Goal: Transaction & Acquisition: Book appointment/travel/reservation

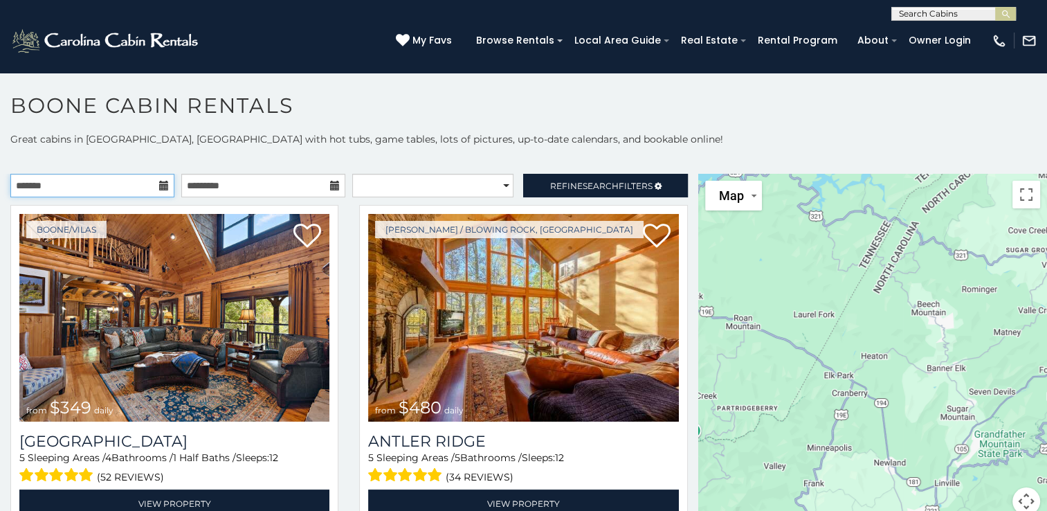
click at [106, 189] on input "text" at bounding box center [92, 186] width 164 height 24
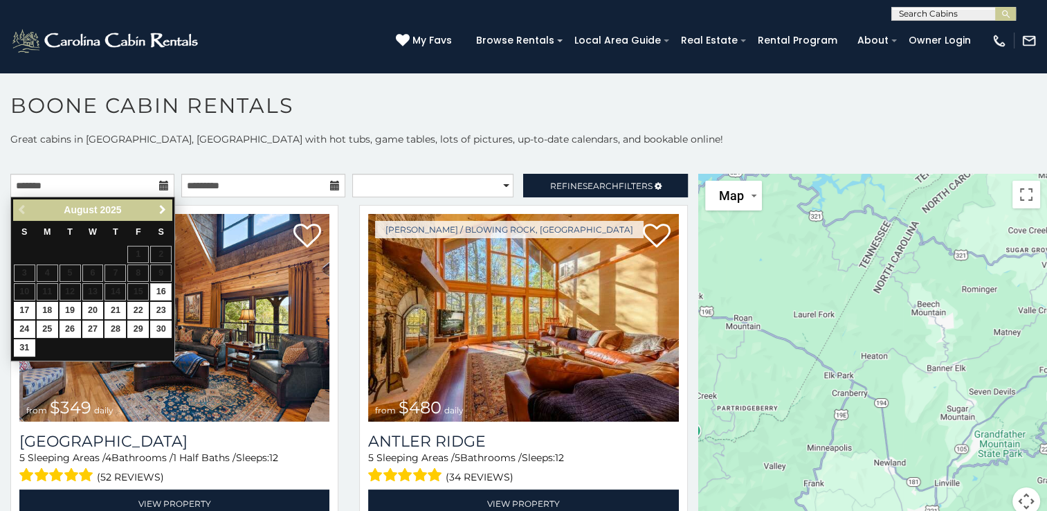
click at [158, 210] on span "Next" at bounding box center [162, 209] width 11 height 11
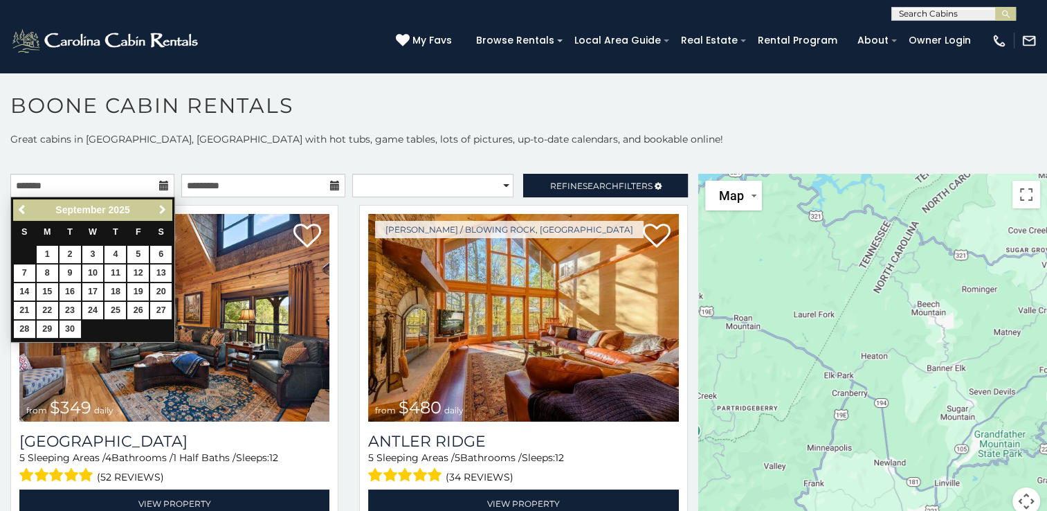
click at [158, 210] on span "Next" at bounding box center [162, 209] width 11 height 11
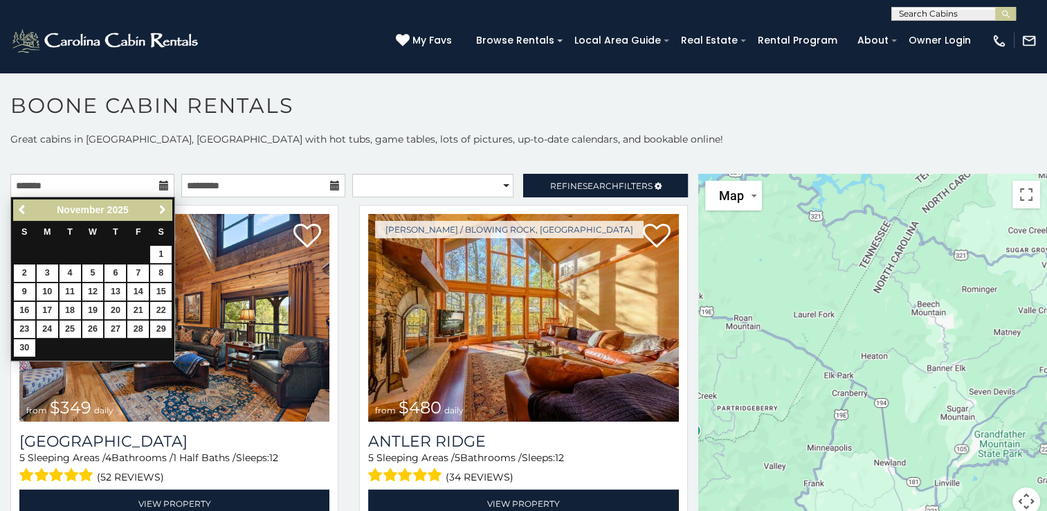
click at [158, 210] on span "Next" at bounding box center [162, 209] width 11 height 11
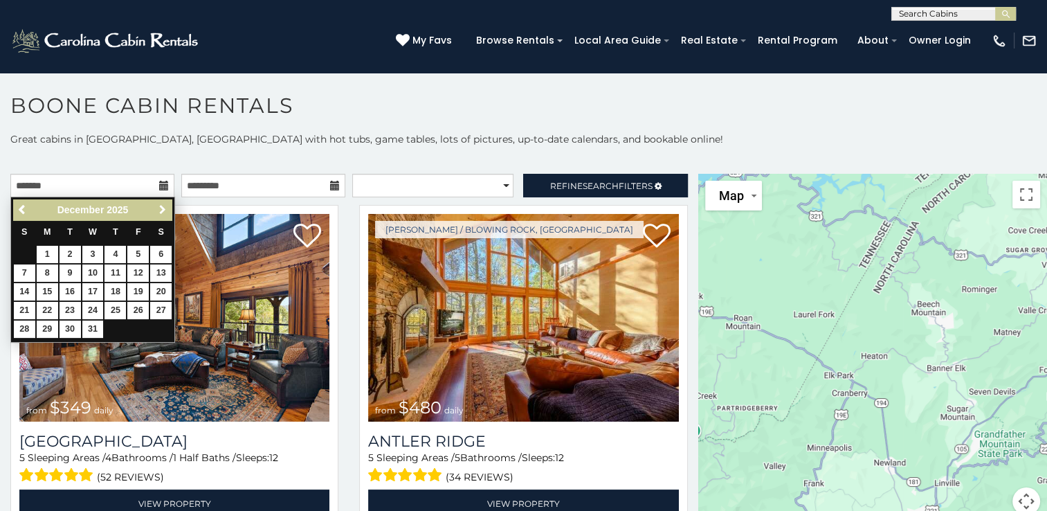
click at [158, 210] on span "Next" at bounding box center [162, 209] width 11 height 11
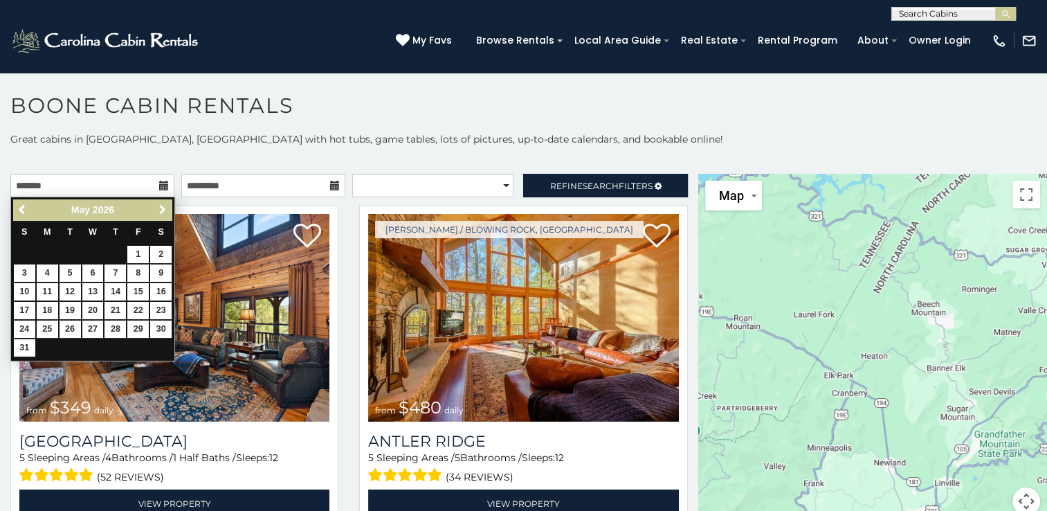
click at [158, 210] on span "Next" at bounding box center [162, 209] width 11 height 11
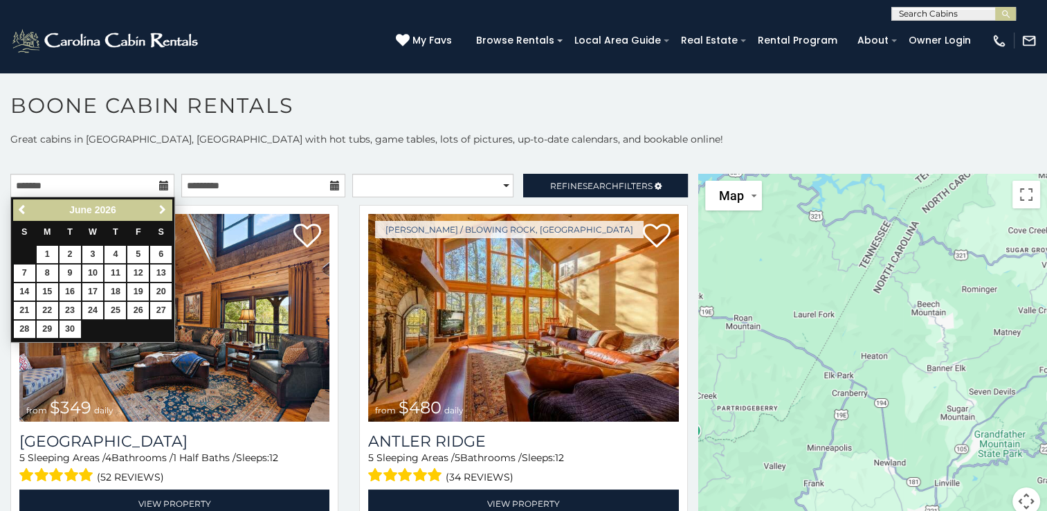
click at [158, 210] on span "Next" at bounding box center [162, 209] width 11 height 11
click at [163, 286] on link "18" at bounding box center [160, 291] width 21 height 17
type input "**********"
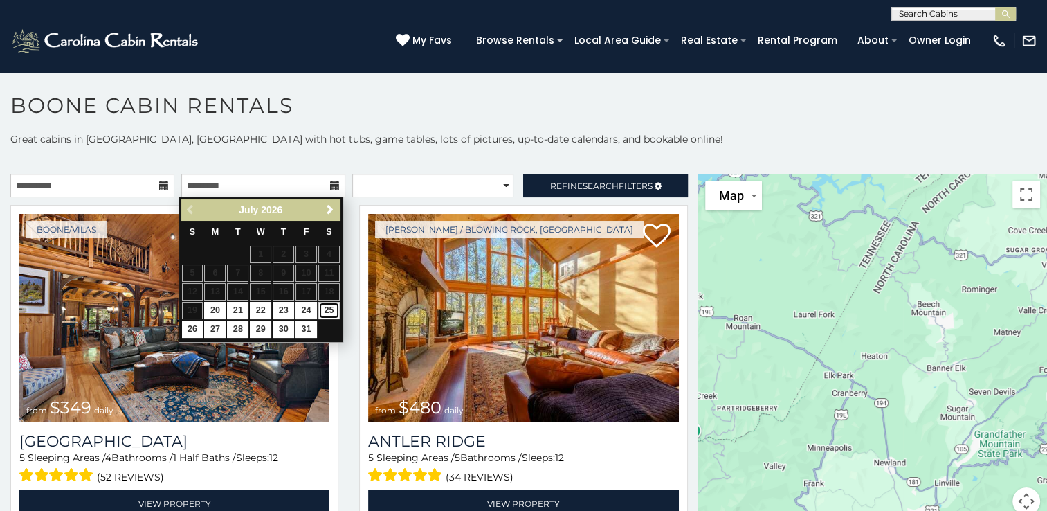
click at [329, 306] on link "25" at bounding box center [328, 310] width 21 height 17
type input "**********"
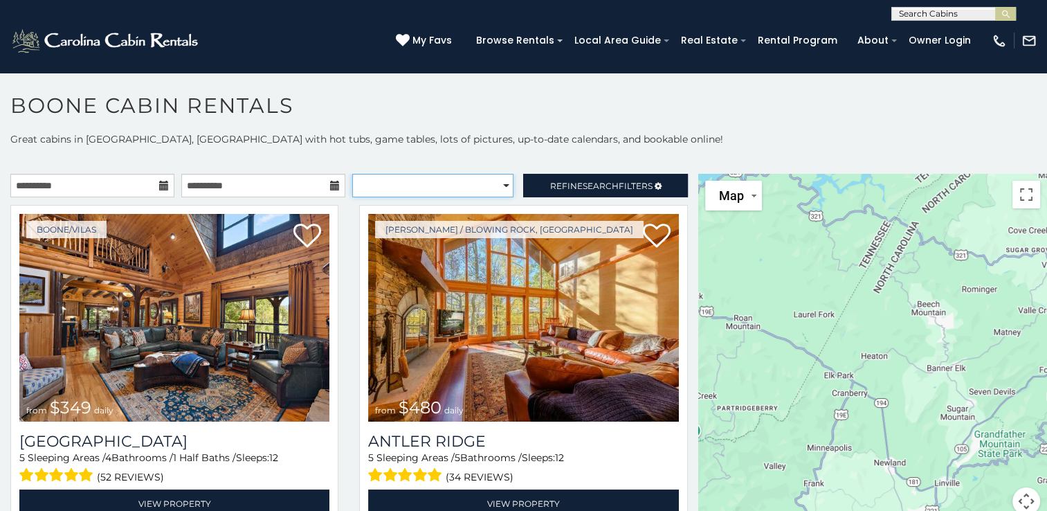
click at [498, 181] on select "**********" at bounding box center [432, 186] width 161 height 24
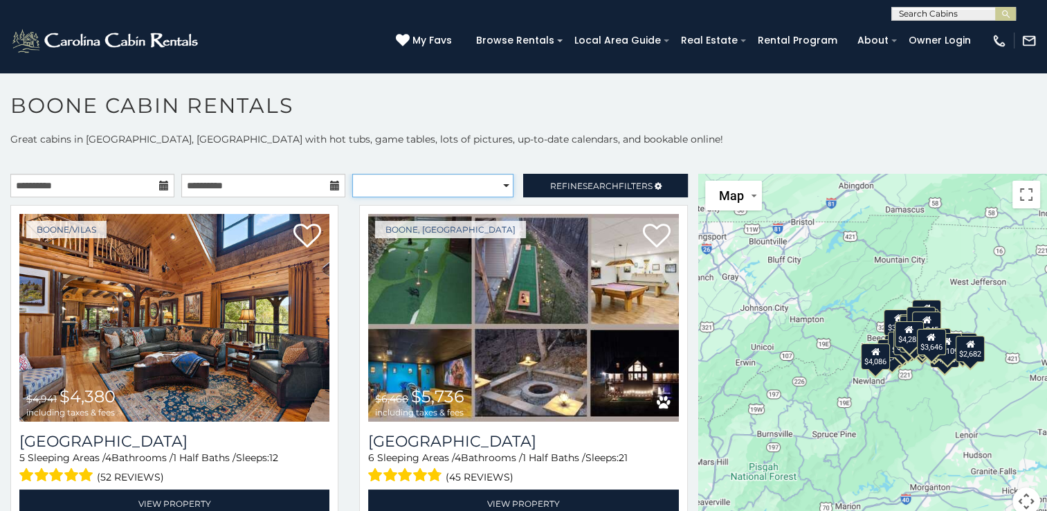
select select "*********"
click at [352, 174] on select "**********" at bounding box center [432, 186] width 161 height 24
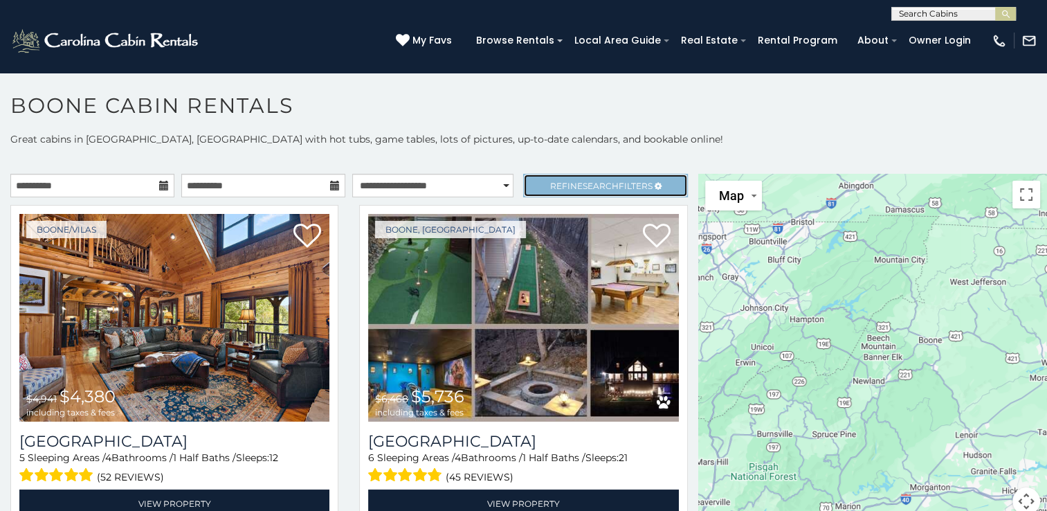
click at [652, 179] on link "Refine Search Filters" at bounding box center [605, 186] width 164 height 24
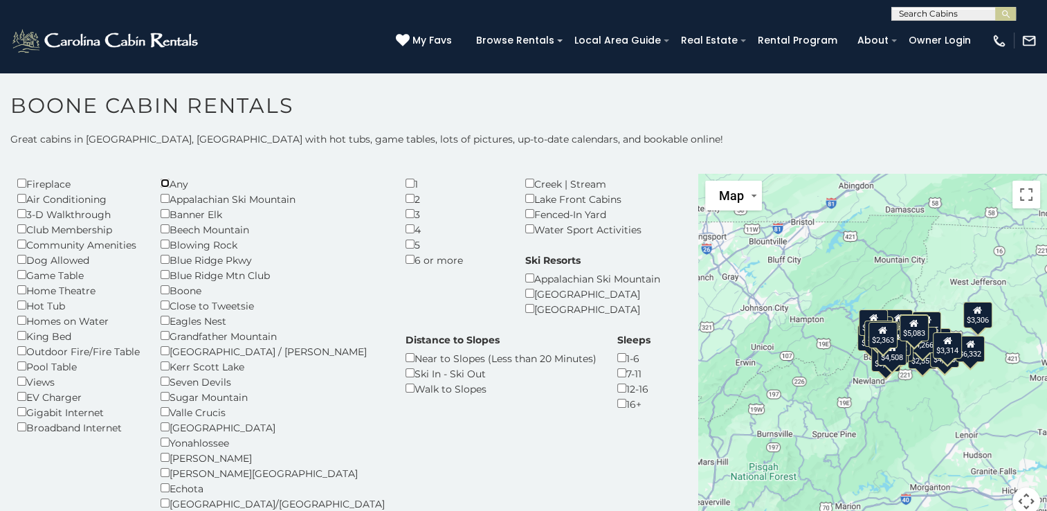
scroll to position [76, 0]
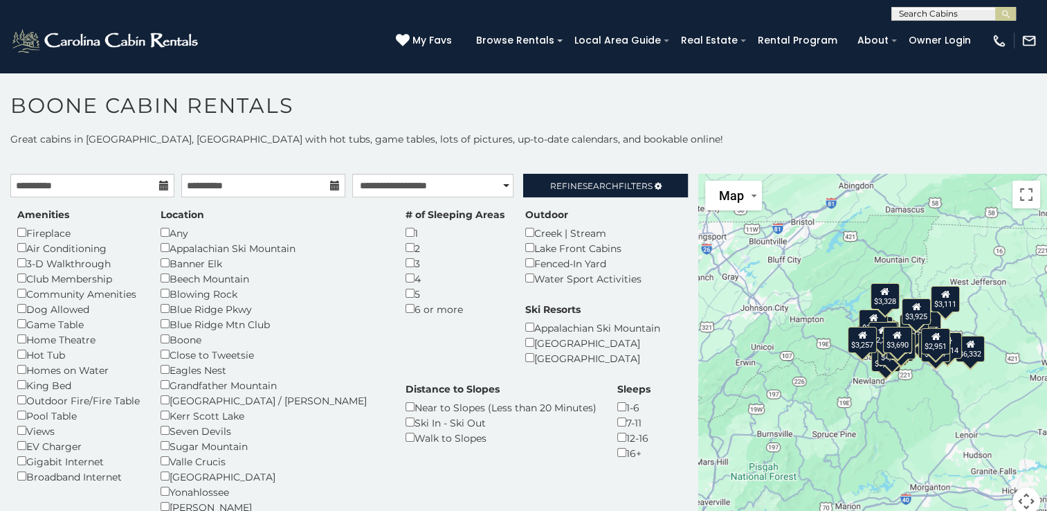
click at [515, 344] on div "Ski Resorts Appalachian Ski Mountain Beech Mountain Resort Sugar Mountain Resort" at bounding box center [593, 333] width 156 height 63
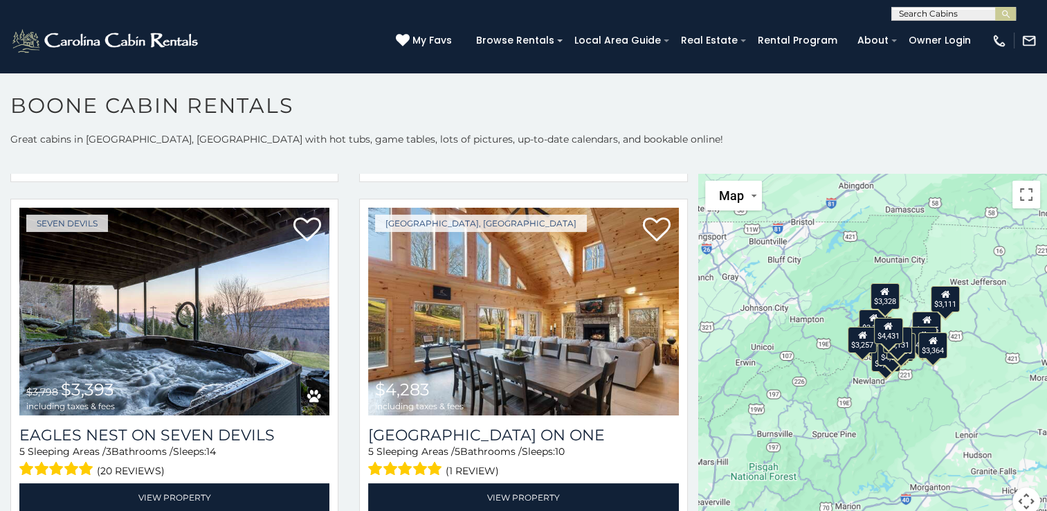
scroll to position [775, 0]
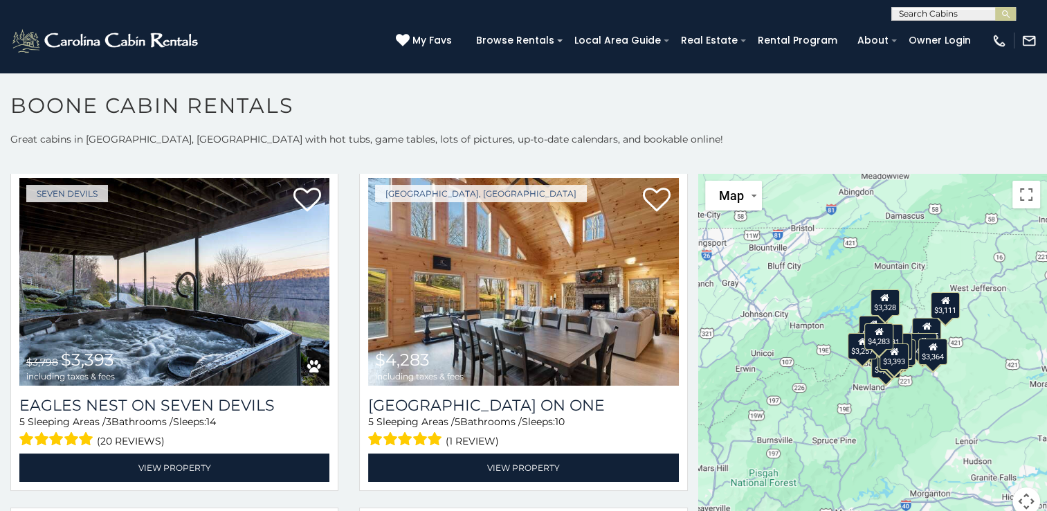
drag, startPoint x: 694, startPoint y: 259, endPoint x: 693, endPoint y: 275, distance: 16.0
click at [698, 275] on div "$2,363 $2,904 $4,283 $8,393 $3,393 $3,814 $4,949 $3,151 $3,233 $3,508 $3,902 $4…" at bounding box center [872, 353] width 349 height 358
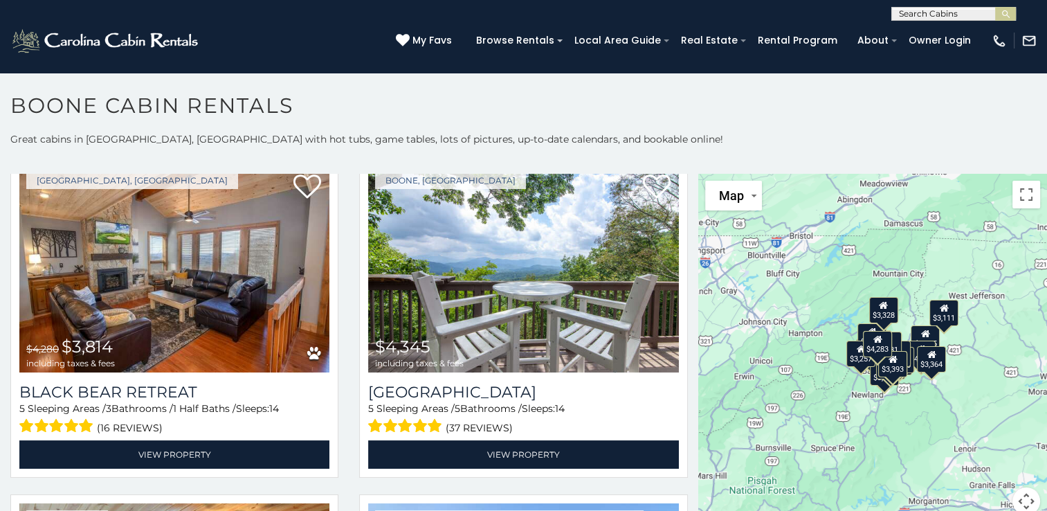
scroll to position [1422, 0]
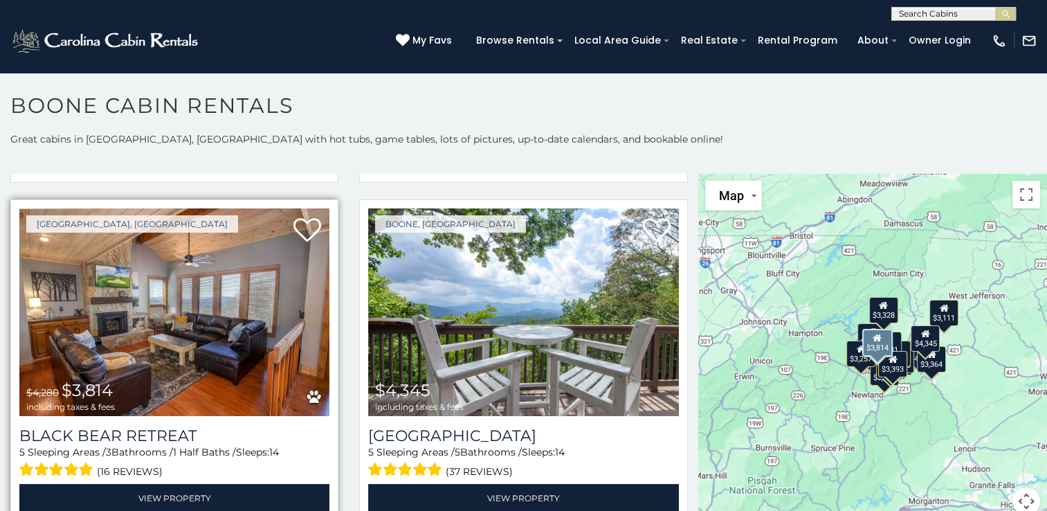
click at [111, 325] on img at bounding box center [174, 312] width 310 height 208
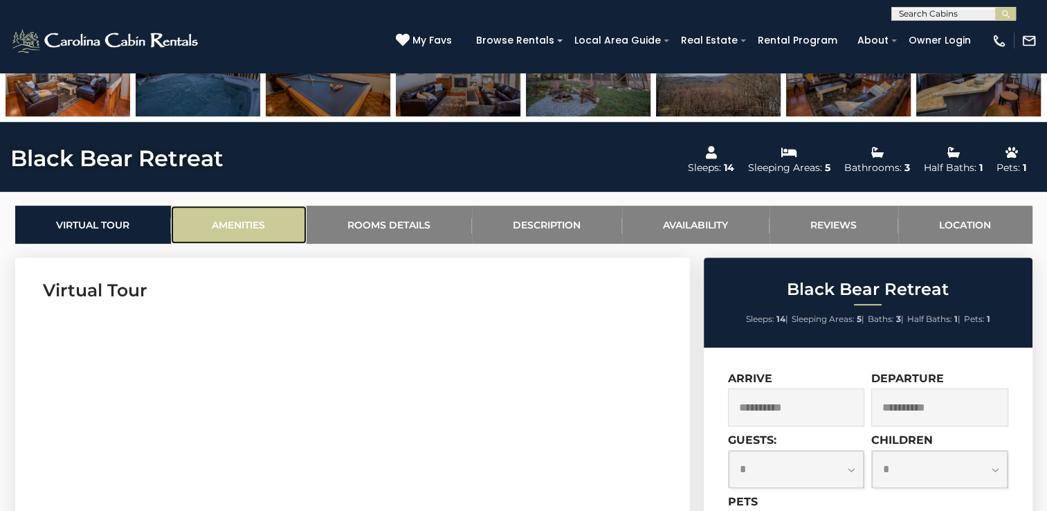
click at [252, 224] on link "Amenities" at bounding box center [239, 225] width 136 height 38
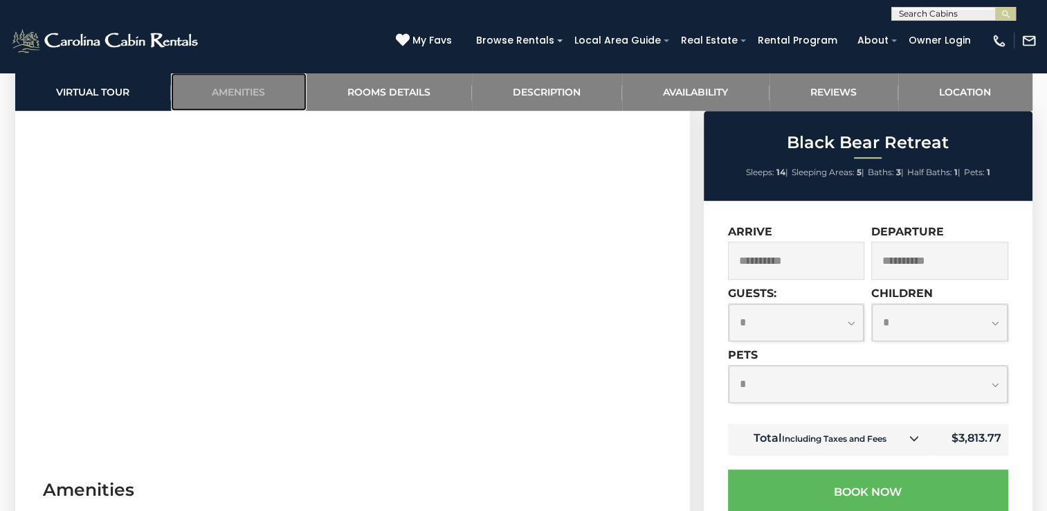
scroll to position [736, 0]
click at [846, 332] on select "**********" at bounding box center [797, 322] width 136 height 37
click at [729, 304] on select "**********" at bounding box center [797, 322] width 136 height 37
click at [850, 323] on select "**********" at bounding box center [797, 322] width 136 height 37
select select "**"
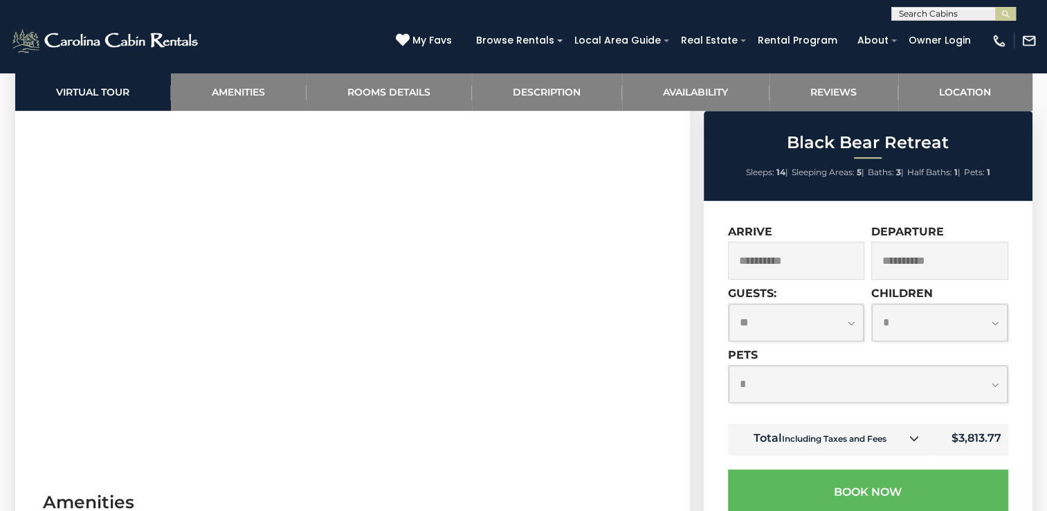
click at [729, 304] on select "**********" at bounding box center [797, 322] width 136 height 37
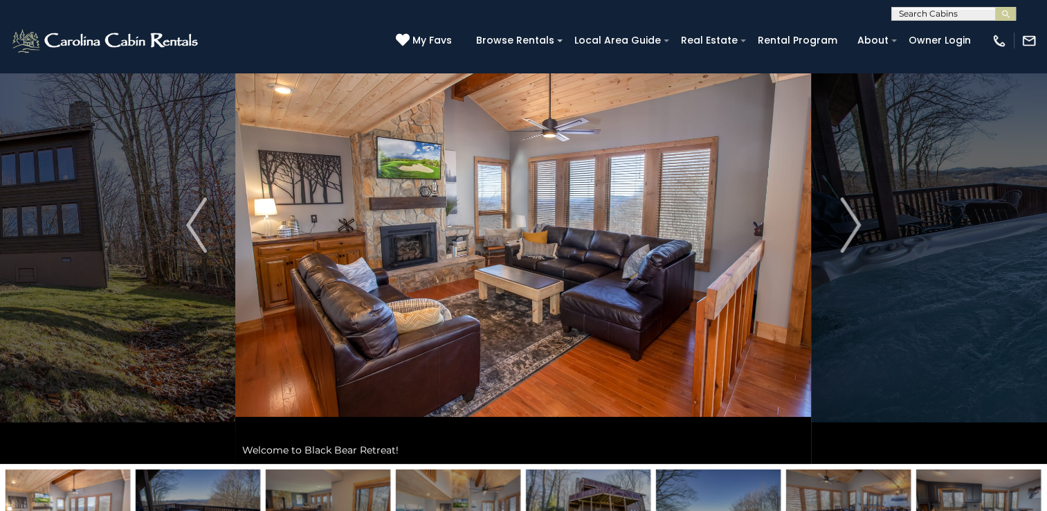
scroll to position [48, 0]
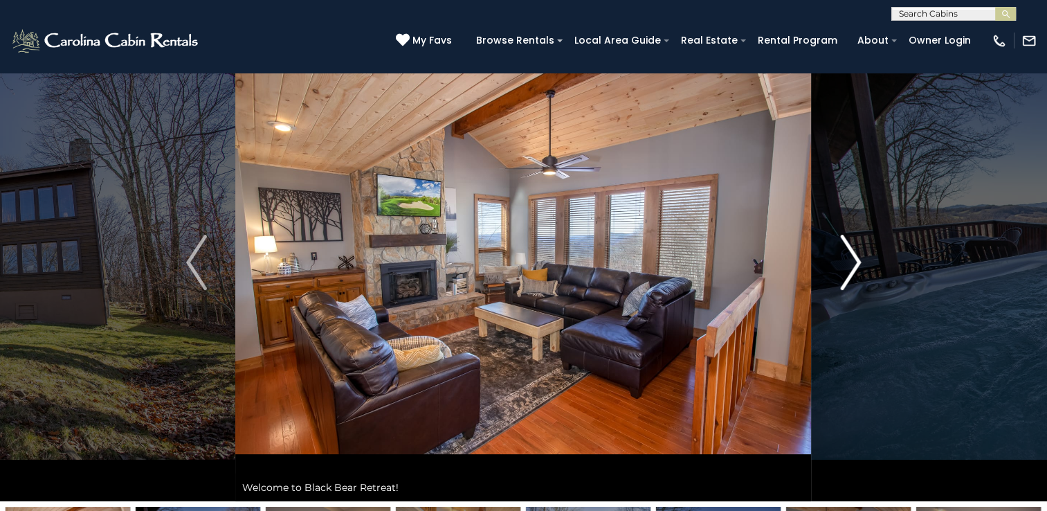
click at [850, 253] on img "Next" at bounding box center [850, 262] width 21 height 55
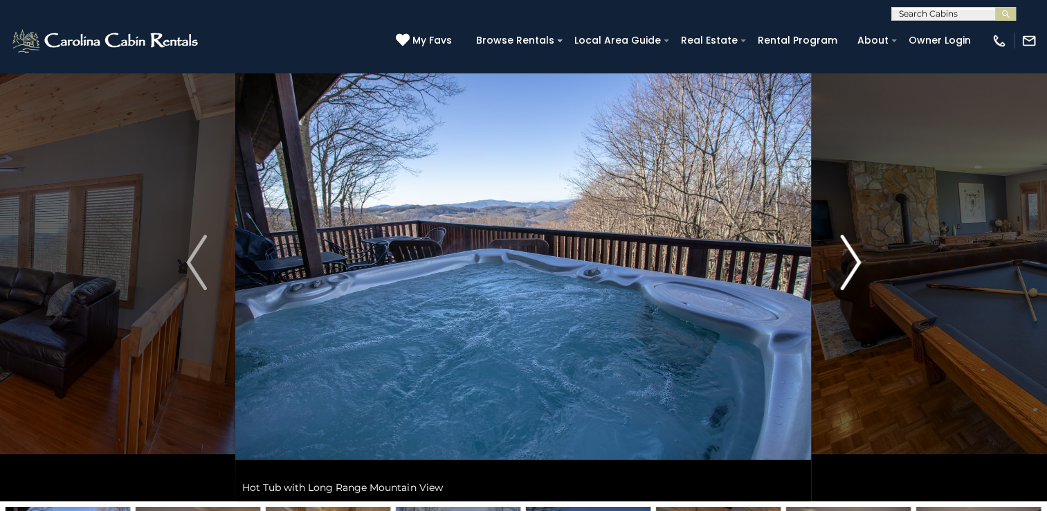
click at [850, 253] on img "Next" at bounding box center [850, 262] width 21 height 55
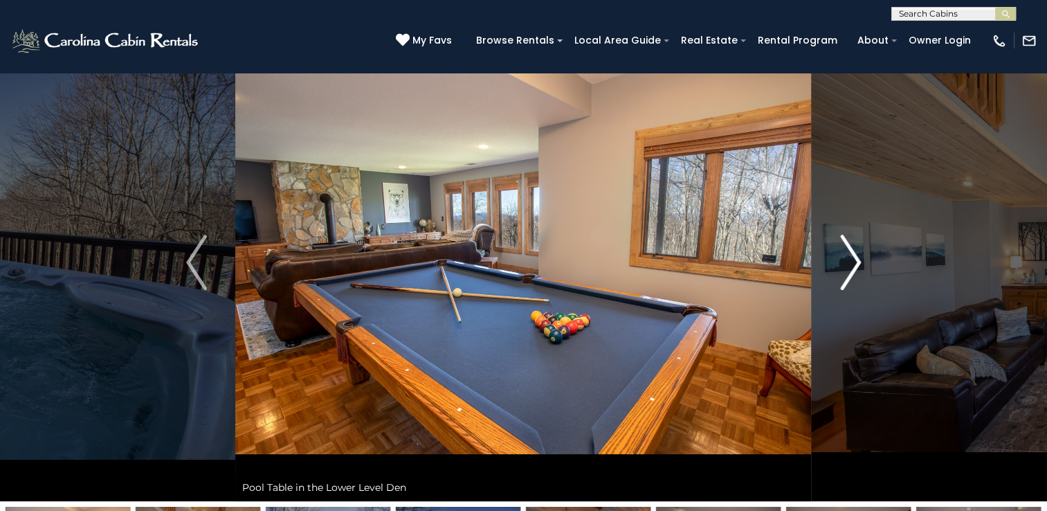
click at [850, 253] on img "Next" at bounding box center [850, 262] width 21 height 55
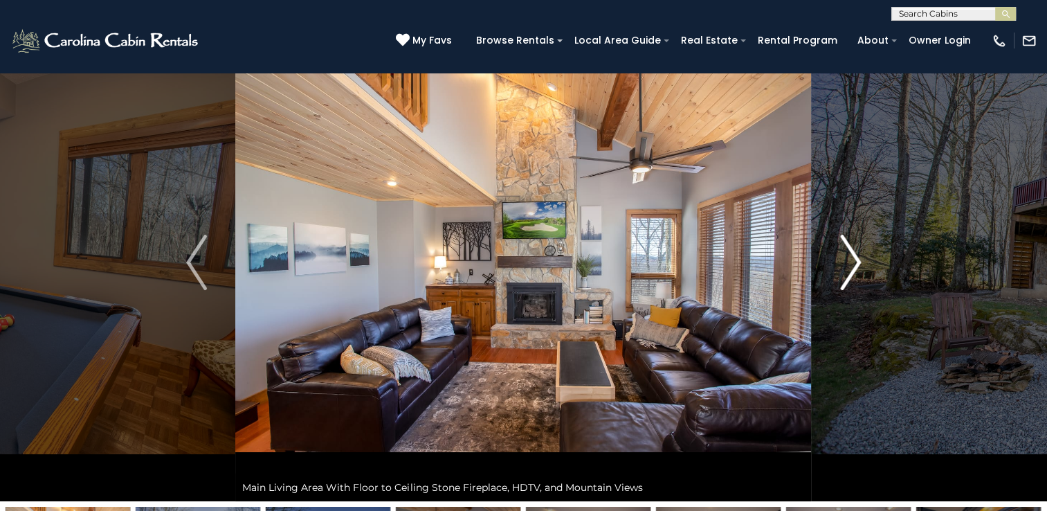
click at [850, 253] on img "Next" at bounding box center [850, 262] width 21 height 55
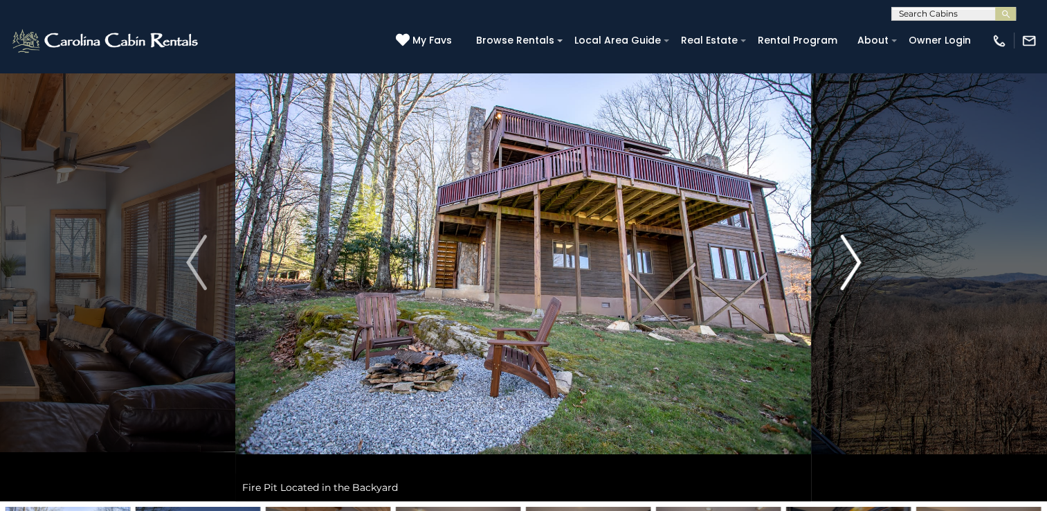
click at [850, 253] on img "Next" at bounding box center [850, 262] width 21 height 55
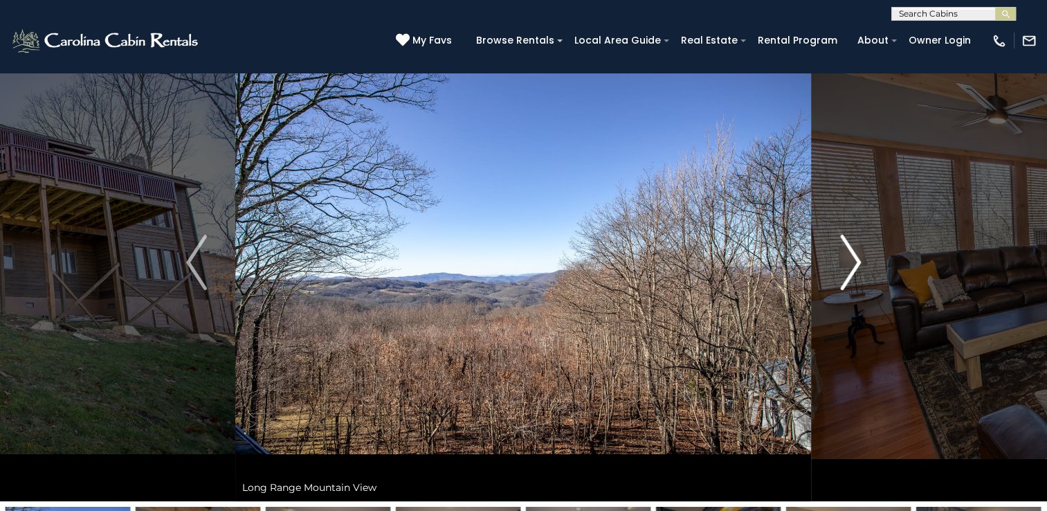
click at [850, 253] on img "Next" at bounding box center [850, 262] width 21 height 55
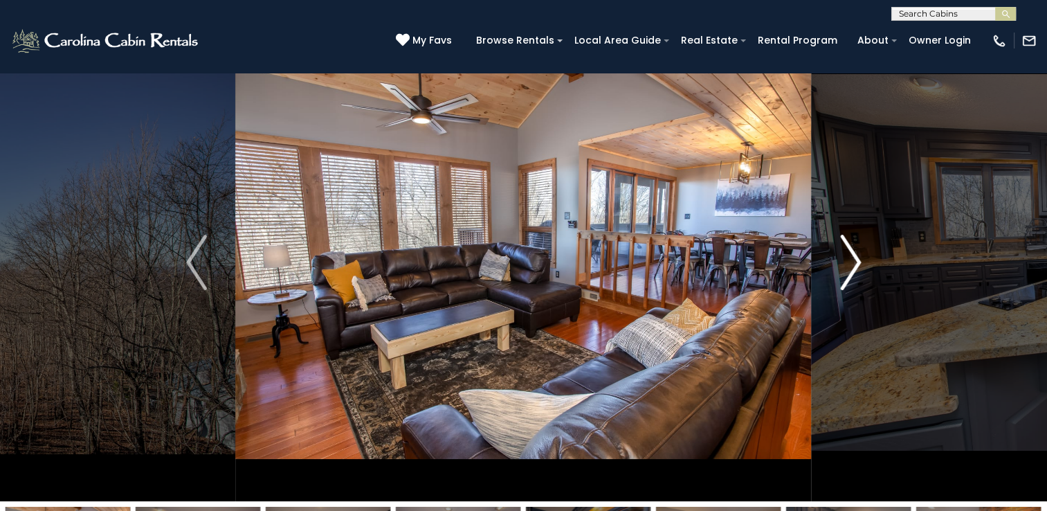
click at [850, 253] on img "Next" at bounding box center [850, 262] width 21 height 55
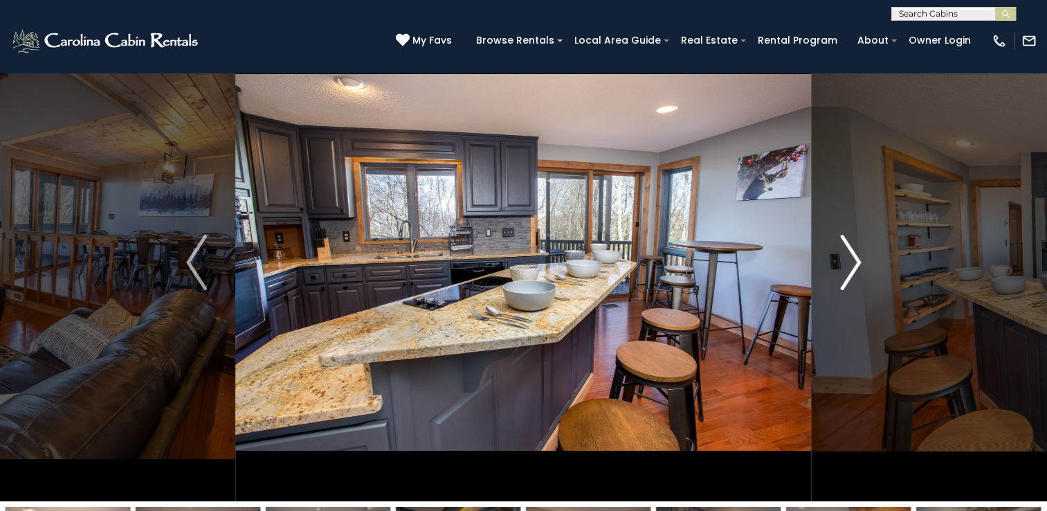
click at [850, 253] on img "Next" at bounding box center [850, 262] width 21 height 55
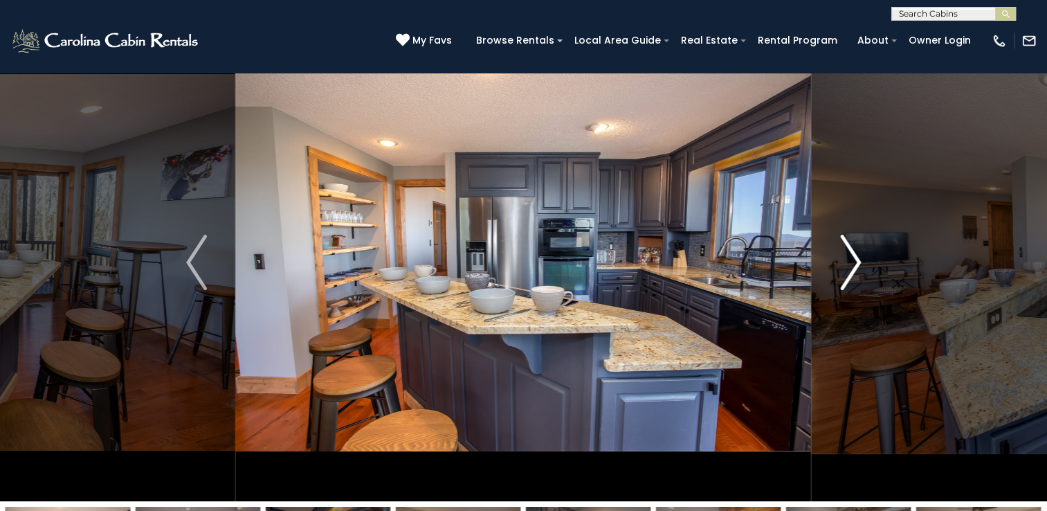
click at [850, 253] on img "Next" at bounding box center [850, 262] width 21 height 55
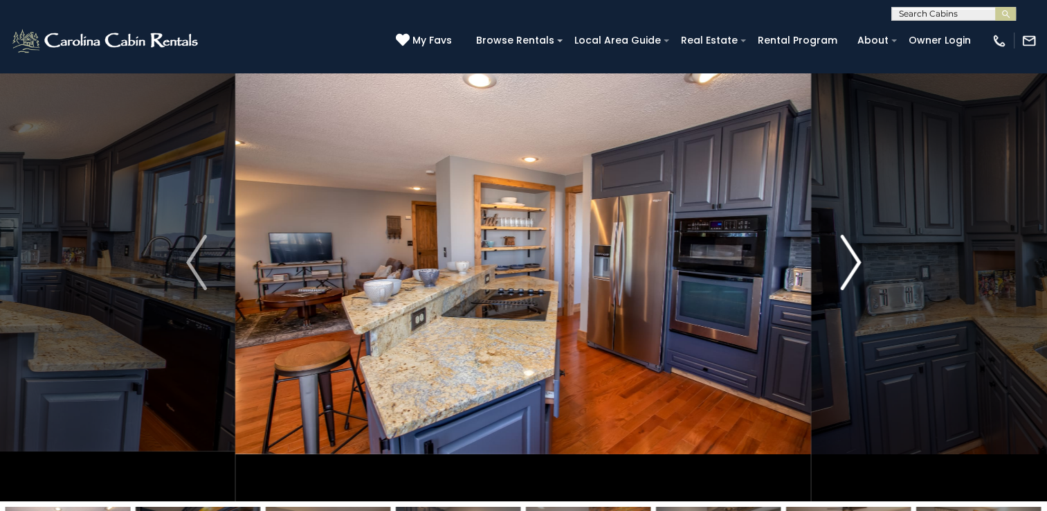
click at [850, 253] on img "Next" at bounding box center [850, 262] width 21 height 55
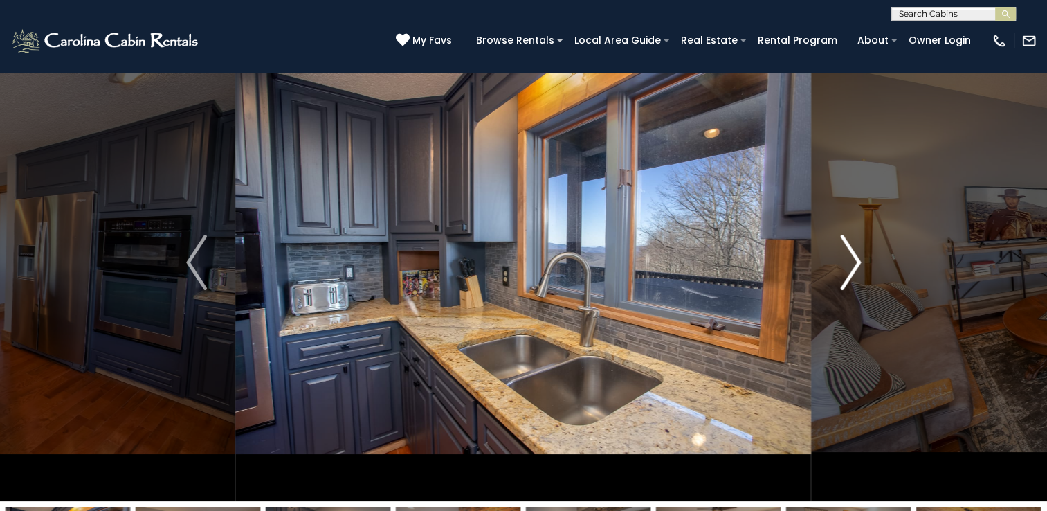
click at [850, 253] on img "Next" at bounding box center [850, 262] width 21 height 55
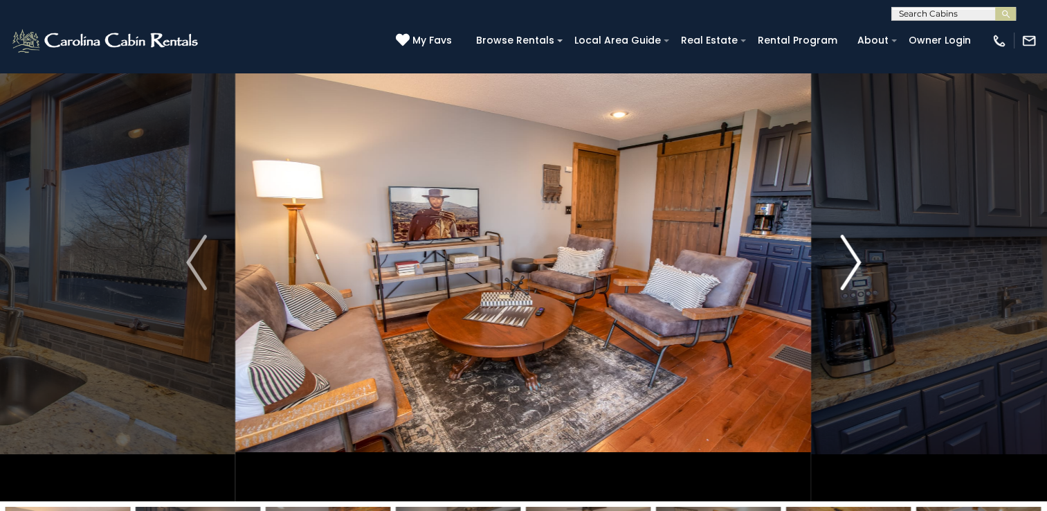
click at [850, 253] on img "Next" at bounding box center [850, 262] width 21 height 55
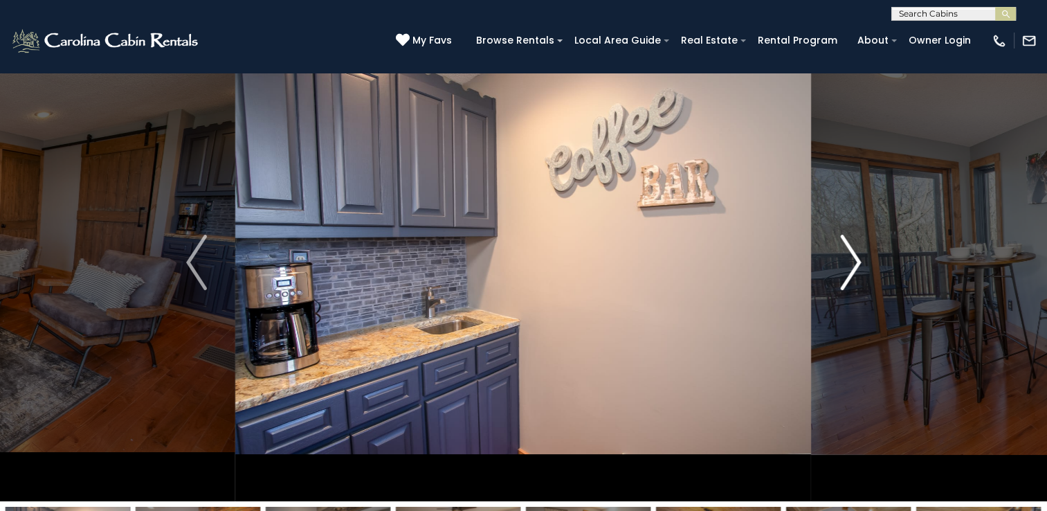
click at [850, 253] on img "Next" at bounding box center [850, 262] width 21 height 55
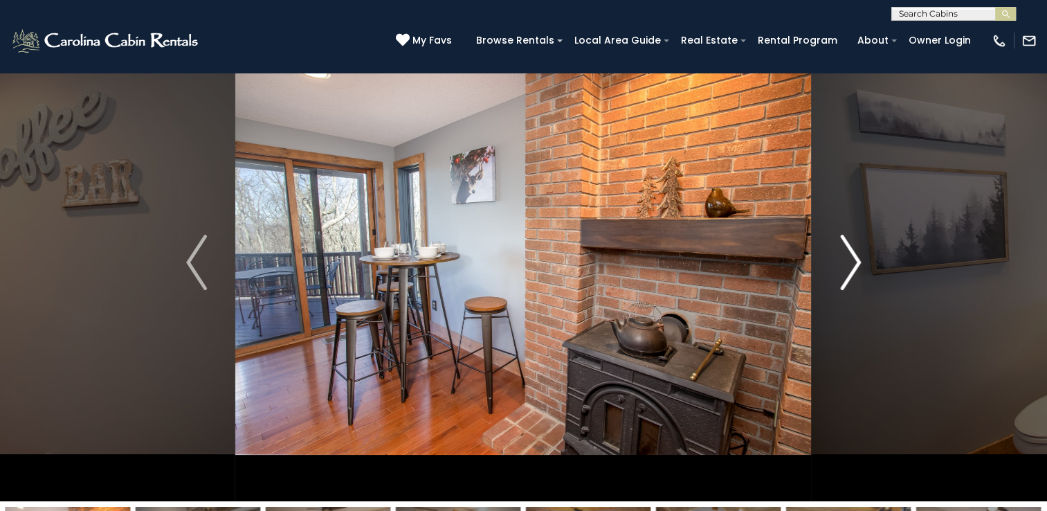
click at [850, 253] on img "Next" at bounding box center [850, 262] width 21 height 55
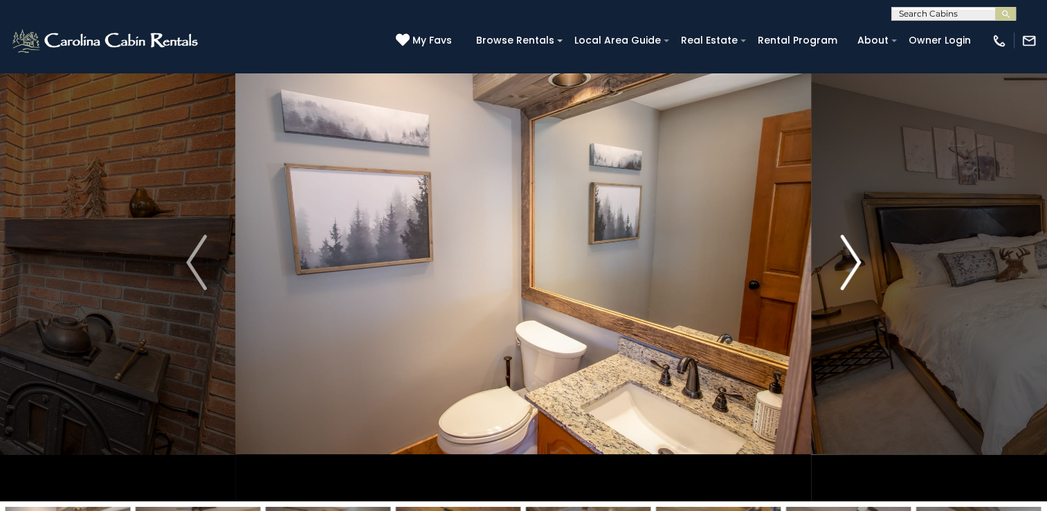
click at [850, 253] on img "Next" at bounding box center [850, 262] width 21 height 55
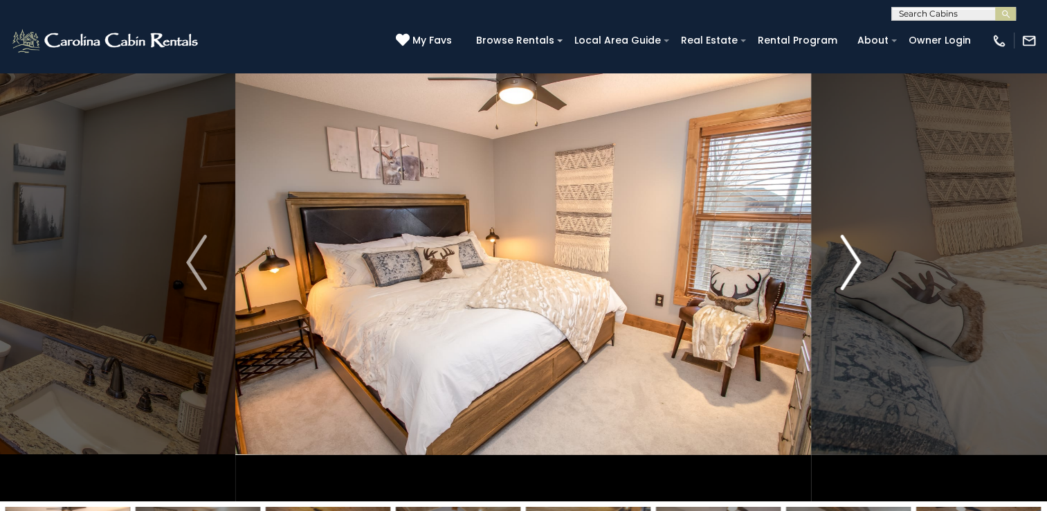
click at [850, 253] on img "Next" at bounding box center [850, 262] width 21 height 55
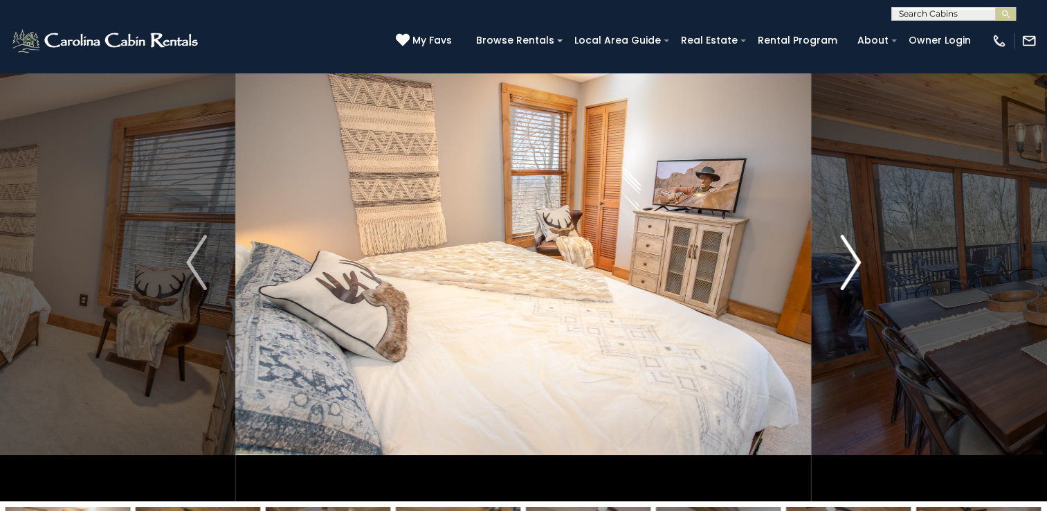
click at [850, 253] on img "Next" at bounding box center [850, 262] width 21 height 55
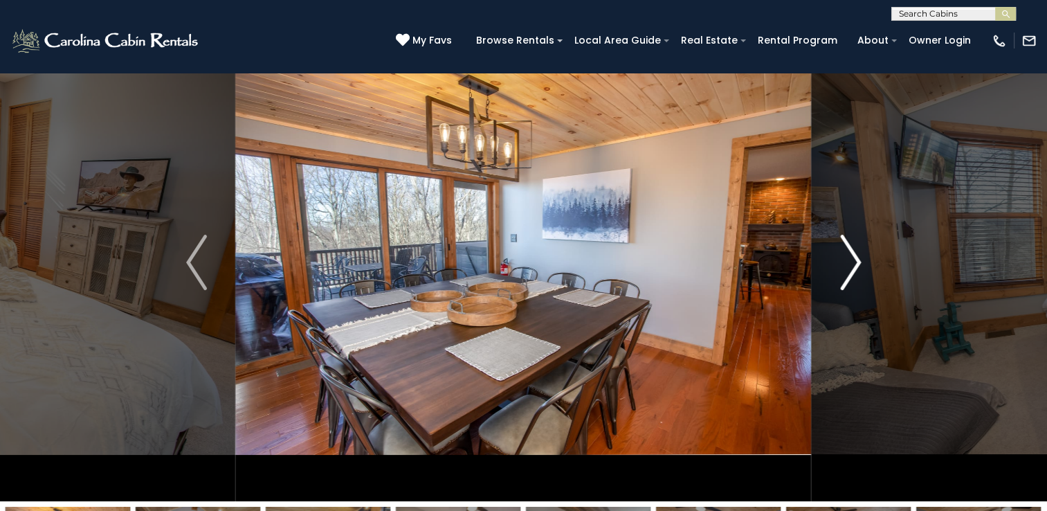
click at [850, 253] on img "Next" at bounding box center [850, 262] width 21 height 55
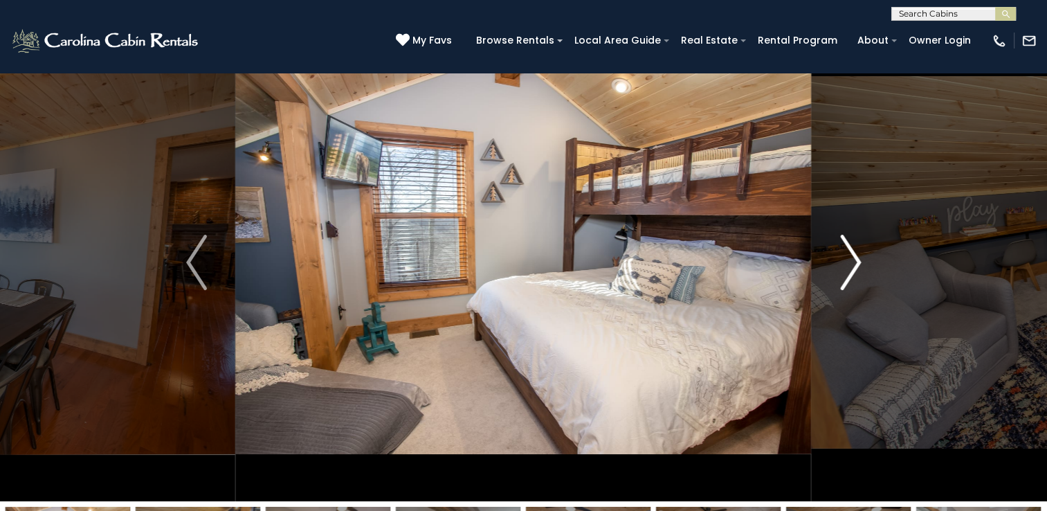
click at [850, 253] on img "Next" at bounding box center [850, 262] width 21 height 55
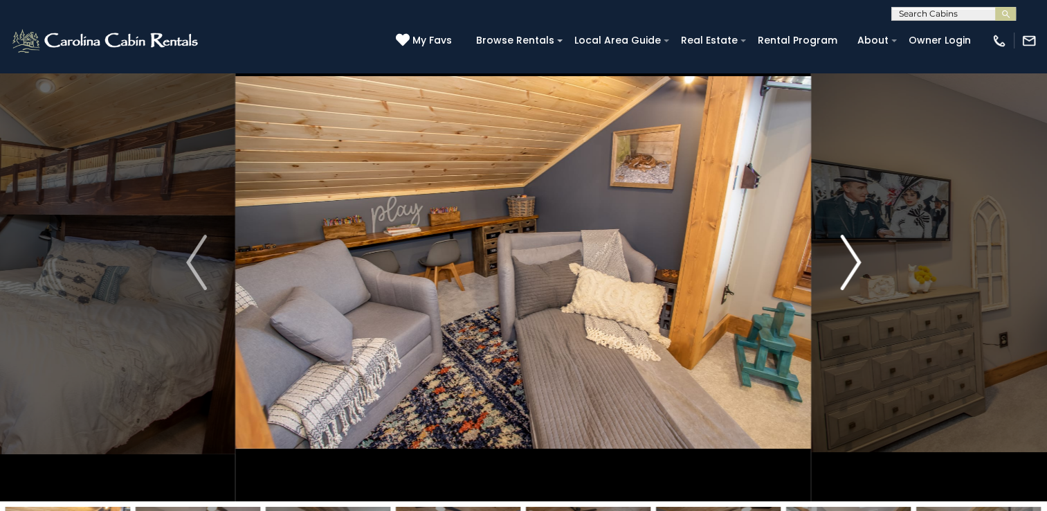
click at [850, 253] on img "Next" at bounding box center [850, 262] width 21 height 55
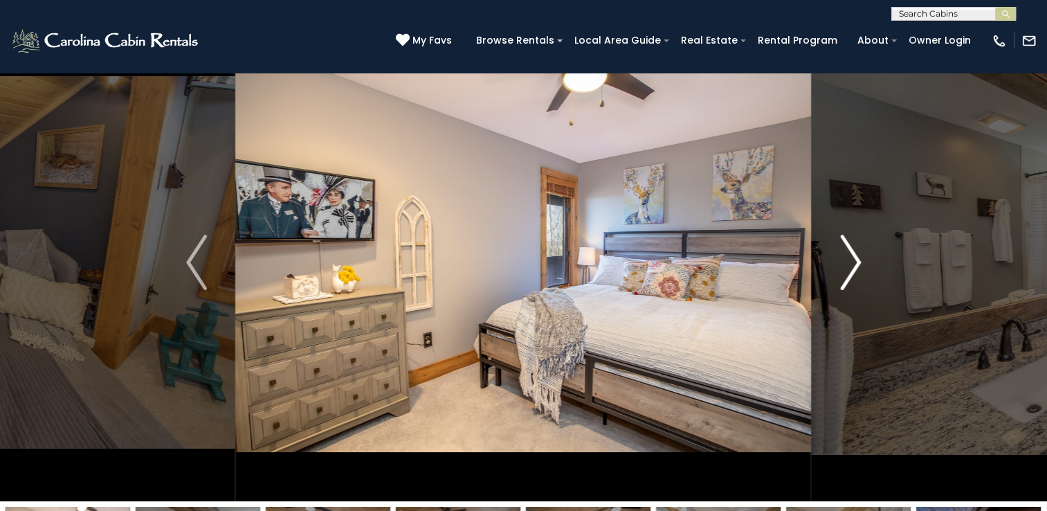
click at [850, 253] on img "Next" at bounding box center [850, 262] width 21 height 55
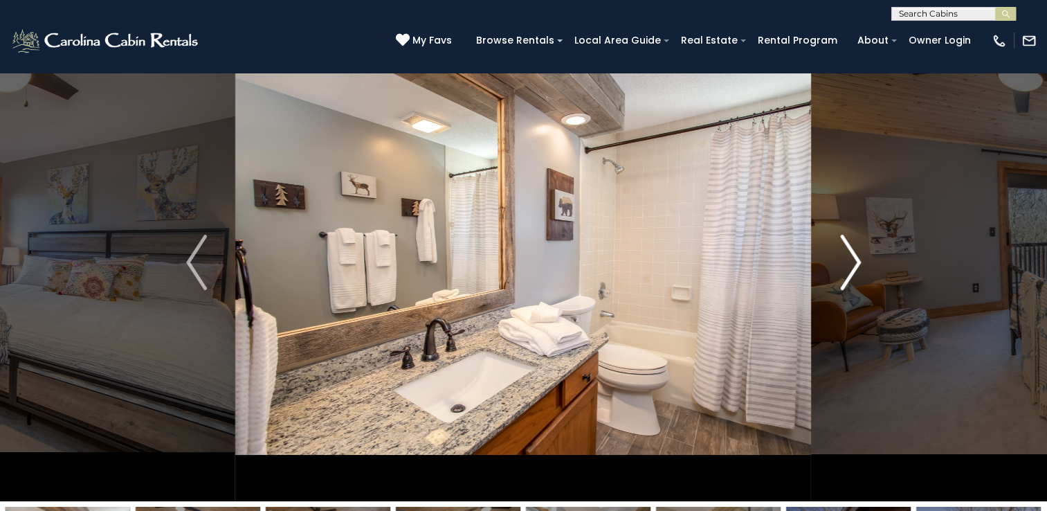
click at [850, 253] on img "Next" at bounding box center [850, 262] width 21 height 55
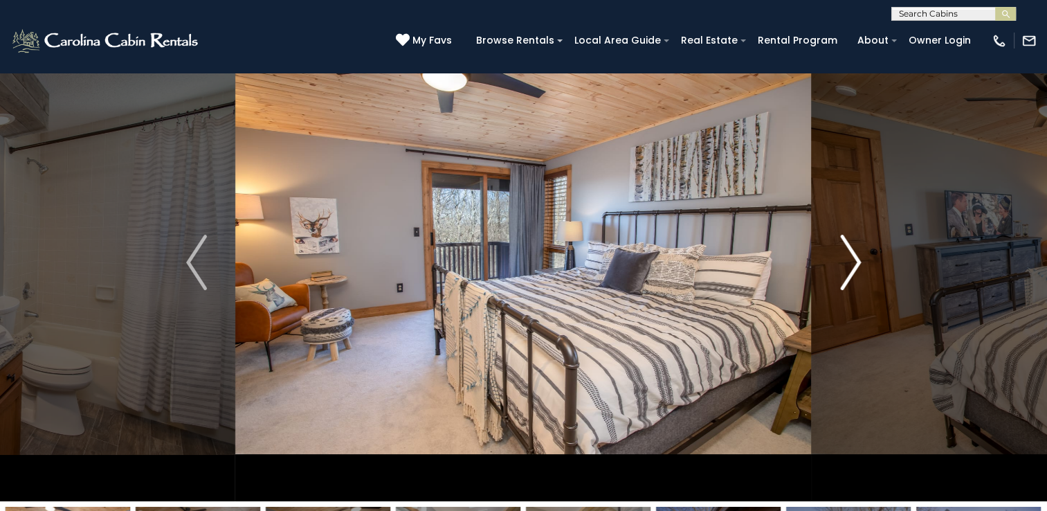
click at [850, 253] on img "Next" at bounding box center [850, 262] width 21 height 55
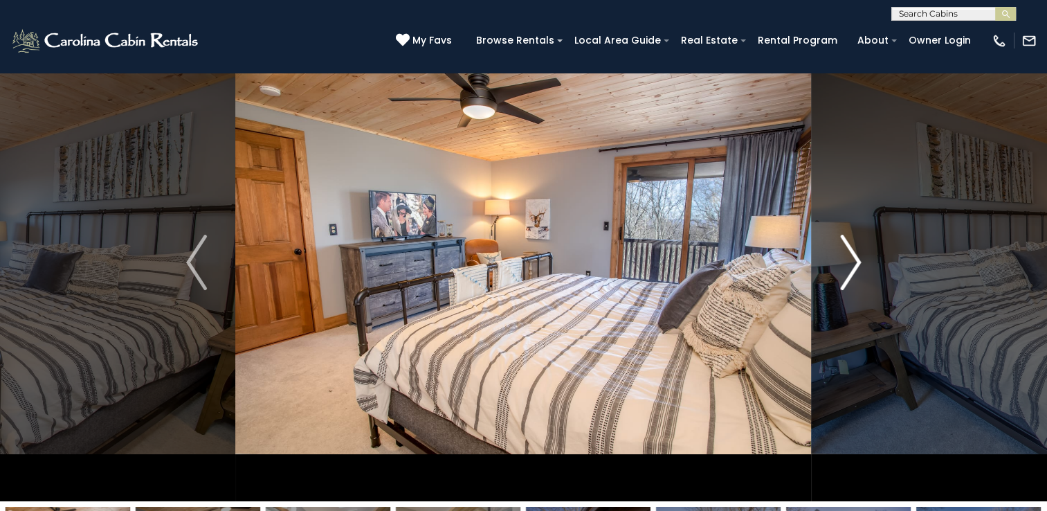
click at [850, 253] on img "Next" at bounding box center [850, 262] width 21 height 55
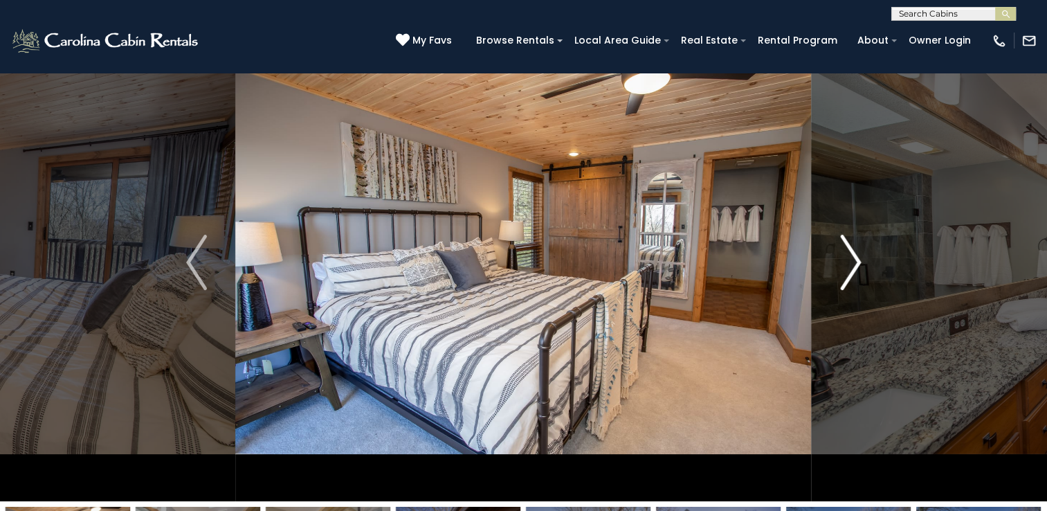
click at [850, 253] on img "Next" at bounding box center [850, 262] width 21 height 55
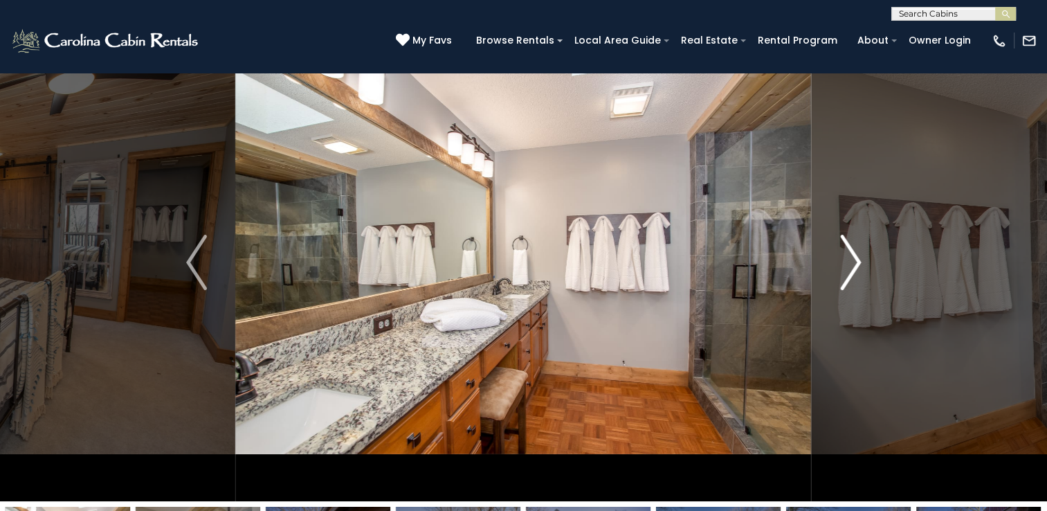
click at [850, 253] on img "Next" at bounding box center [850, 262] width 21 height 55
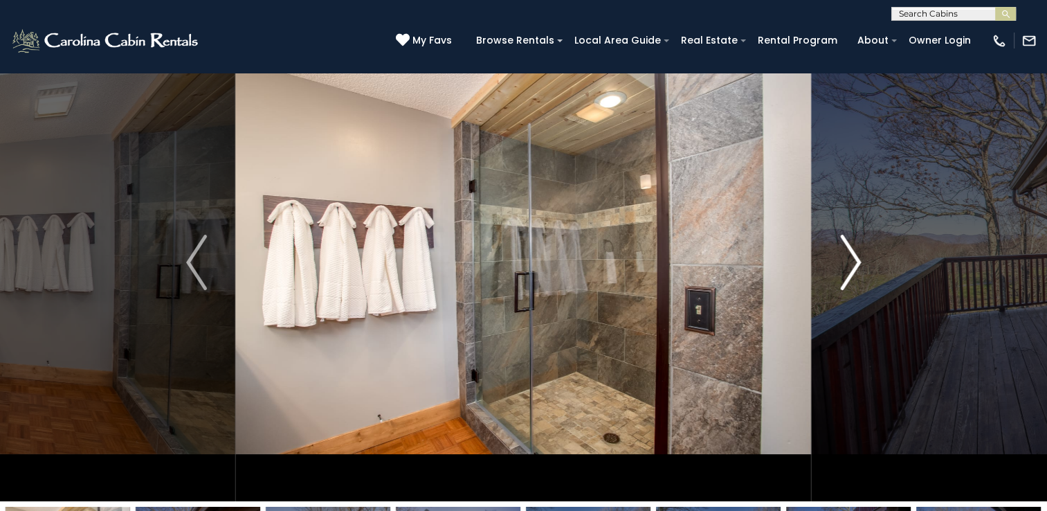
click at [850, 253] on img "Next" at bounding box center [850, 262] width 21 height 55
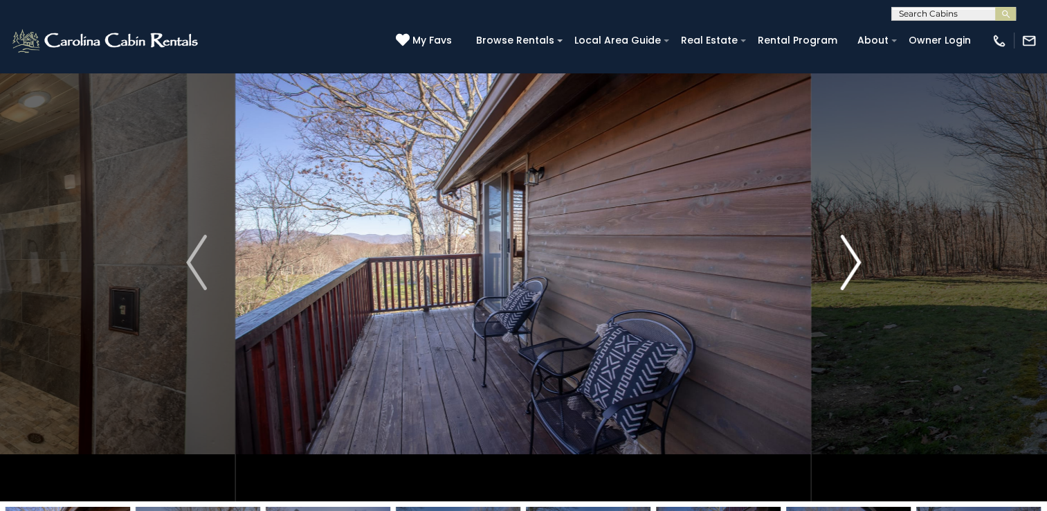
click at [850, 253] on img "Next" at bounding box center [850, 262] width 21 height 55
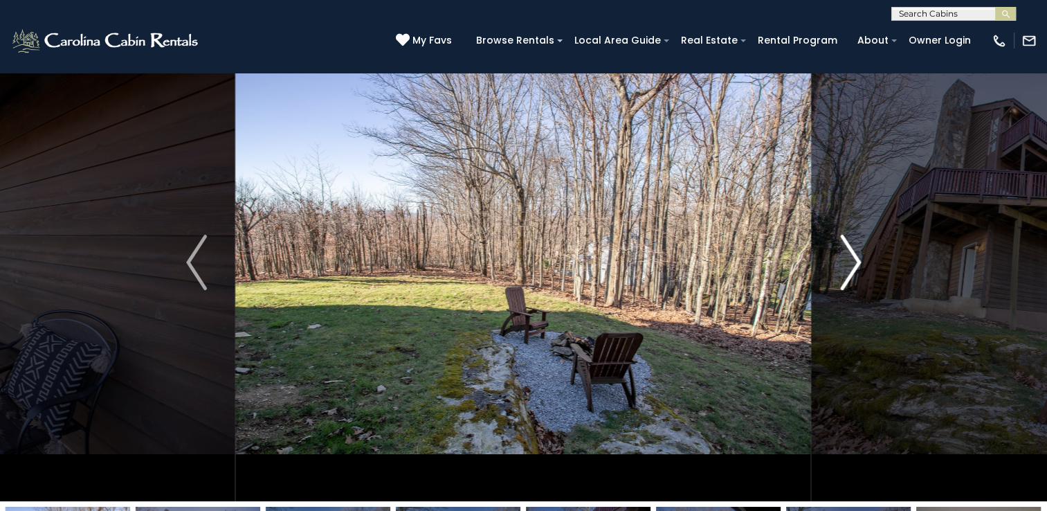
click at [850, 253] on img "Next" at bounding box center [850, 262] width 21 height 55
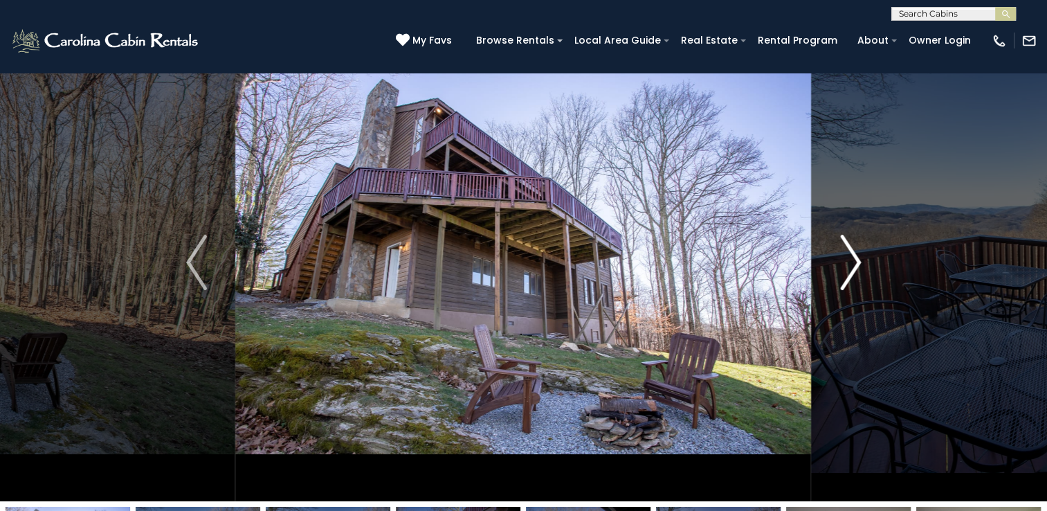
click at [850, 253] on img "Next" at bounding box center [850, 262] width 21 height 55
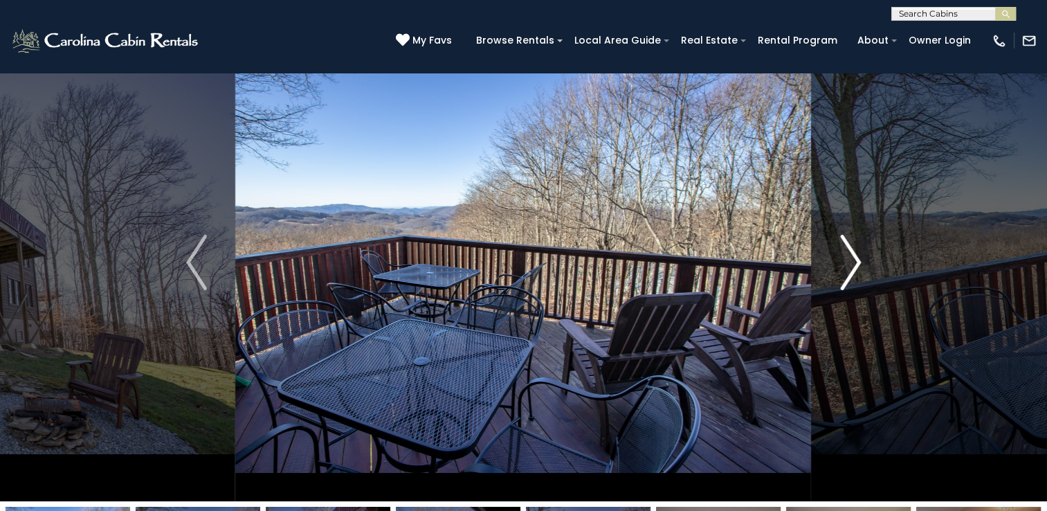
click at [850, 253] on img "Next" at bounding box center [850, 262] width 21 height 55
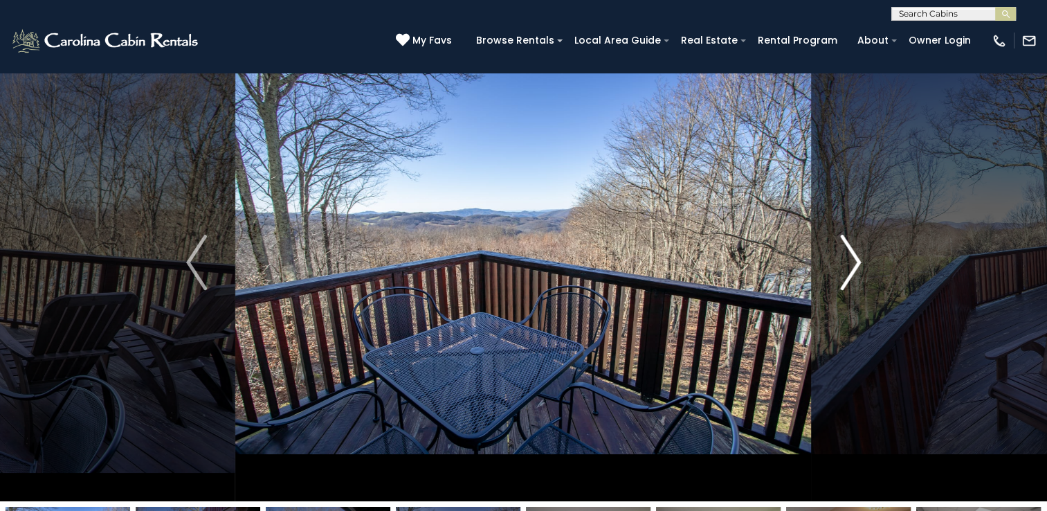
click at [850, 253] on img "Next" at bounding box center [850, 262] width 21 height 55
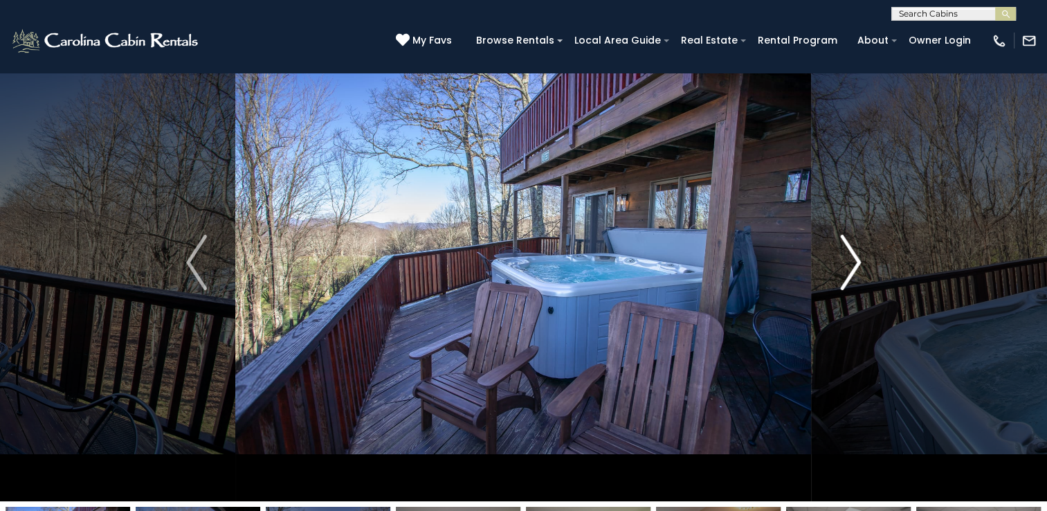
click at [850, 253] on img "Next" at bounding box center [850, 262] width 21 height 55
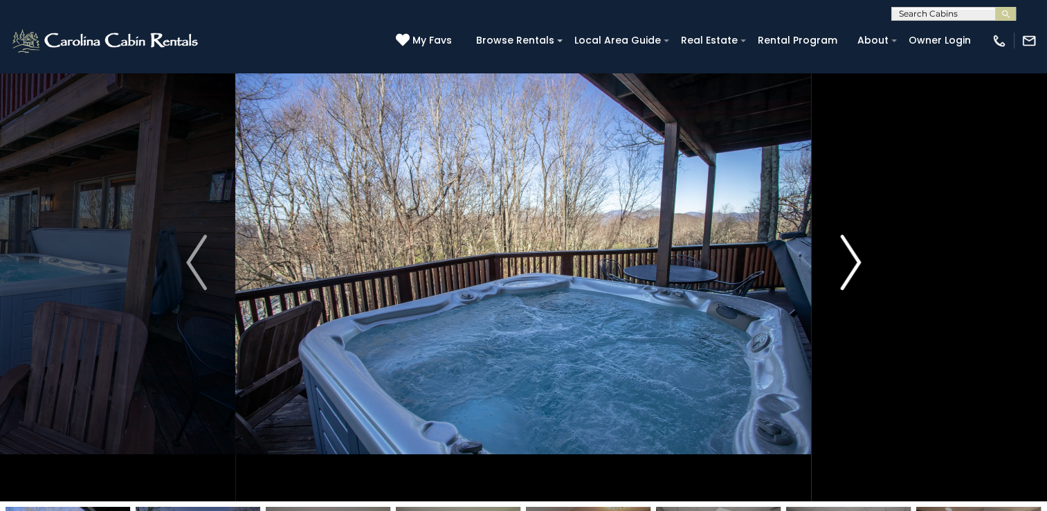
click at [850, 253] on img "Next" at bounding box center [850, 262] width 21 height 55
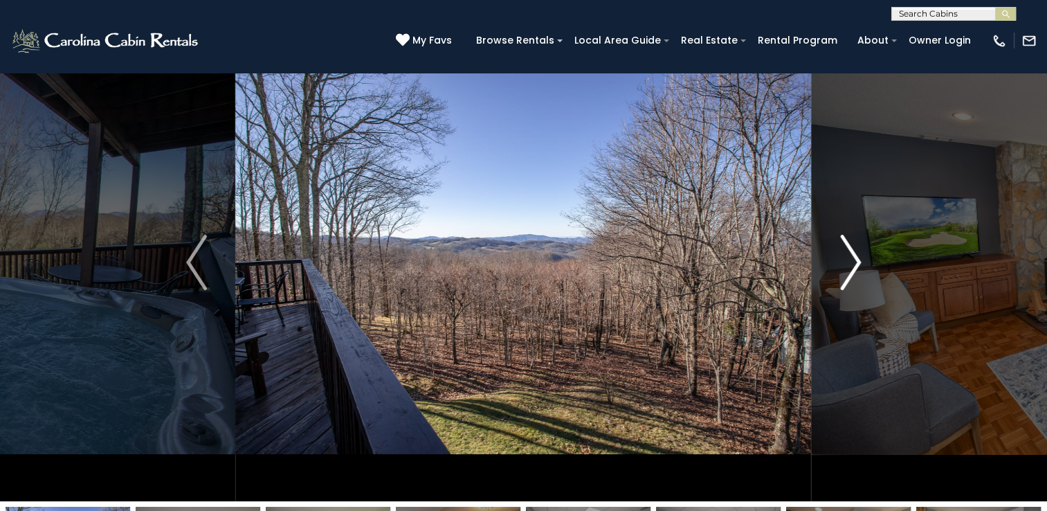
click at [850, 253] on img "Next" at bounding box center [850, 262] width 21 height 55
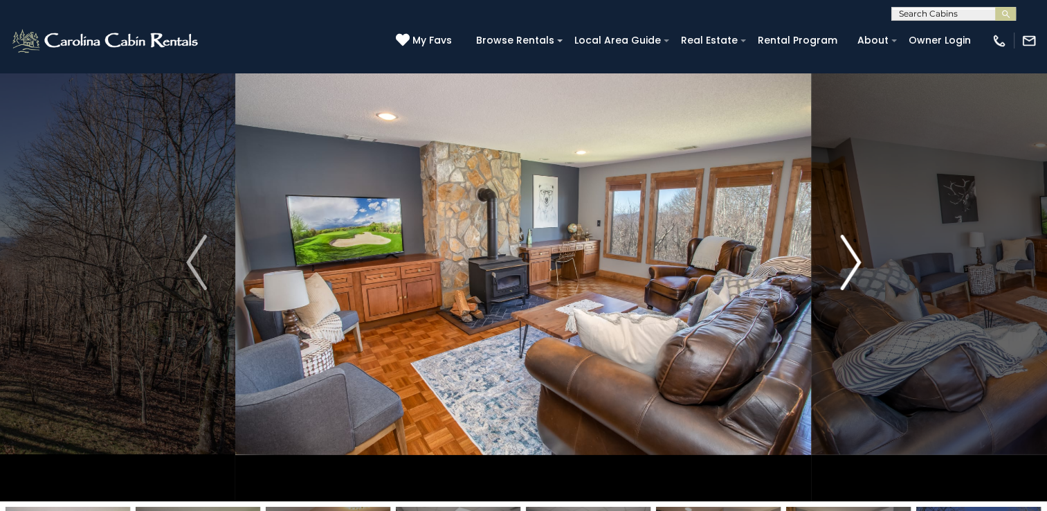
click at [850, 253] on img "Next" at bounding box center [850, 262] width 21 height 55
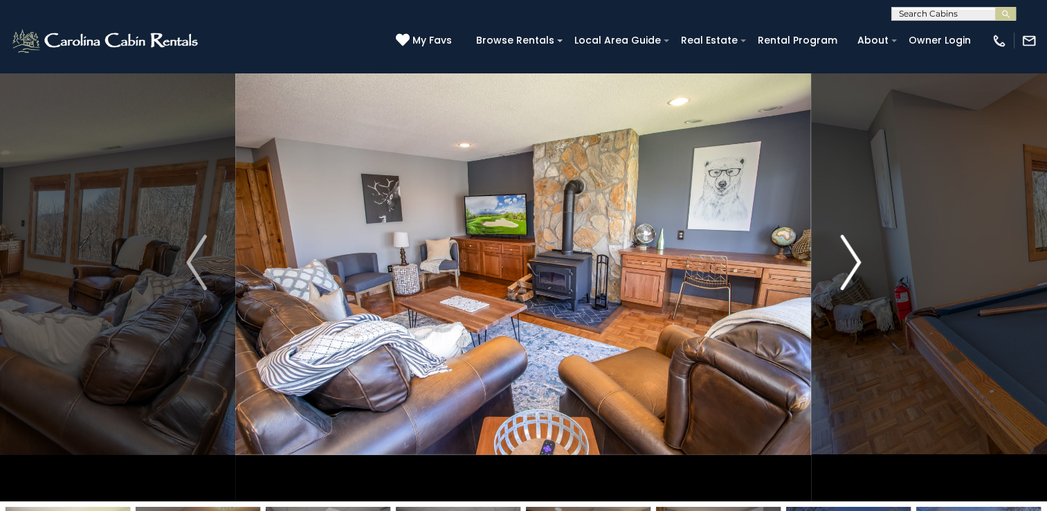
click at [850, 253] on img "Next" at bounding box center [850, 262] width 21 height 55
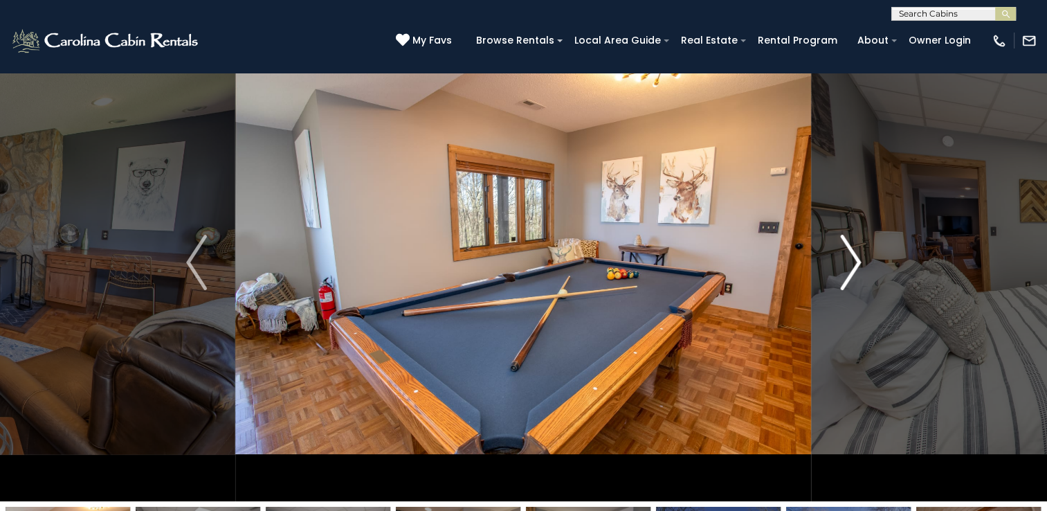
click at [850, 253] on img "Next" at bounding box center [850, 262] width 21 height 55
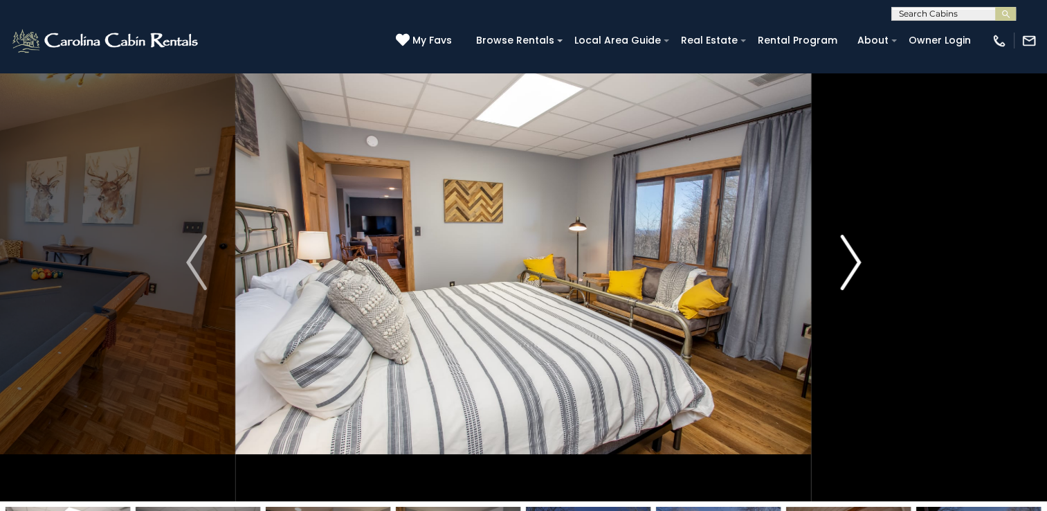
click at [850, 253] on img "Next" at bounding box center [850, 262] width 21 height 55
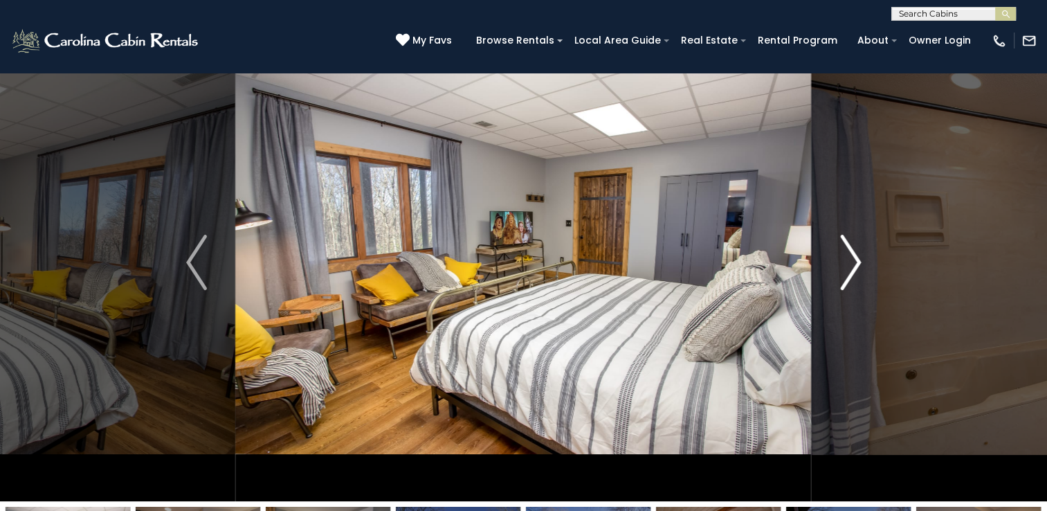
click at [850, 253] on img "Next" at bounding box center [850, 262] width 21 height 55
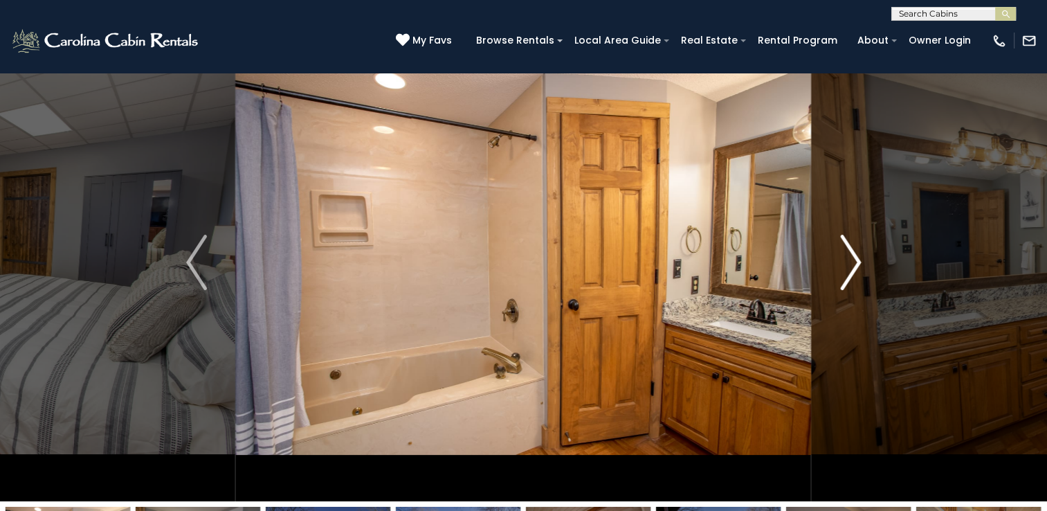
click at [850, 253] on img "Next" at bounding box center [850, 262] width 21 height 55
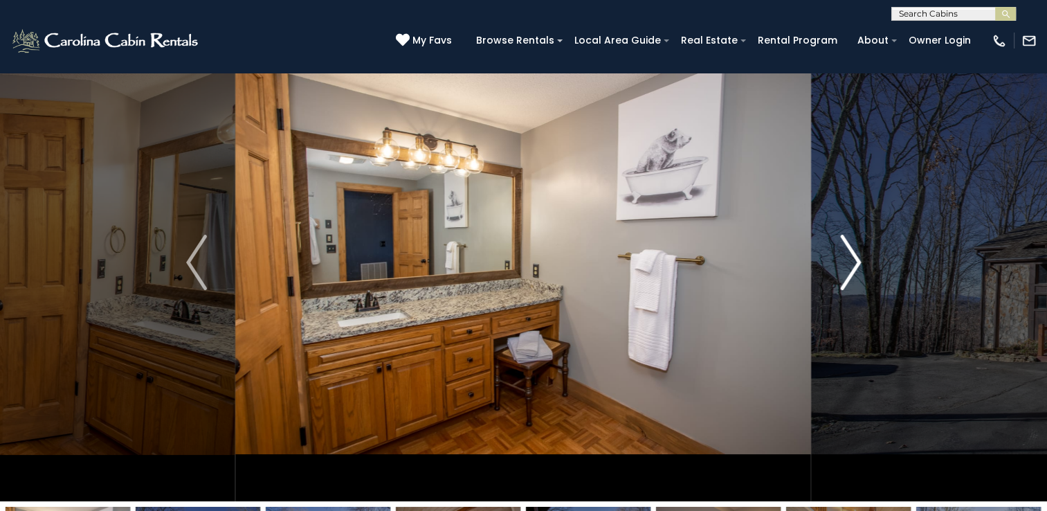
click at [850, 253] on img "Next" at bounding box center [850, 262] width 21 height 55
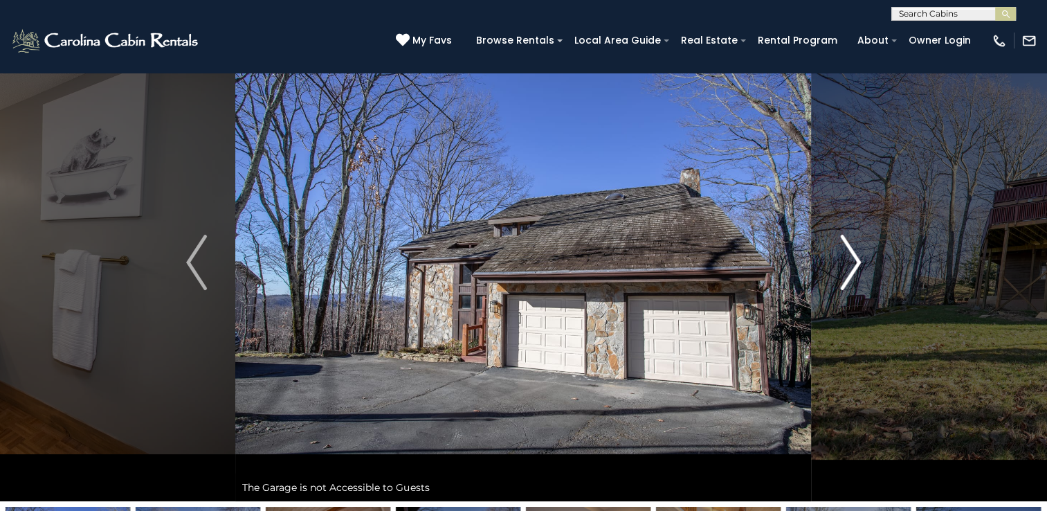
click at [850, 253] on img "Next" at bounding box center [850, 262] width 21 height 55
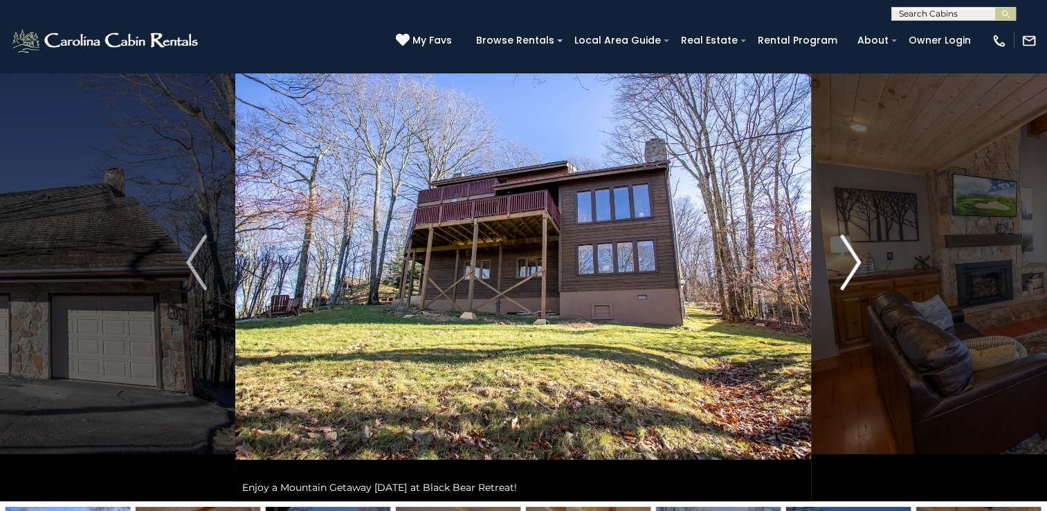
click at [850, 253] on img "Next" at bounding box center [850, 262] width 21 height 55
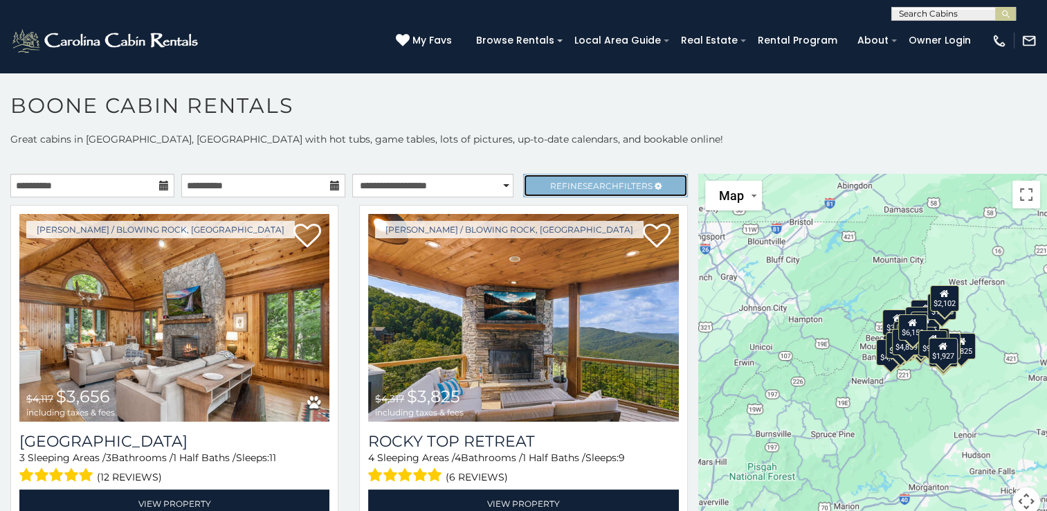
click at [638, 179] on link "Refine Search Filters" at bounding box center [605, 186] width 164 height 24
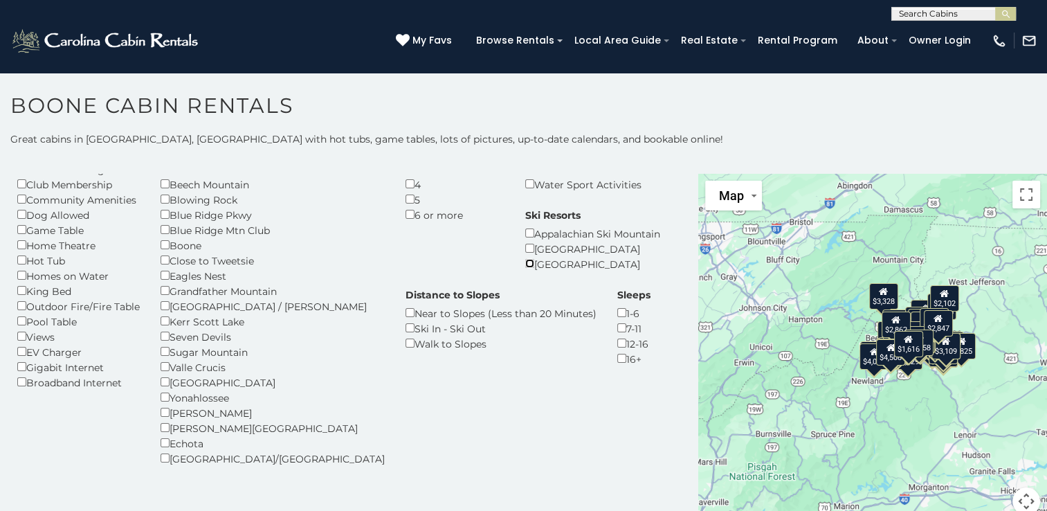
scroll to position [147, 0]
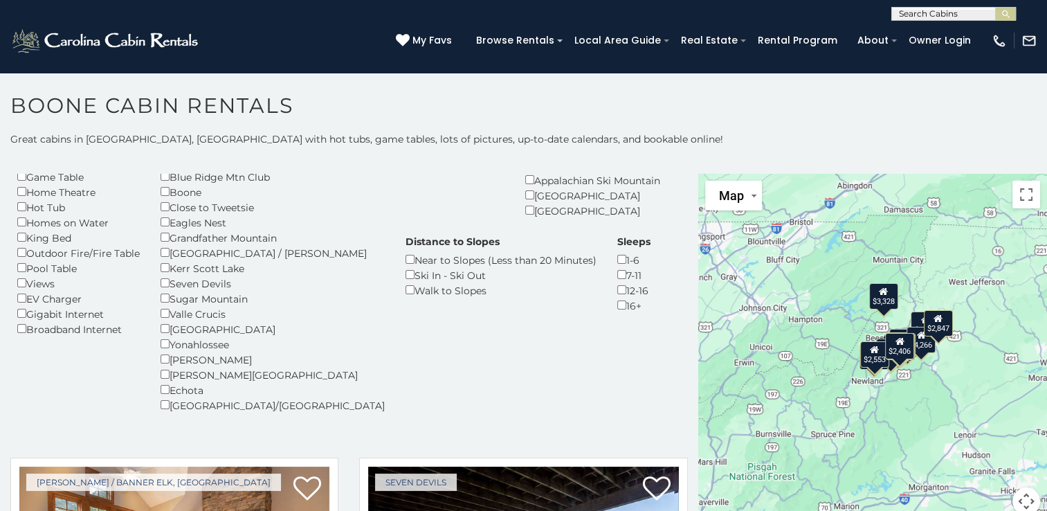
click at [684, 208] on div "**********" at bounding box center [349, 241] width 698 height 430
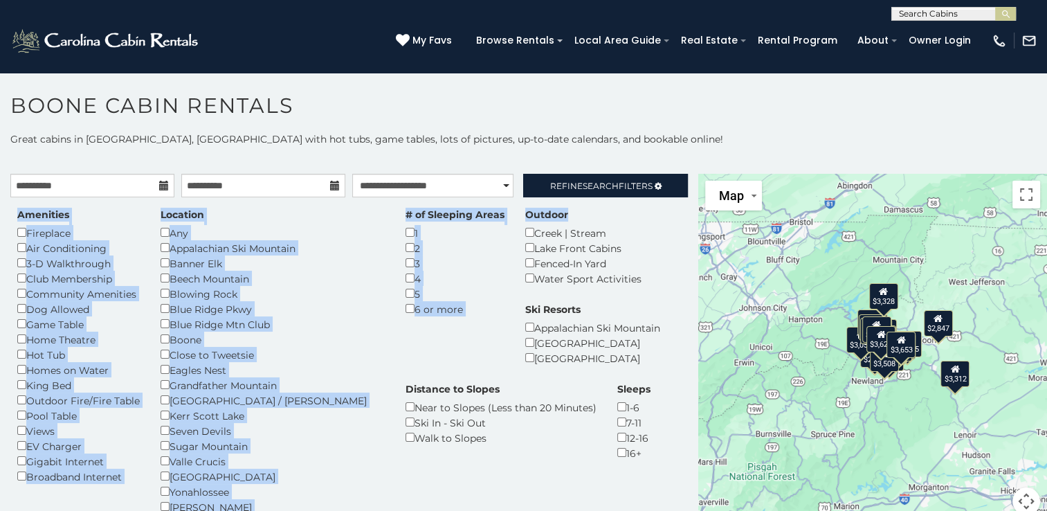
drag, startPoint x: 684, startPoint y: 192, endPoint x: 684, endPoint y: 205, distance: 12.5
click at [684, 205] on div "**********" at bounding box center [349, 389] width 698 height 430
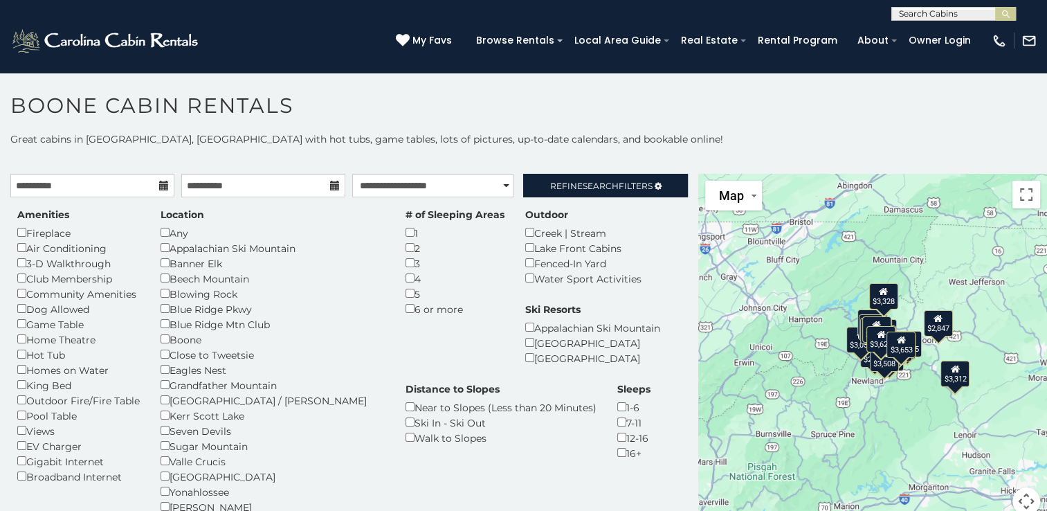
drag, startPoint x: 684, startPoint y: 205, endPoint x: 628, endPoint y: 292, distance: 103.3
click at [628, 292] on div "Amenities Fireplace Air Conditioning 3-D Walkthrough Club Membership Community …" at bounding box center [349, 392] width 684 height 369
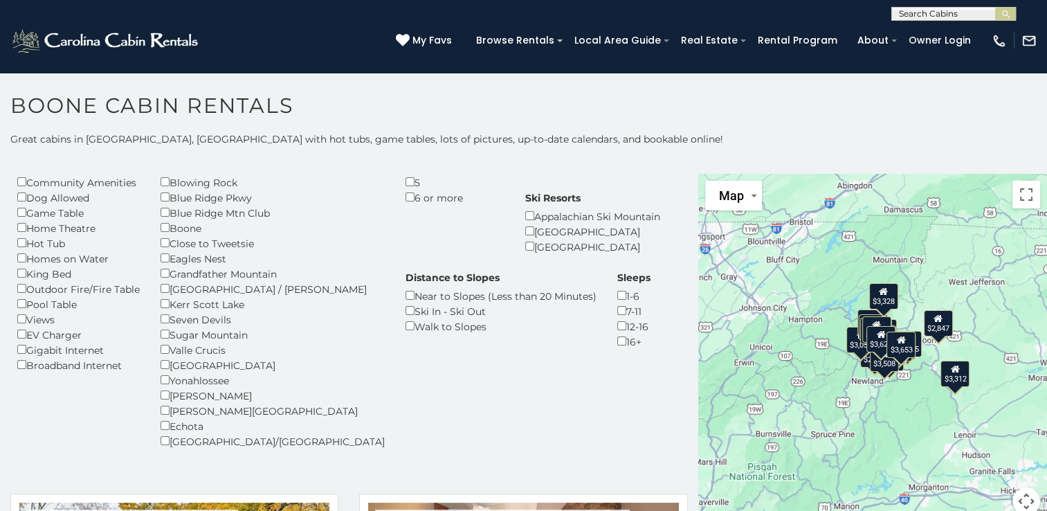
scroll to position [156, 0]
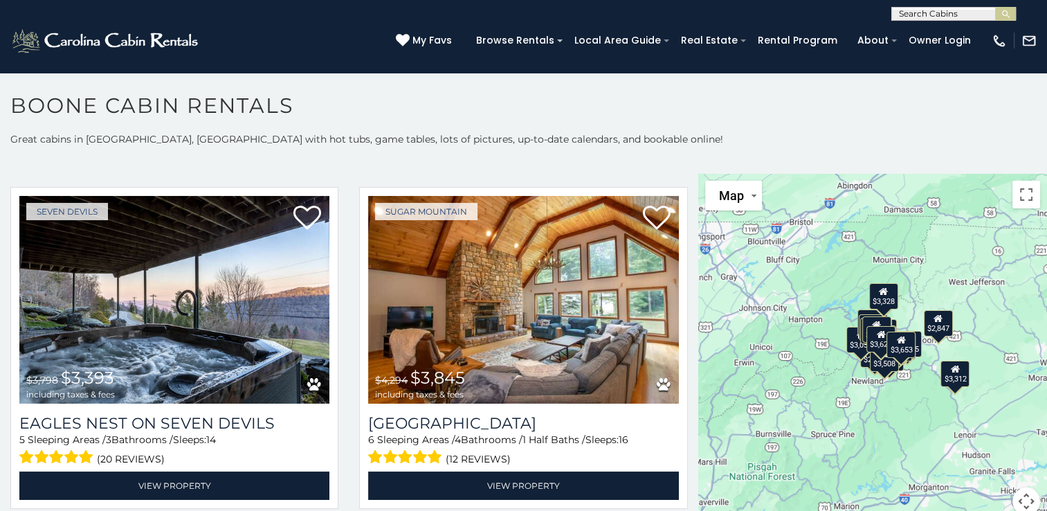
scroll to position [766, 0]
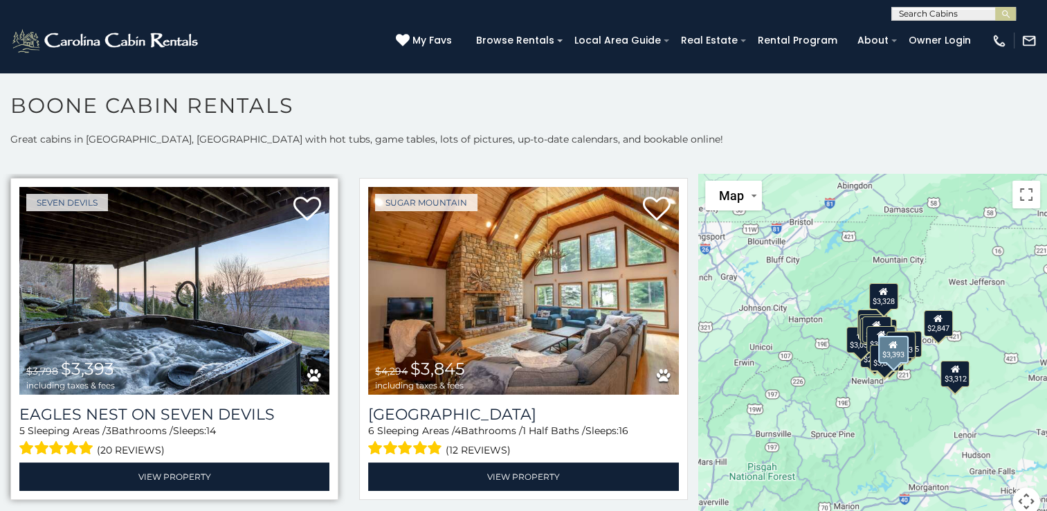
click at [120, 299] on img at bounding box center [174, 291] width 310 height 208
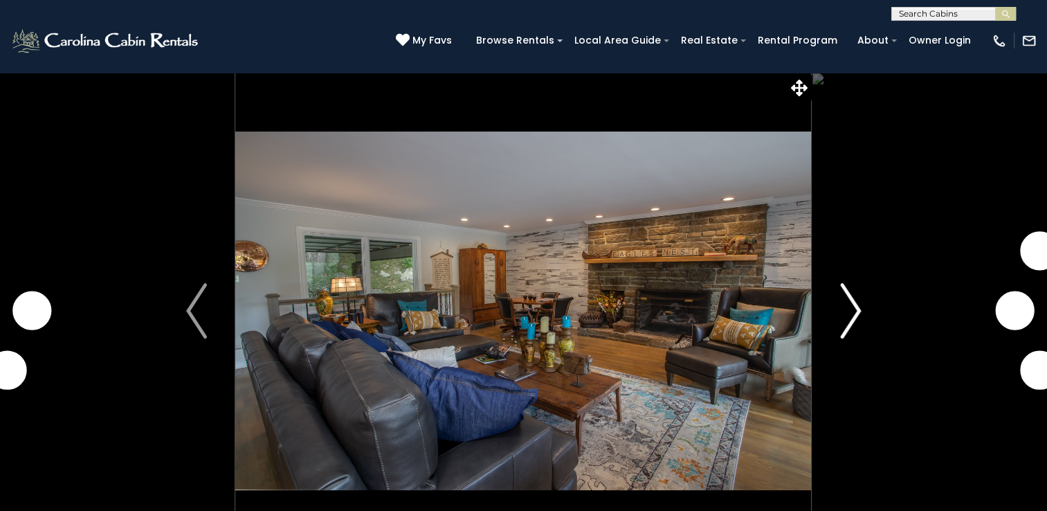
click at [852, 307] on img "Next" at bounding box center [850, 310] width 21 height 55
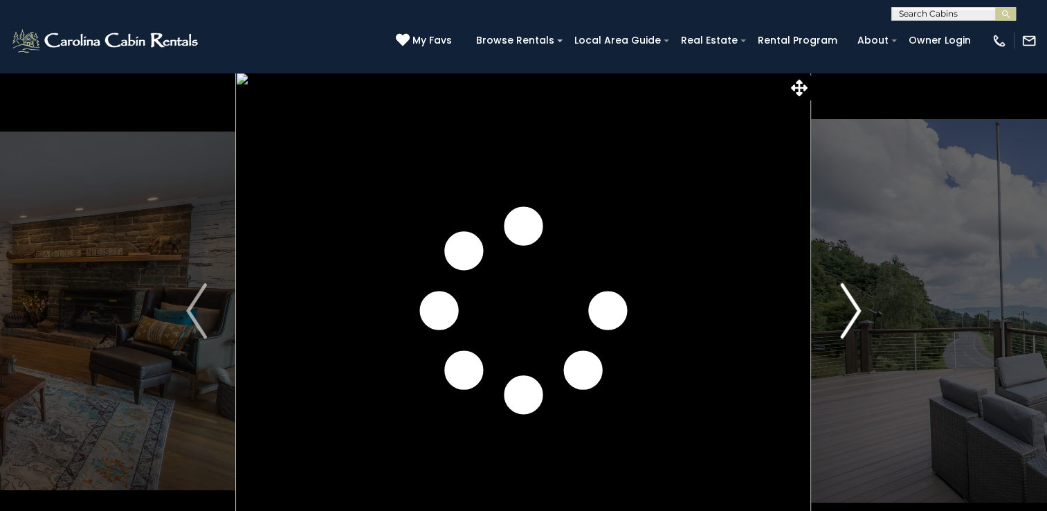
click at [852, 307] on img "Next" at bounding box center [850, 310] width 21 height 55
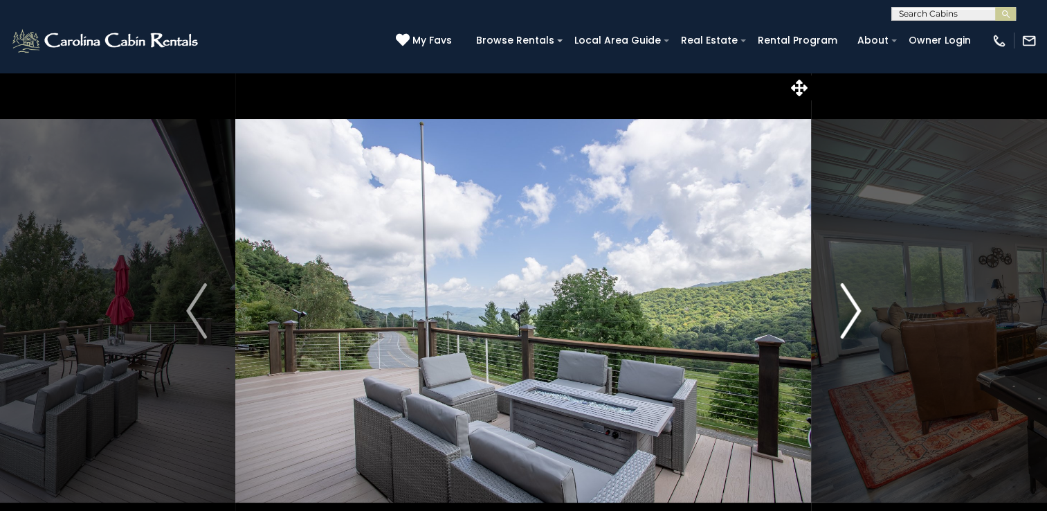
click at [852, 307] on img "Next" at bounding box center [850, 310] width 21 height 55
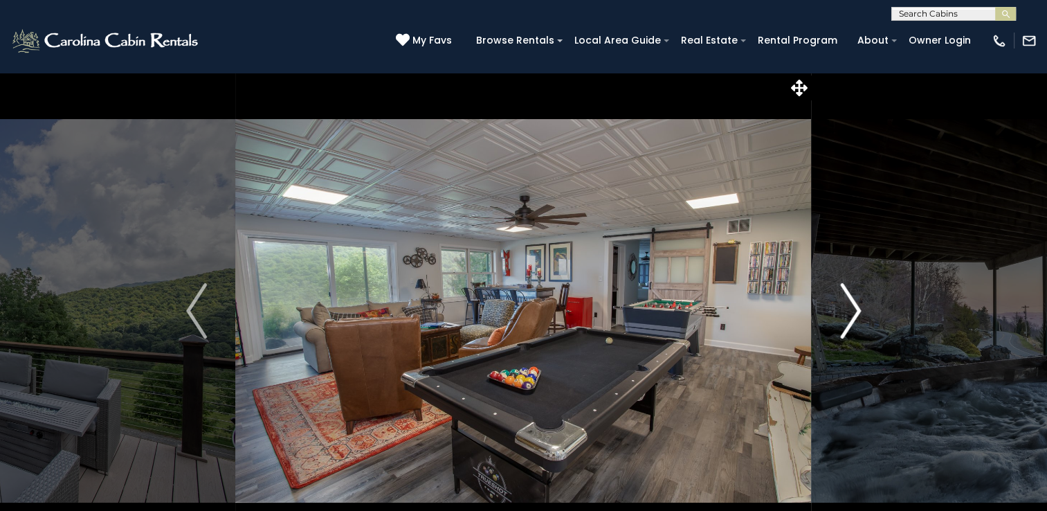
click at [852, 307] on img "Next" at bounding box center [850, 310] width 21 height 55
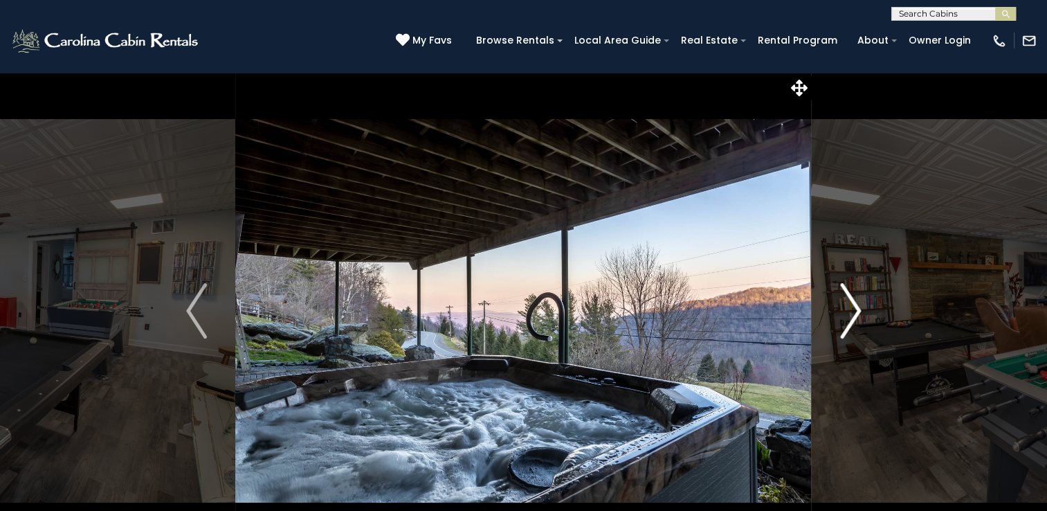
click at [852, 307] on img "Next" at bounding box center [850, 310] width 21 height 55
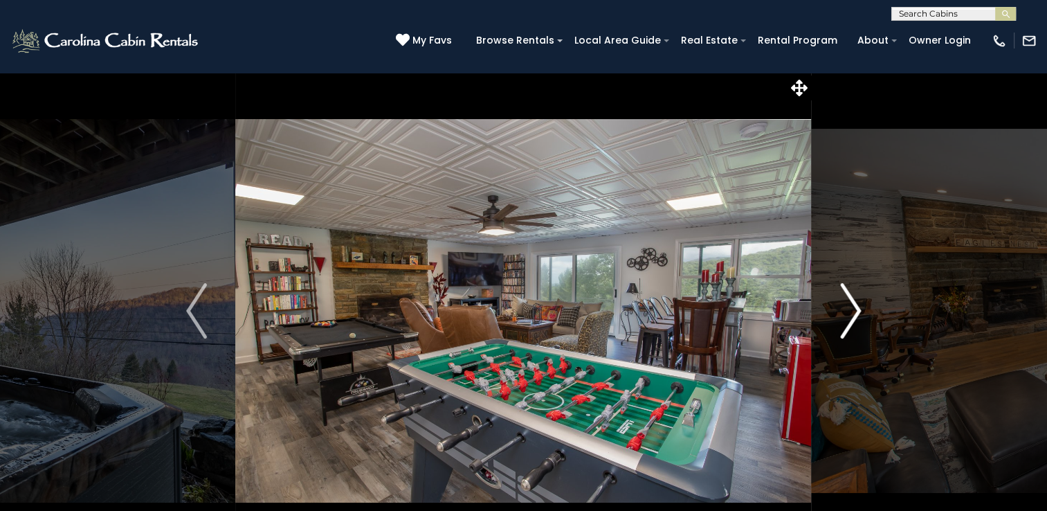
click at [852, 307] on img "Next" at bounding box center [850, 310] width 21 height 55
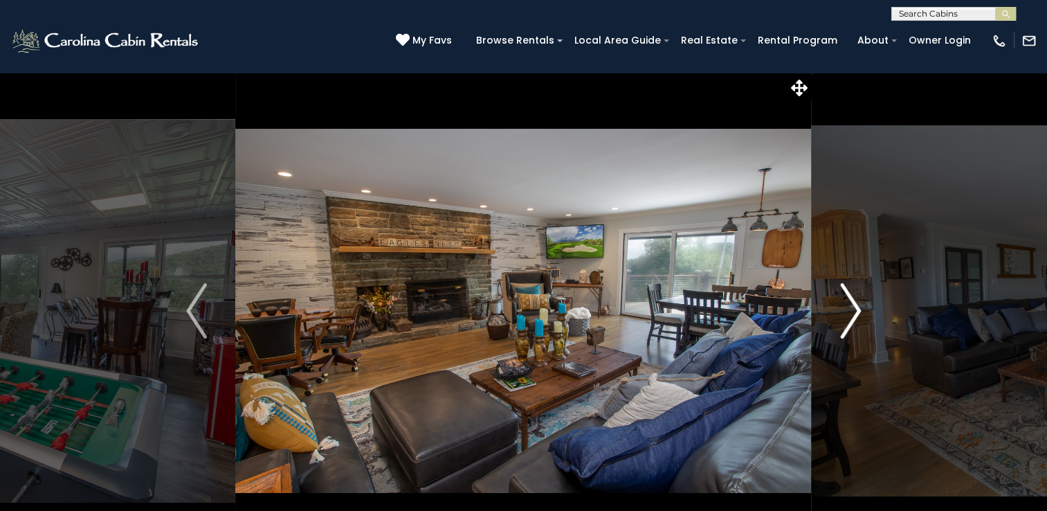
click at [852, 307] on img "Next" at bounding box center [850, 310] width 21 height 55
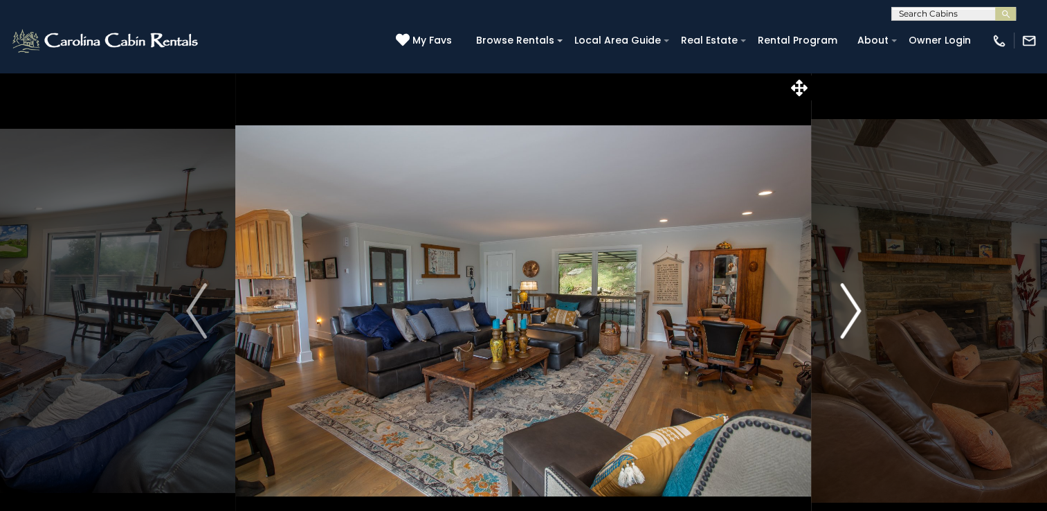
click at [852, 307] on img "Next" at bounding box center [850, 310] width 21 height 55
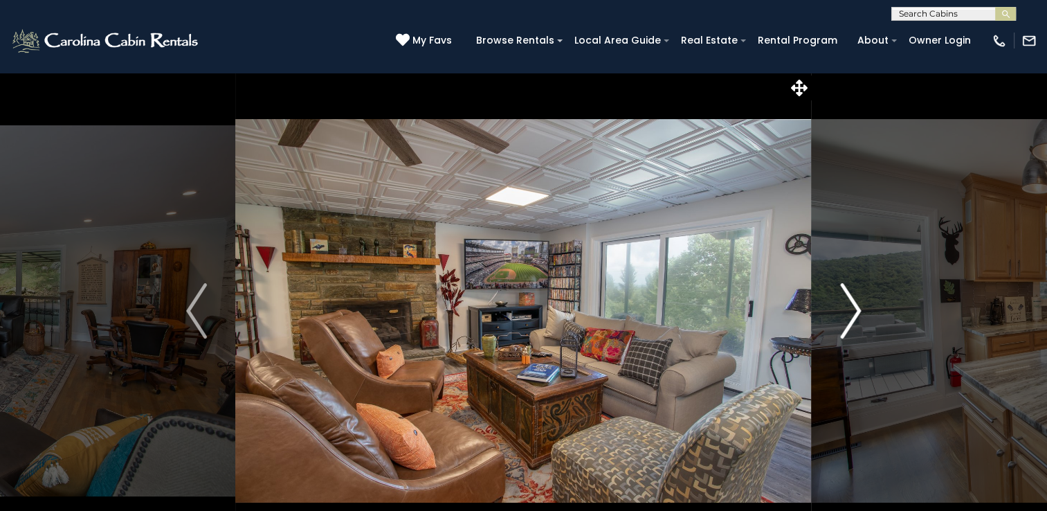
click at [852, 307] on img "Next" at bounding box center [850, 310] width 21 height 55
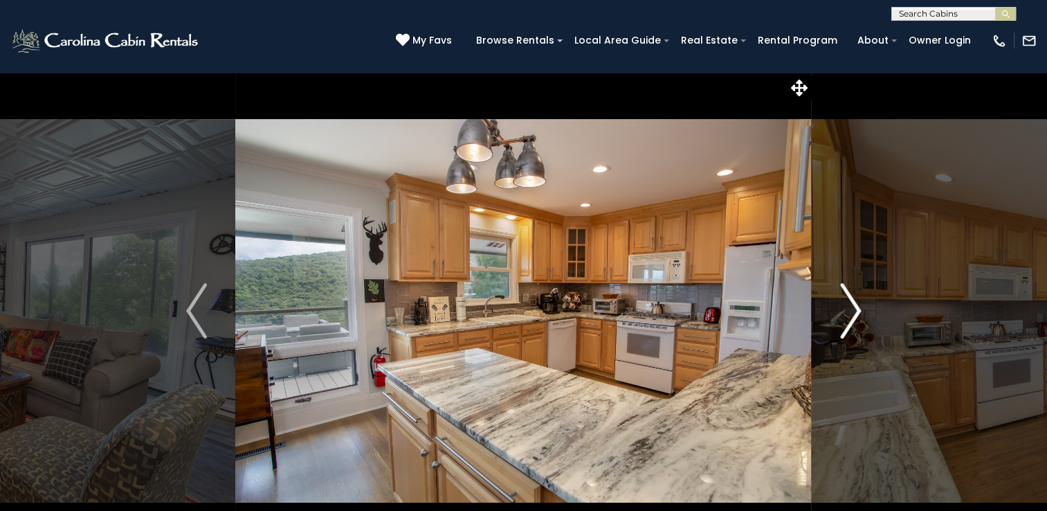
click at [852, 307] on img "Next" at bounding box center [850, 310] width 21 height 55
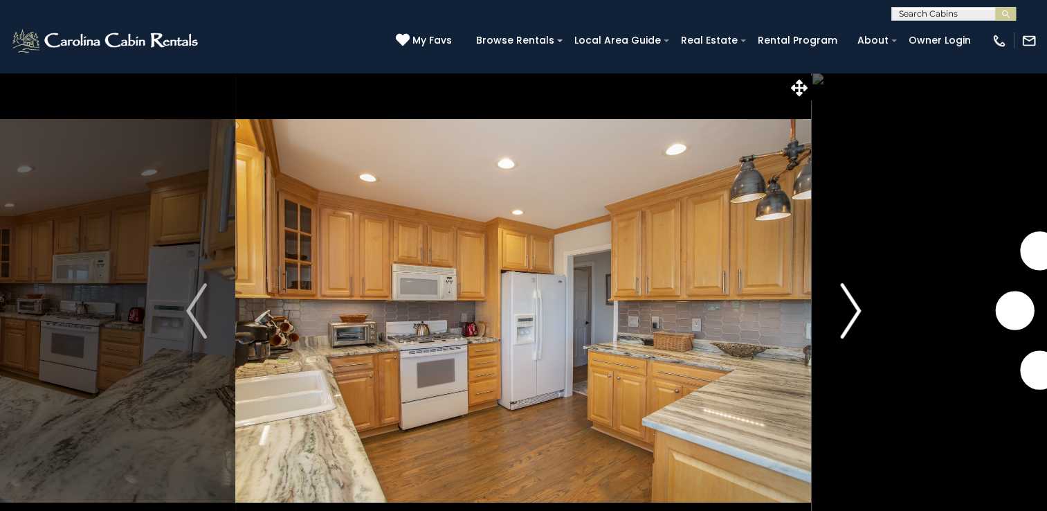
click at [852, 307] on img "Next" at bounding box center [850, 310] width 21 height 55
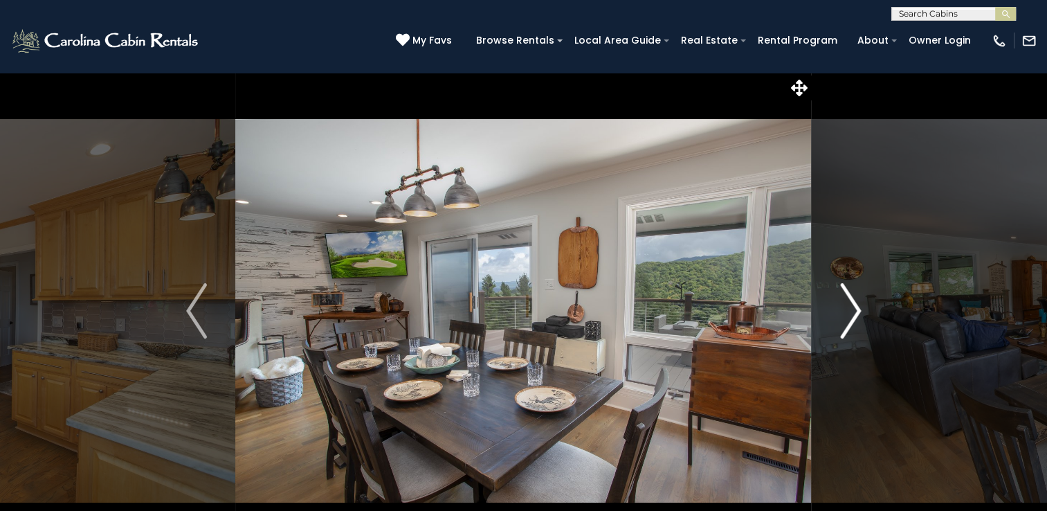
click at [852, 307] on img "Next" at bounding box center [850, 310] width 21 height 55
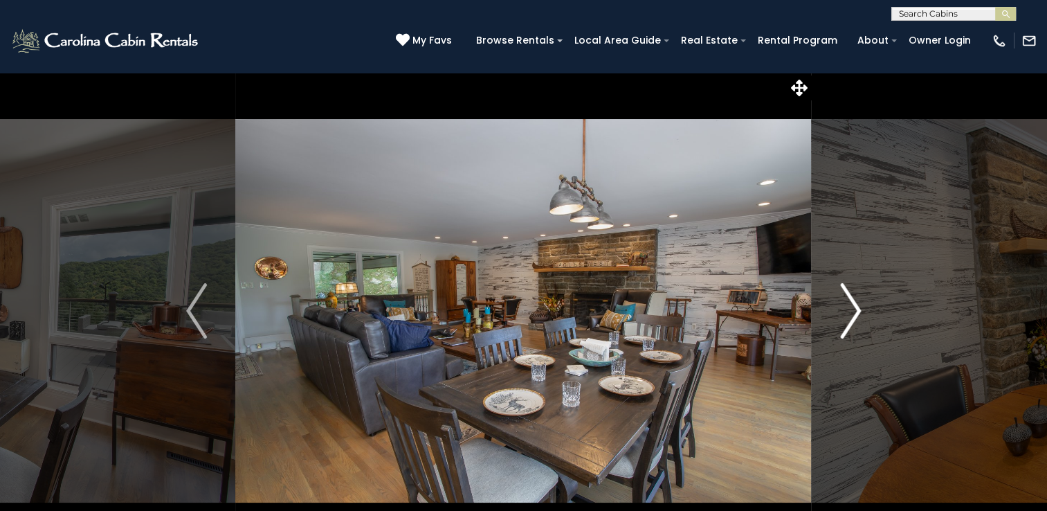
click at [852, 307] on img "Next" at bounding box center [850, 310] width 21 height 55
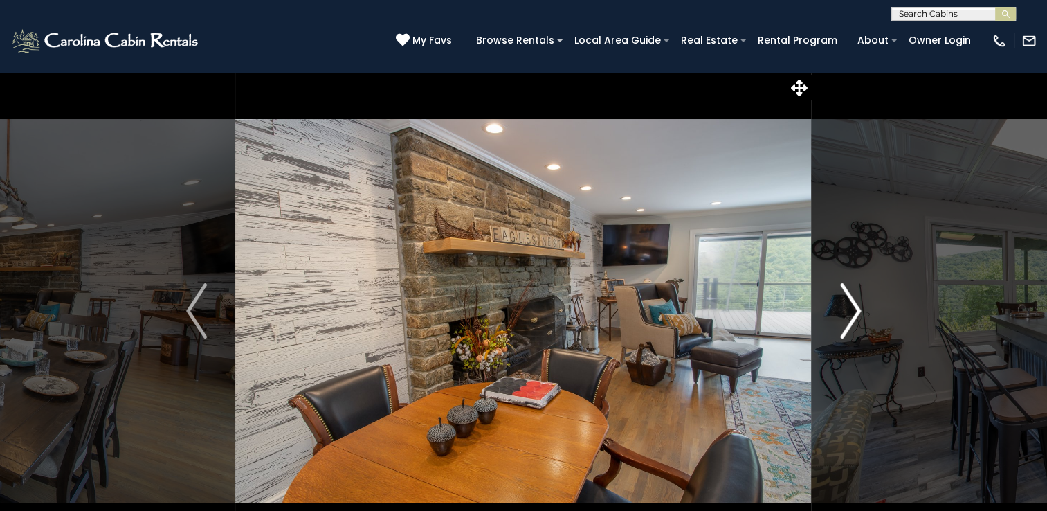
click at [852, 307] on img "Next" at bounding box center [850, 310] width 21 height 55
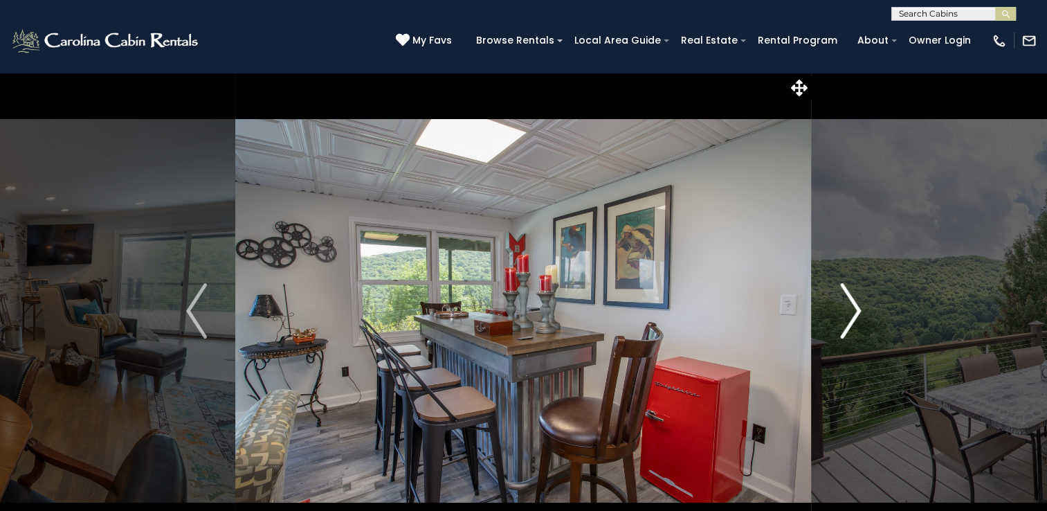
click at [852, 307] on img "Next" at bounding box center [850, 310] width 21 height 55
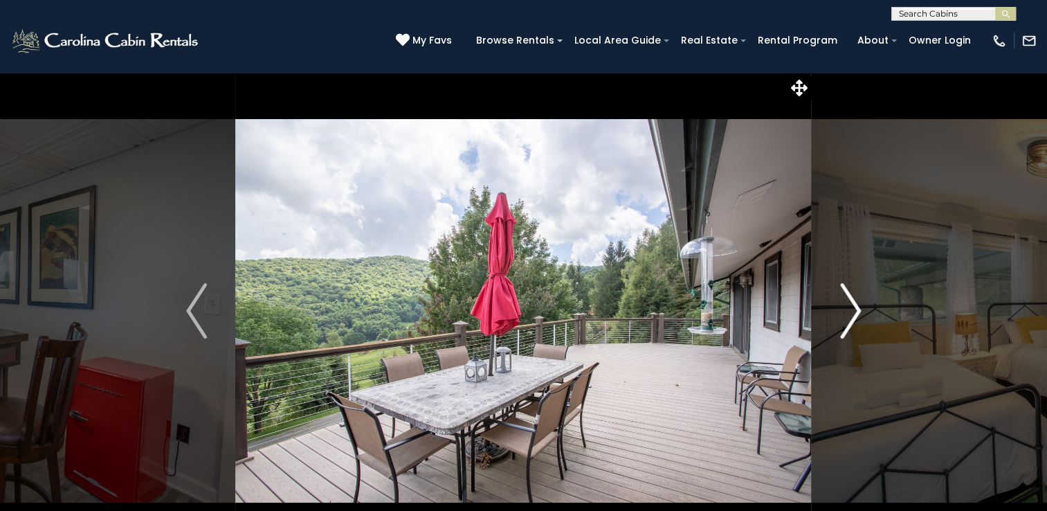
click at [852, 307] on img "Next" at bounding box center [850, 310] width 21 height 55
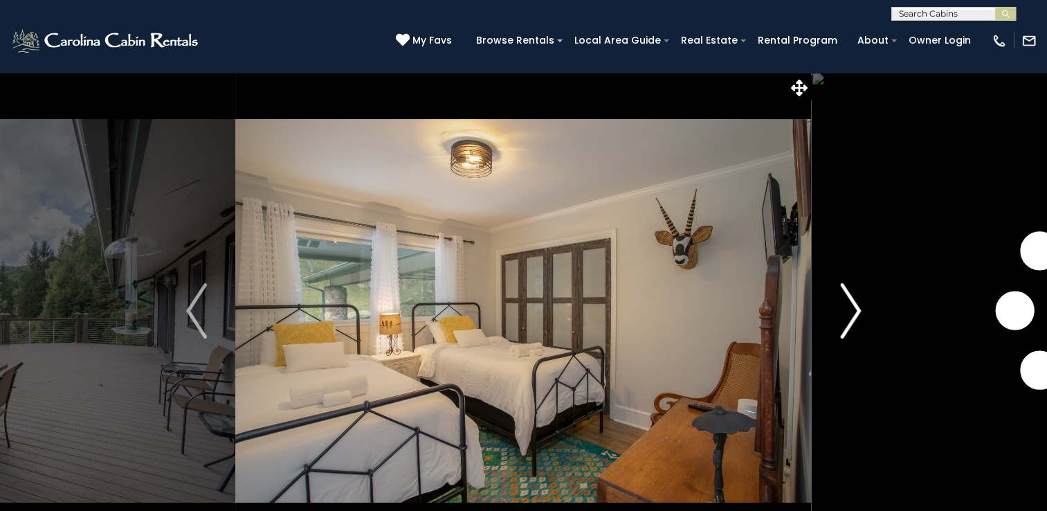
click at [852, 307] on img "Next" at bounding box center [850, 310] width 21 height 55
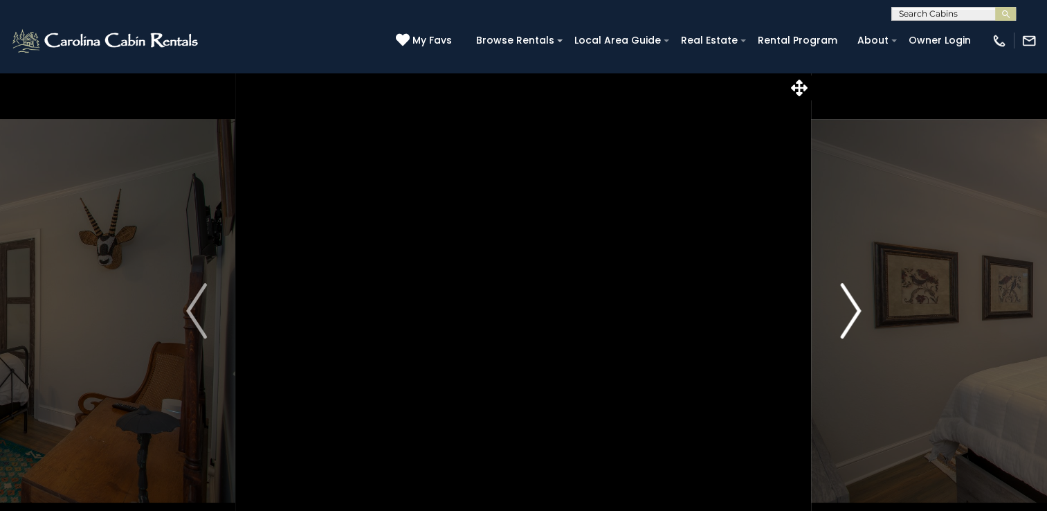
click at [852, 307] on img "Next" at bounding box center [850, 310] width 21 height 55
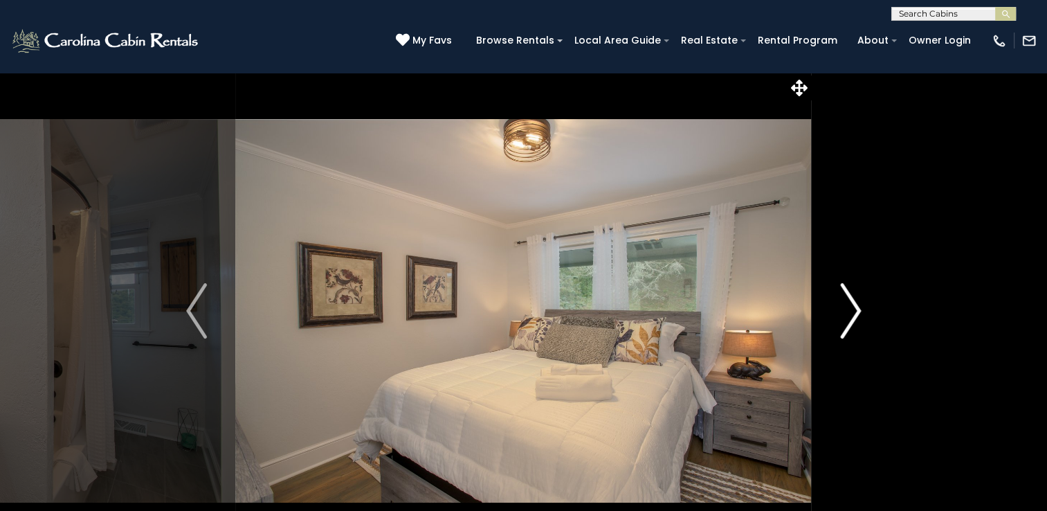
click at [852, 307] on img "Next" at bounding box center [850, 310] width 21 height 55
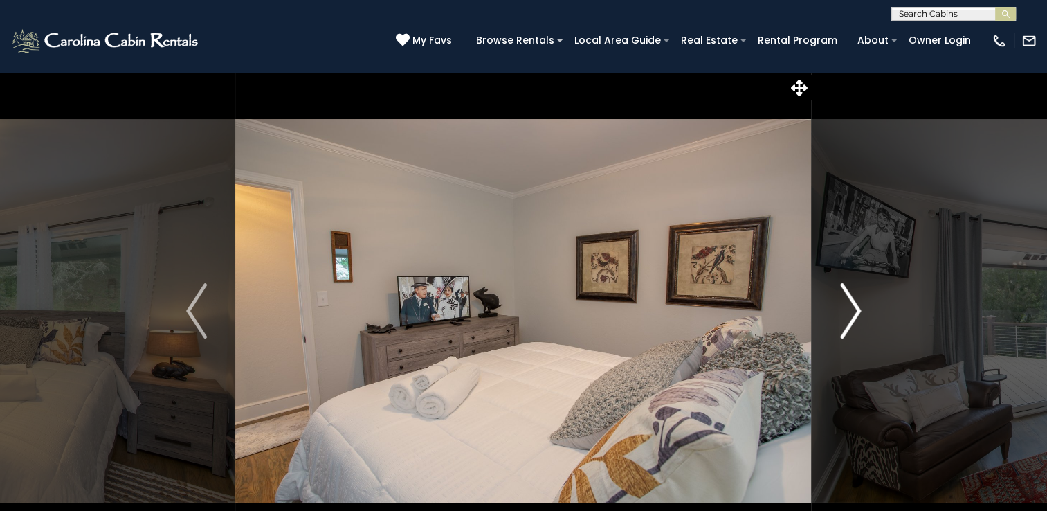
click at [852, 307] on img "Next" at bounding box center [850, 310] width 21 height 55
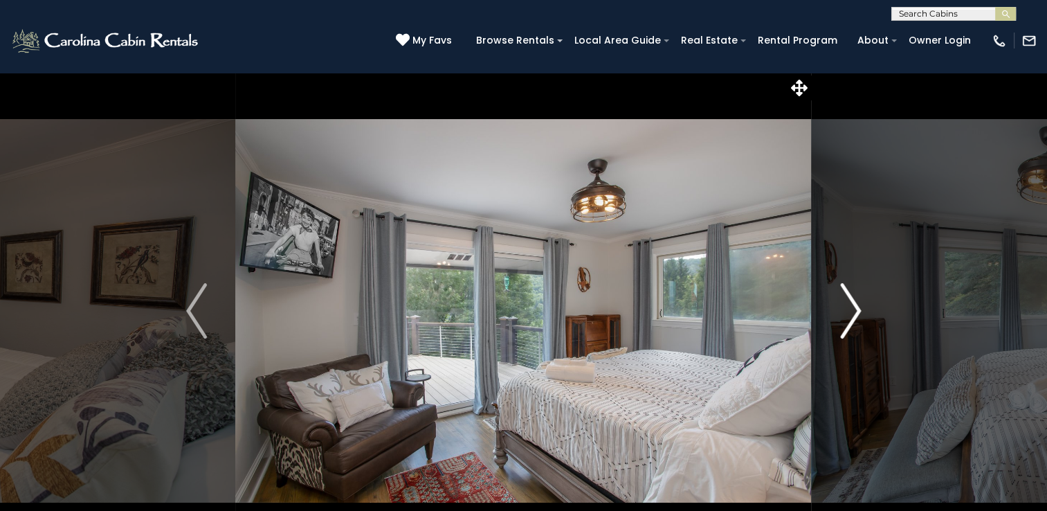
click at [852, 307] on img "Next" at bounding box center [850, 310] width 21 height 55
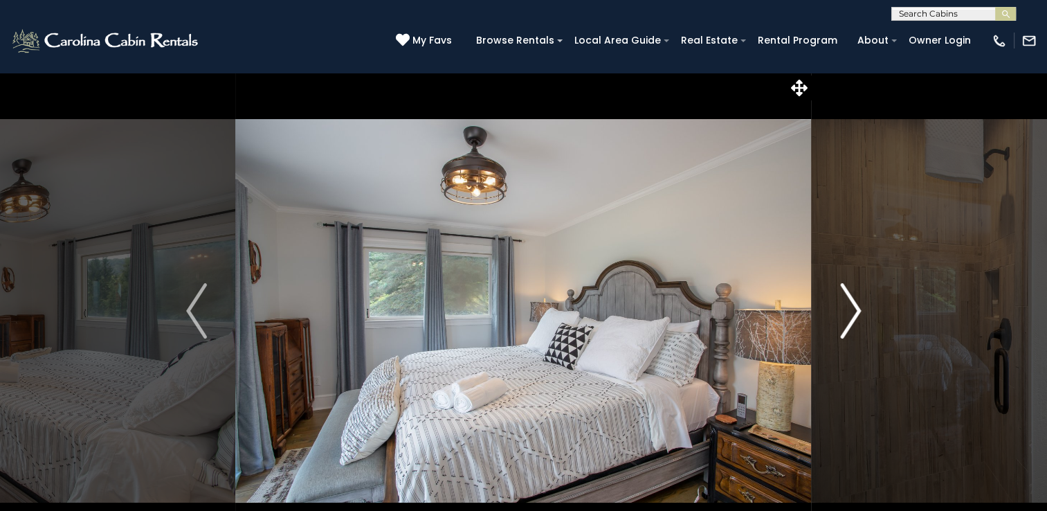
click at [852, 307] on img "Next" at bounding box center [850, 310] width 21 height 55
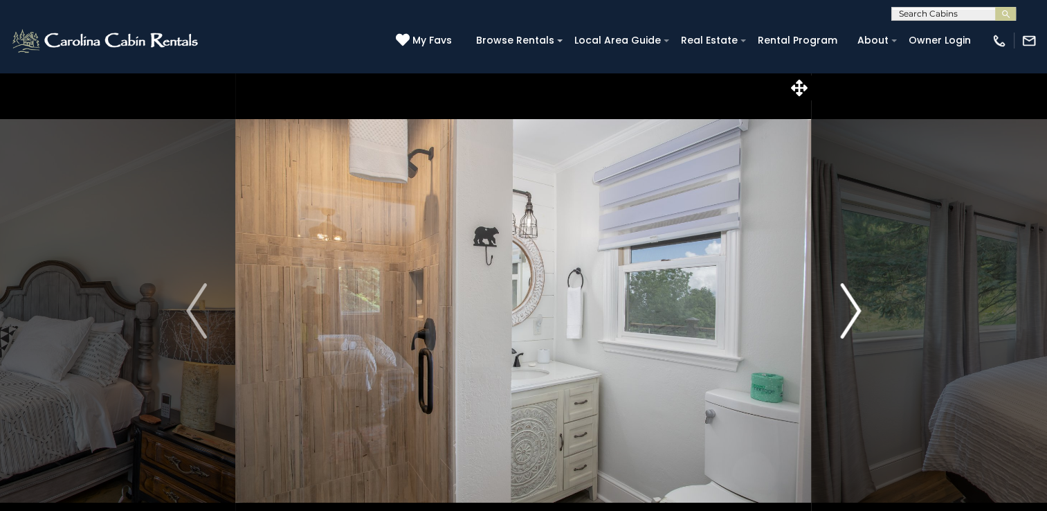
click at [852, 307] on img "Next" at bounding box center [850, 310] width 21 height 55
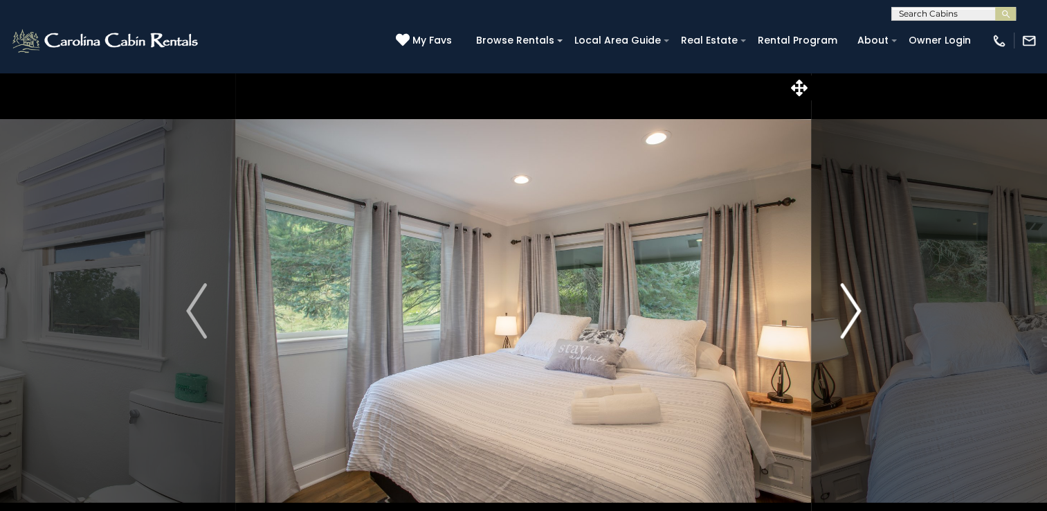
click at [852, 307] on img "Next" at bounding box center [850, 310] width 21 height 55
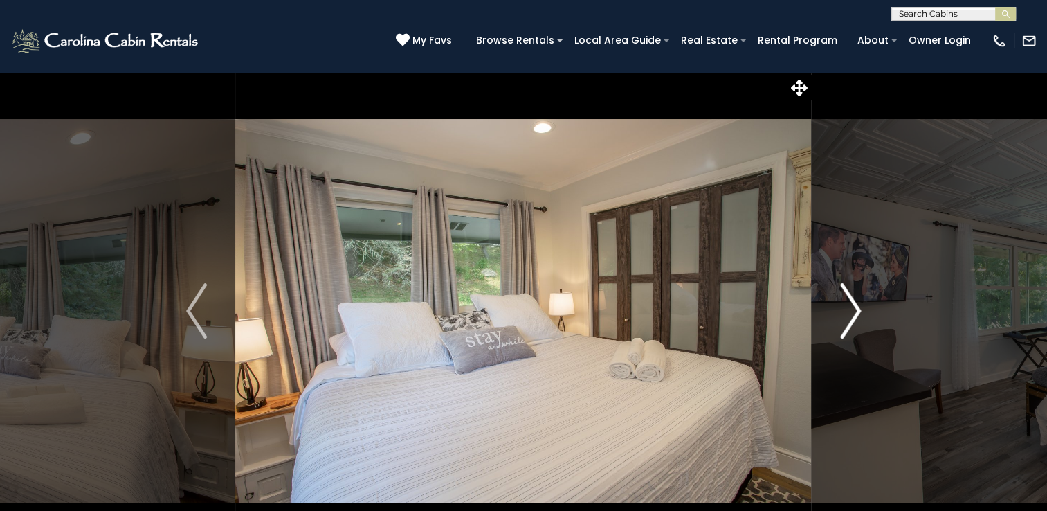
click at [852, 307] on img "Next" at bounding box center [850, 310] width 21 height 55
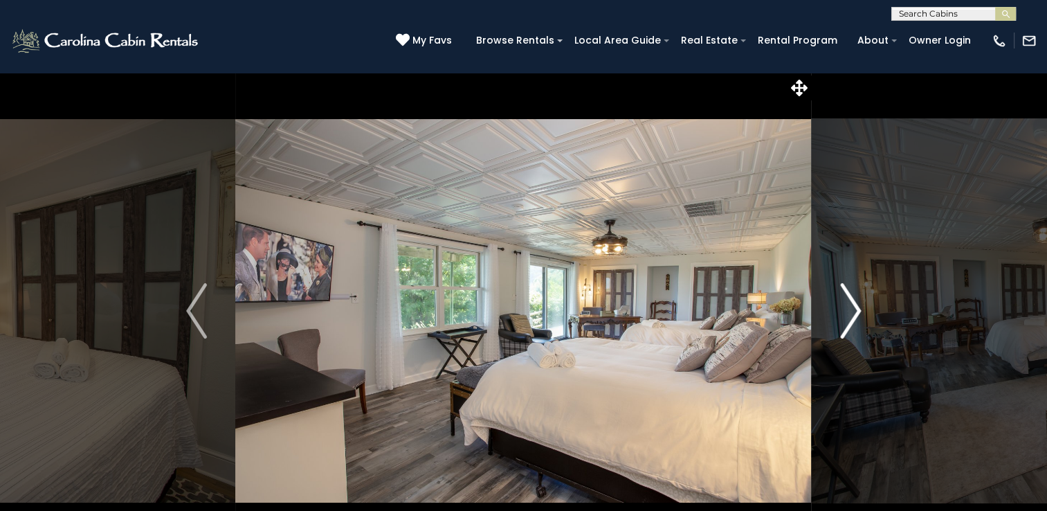
click at [852, 307] on img "Next" at bounding box center [850, 310] width 21 height 55
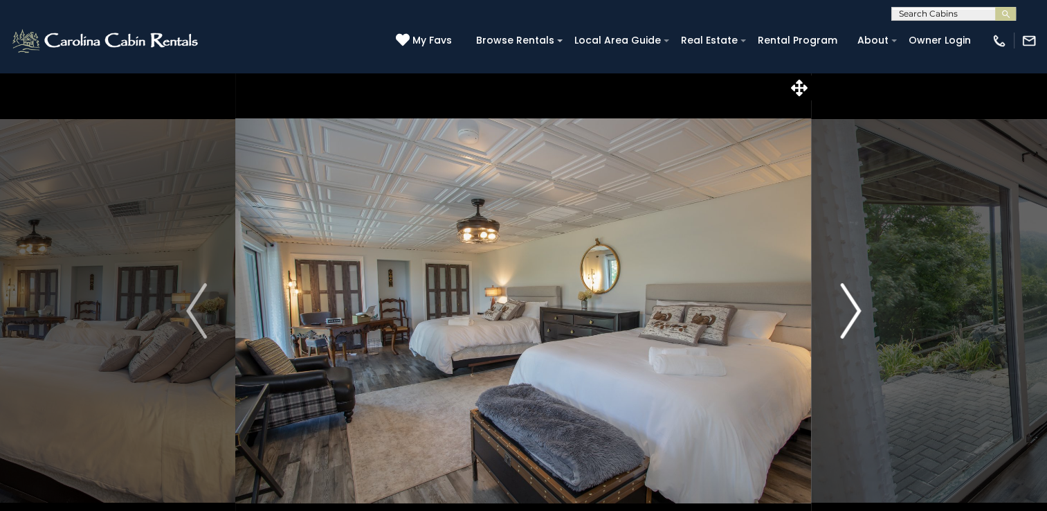
click at [852, 307] on img "Next" at bounding box center [850, 310] width 21 height 55
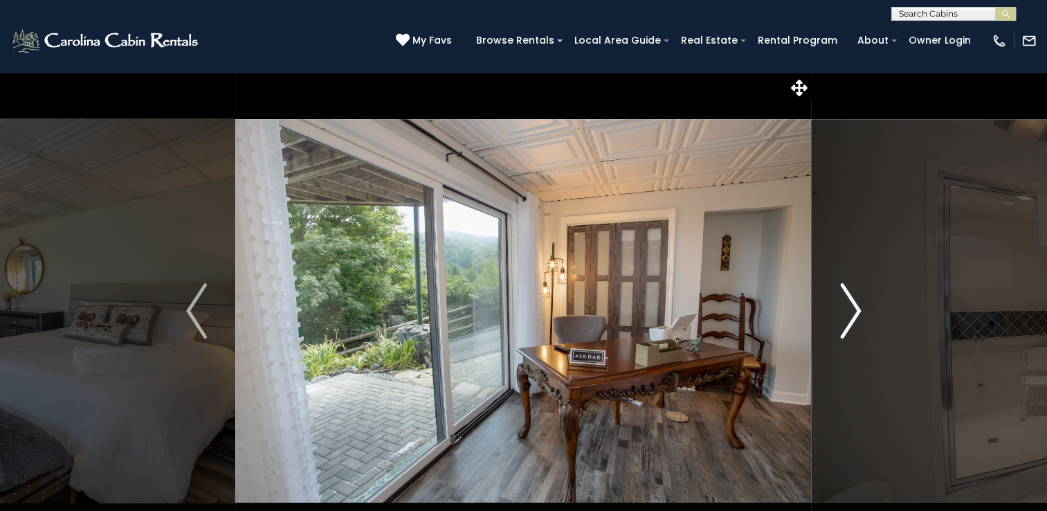
click at [852, 307] on img "Next" at bounding box center [850, 310] width 21 height 55
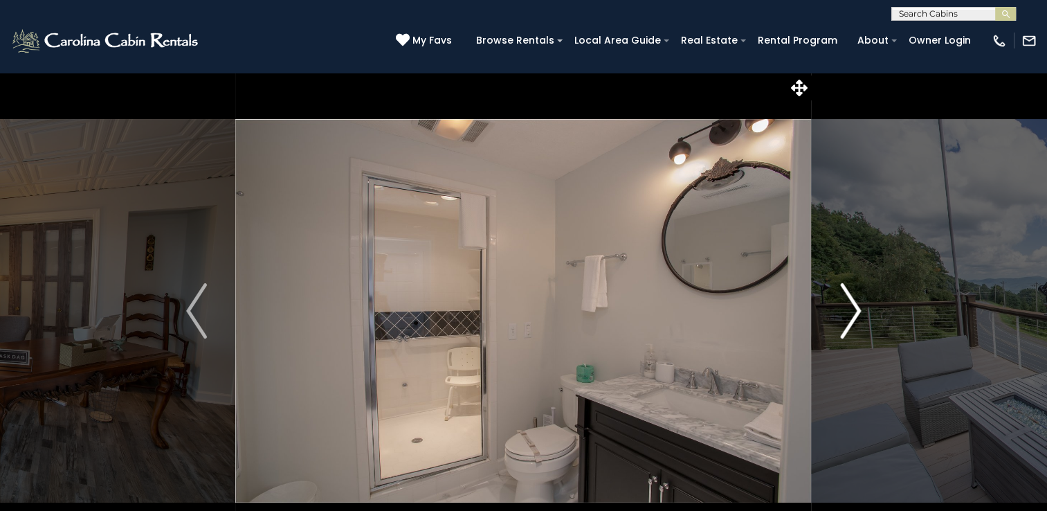
click at [852, 307] on img "Next" at bounding box center [850, 310] width 21 height 55
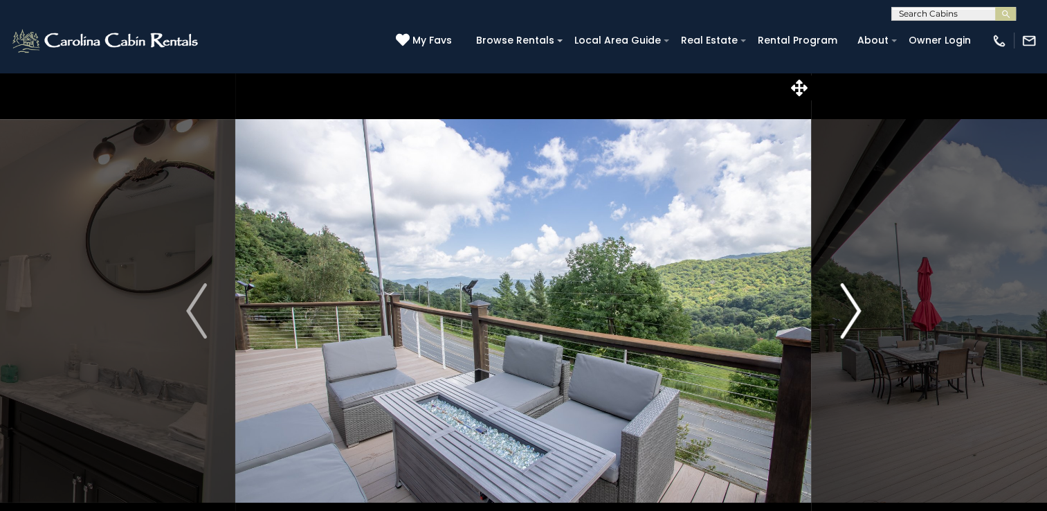
click at [852, 307] on img "Next" at bounding box center [850, 310] width 21 height 55
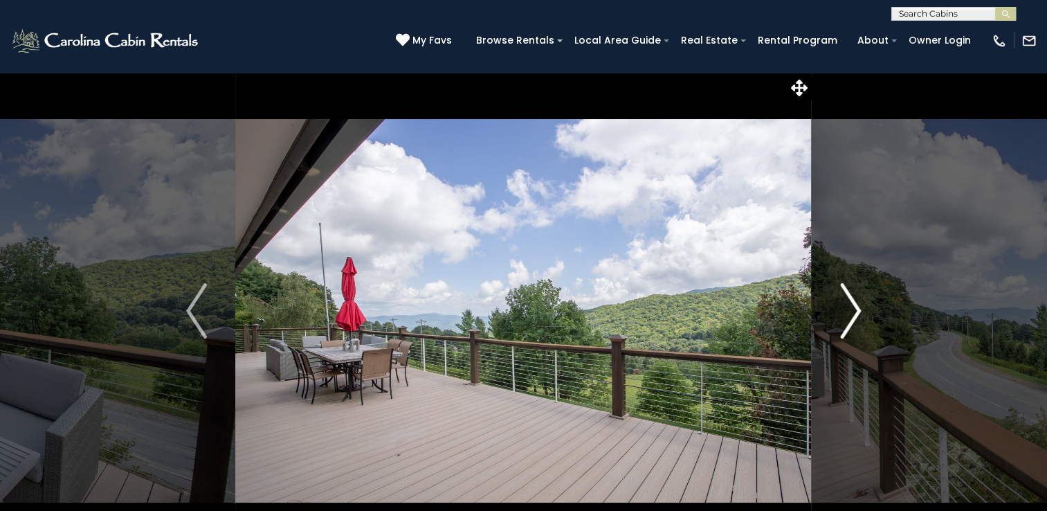
click at [852, 307] on img "Next" at bounding box center [850, 310] width 21 height 55
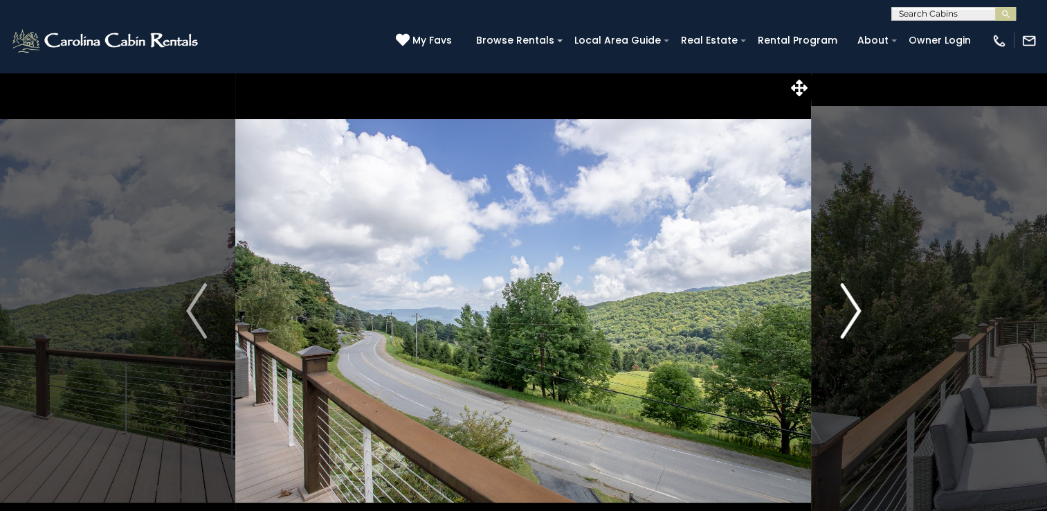
click at [852, 307] on img "Next" at bounding box center [850, 310] width 21 height 55
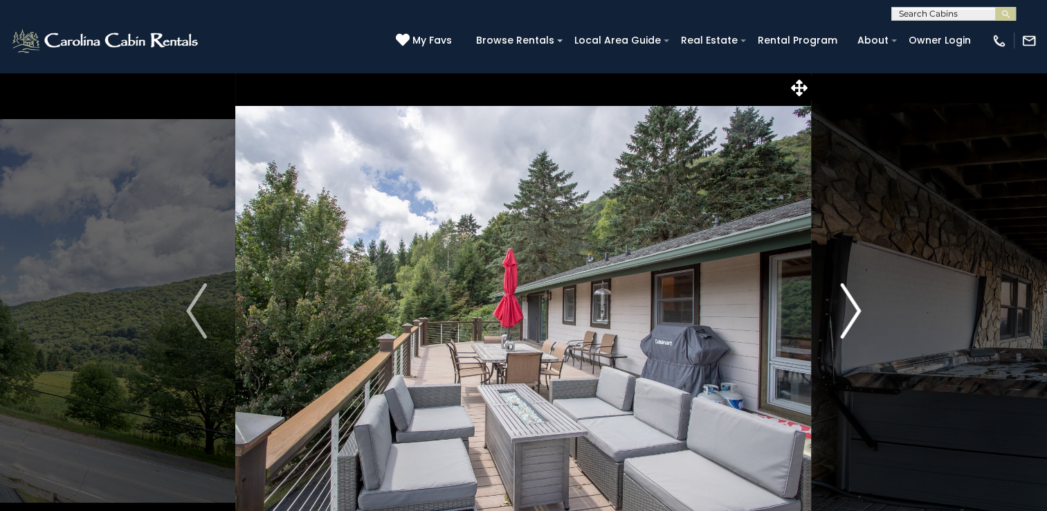
click at [852, 307] on img "Next" at bounding box center [850, 310] width 21 height 55
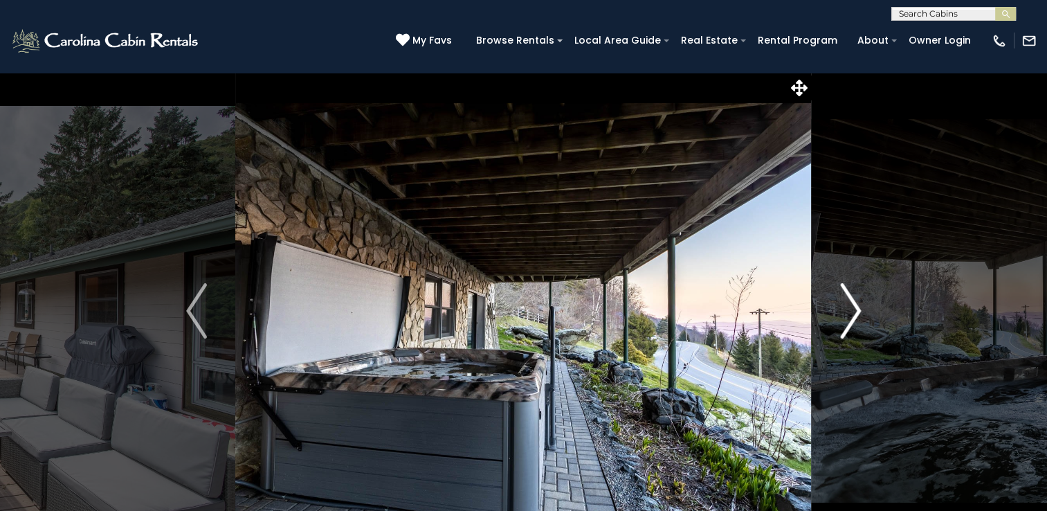
click at [852, 307] on img "Next" at bounding box center [850, 310] width 21 height 55
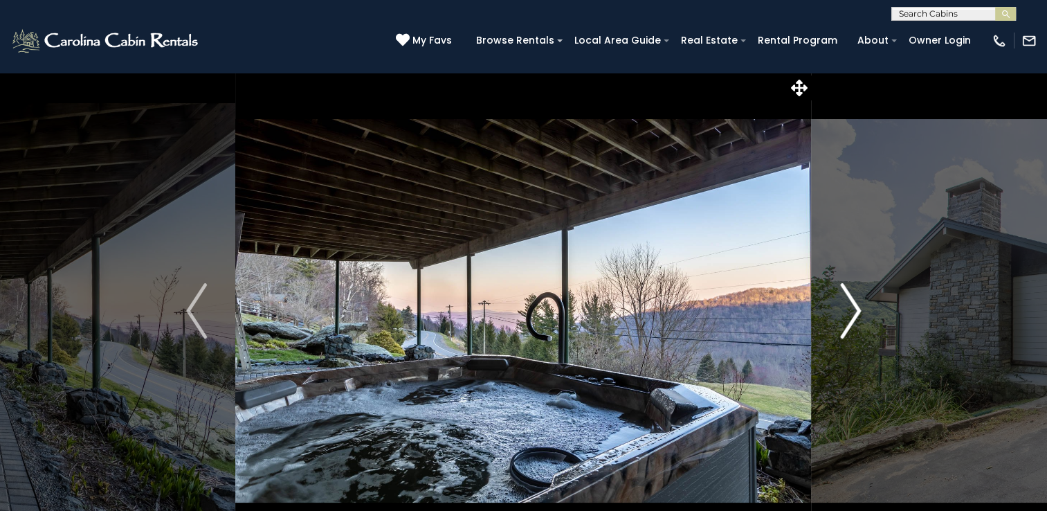
click at [852, 307] on img "Next" at bounding box center [850, 310] width 21 height 55
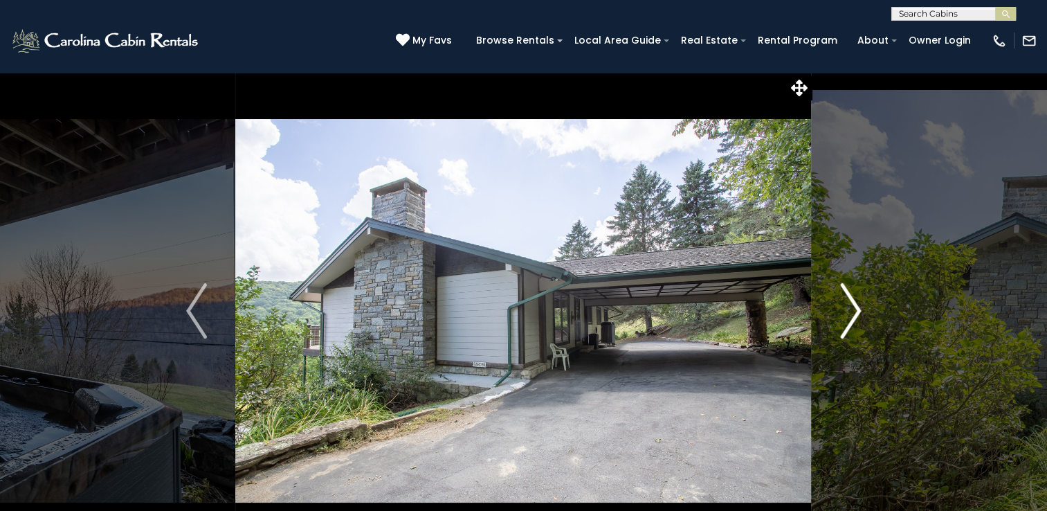
click at [852, 307] on img "Next" at bounding box center [850, 310] width 21 height 55
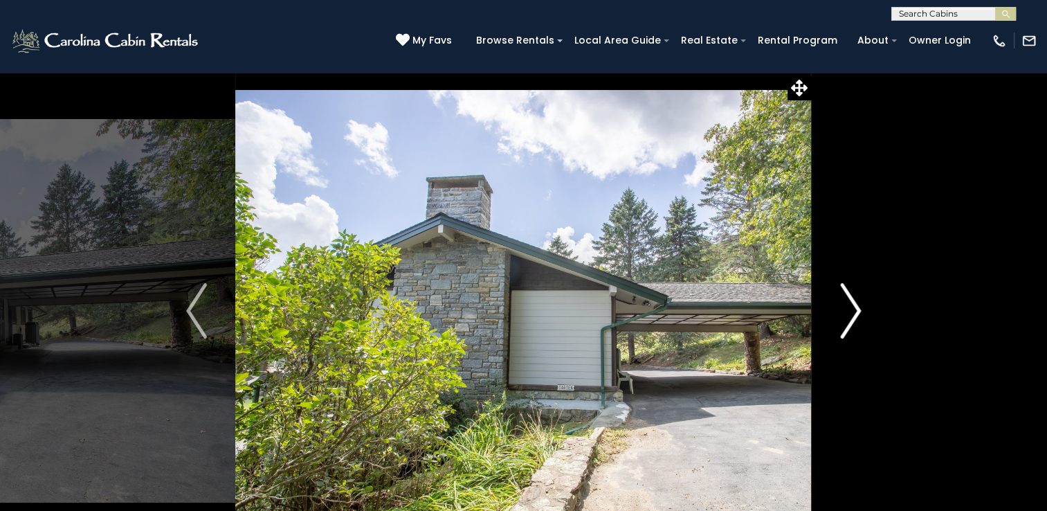
click at [852, 307] on img "Next" at bounding box center [850, 310] width 21 height 55
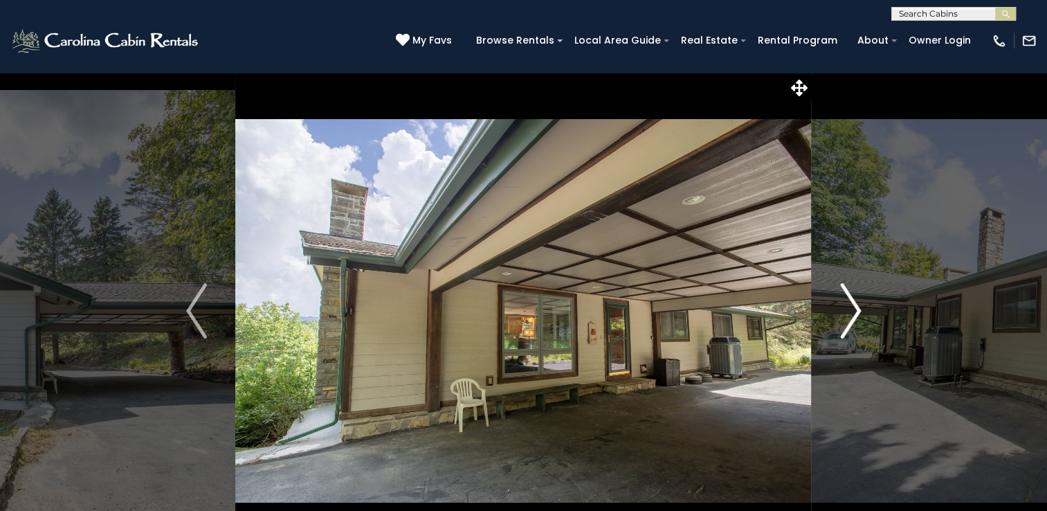
click at [852, 307] on img "Next" at bounding box center [850, 310] width 21 height 55
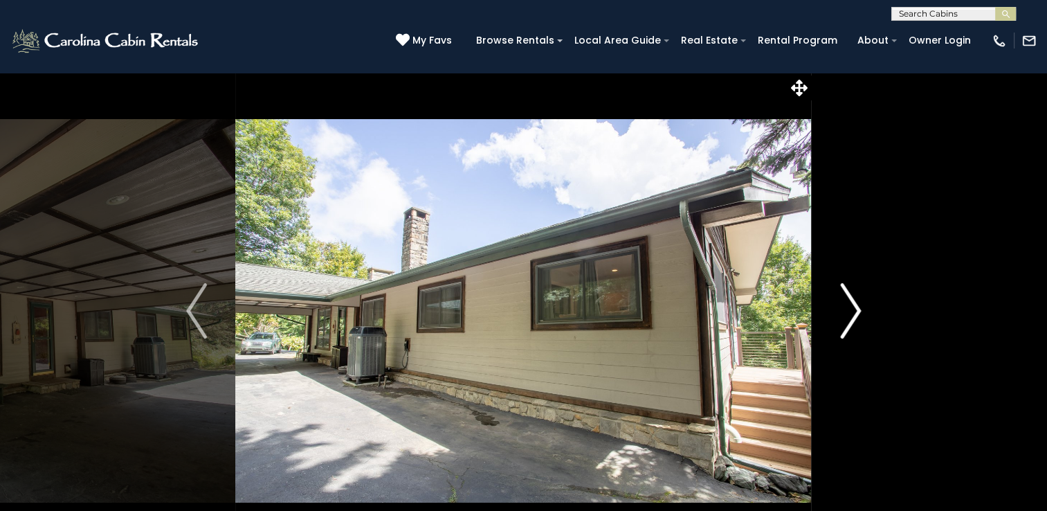
click at [852, 307] on img "Next" at bounding box center [850, 310] width 21 height 55
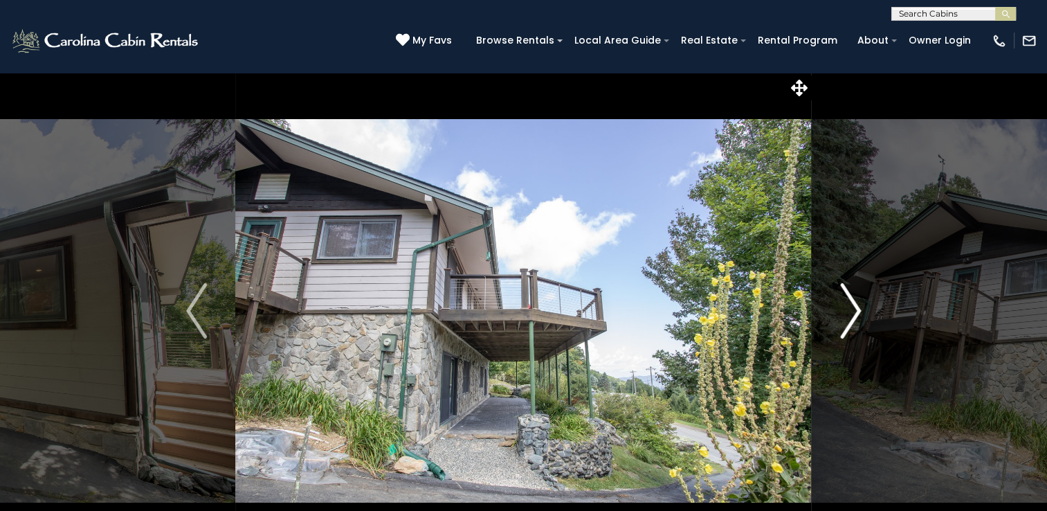
click at [852, 307] on img "Next" at bounding box center [850, 310] width 21 height 55
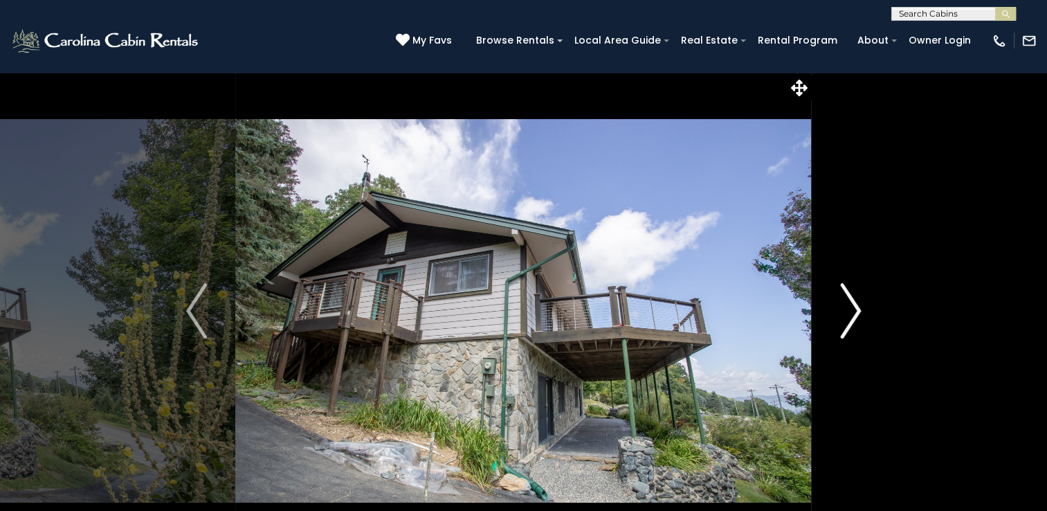
click at [852, 307] on img "Next" at bounding box center [850, 310] width 21 height 55
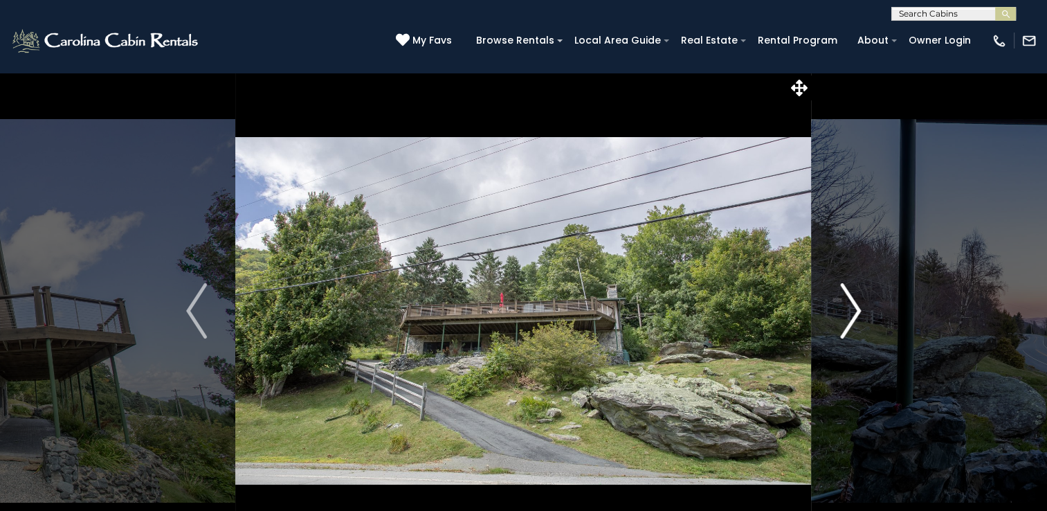
click at [852, 307] on img "Next" at bounding box center [850, 310] width 21 height 55
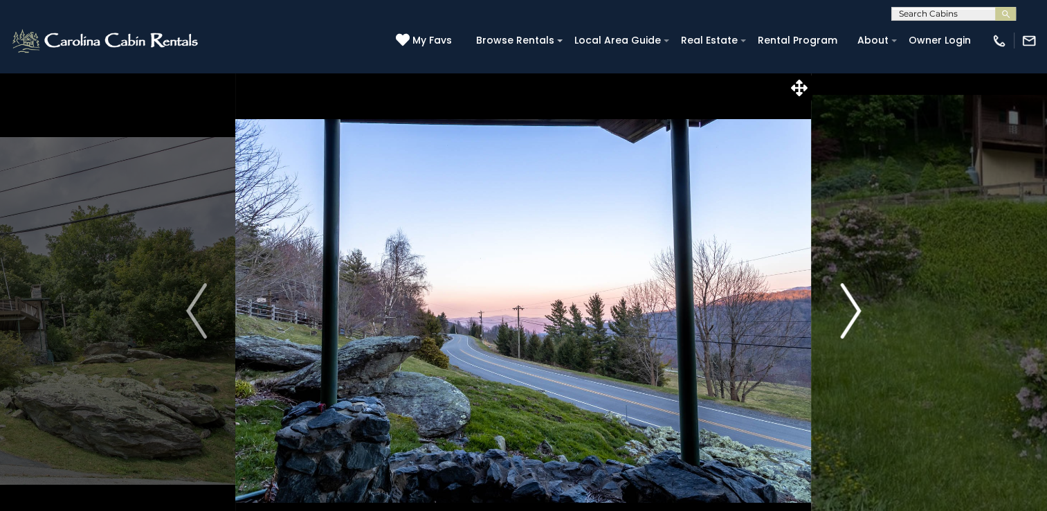
click at [852, 307] on img "Next" at bounding box center [850, 310] width 21 height 55
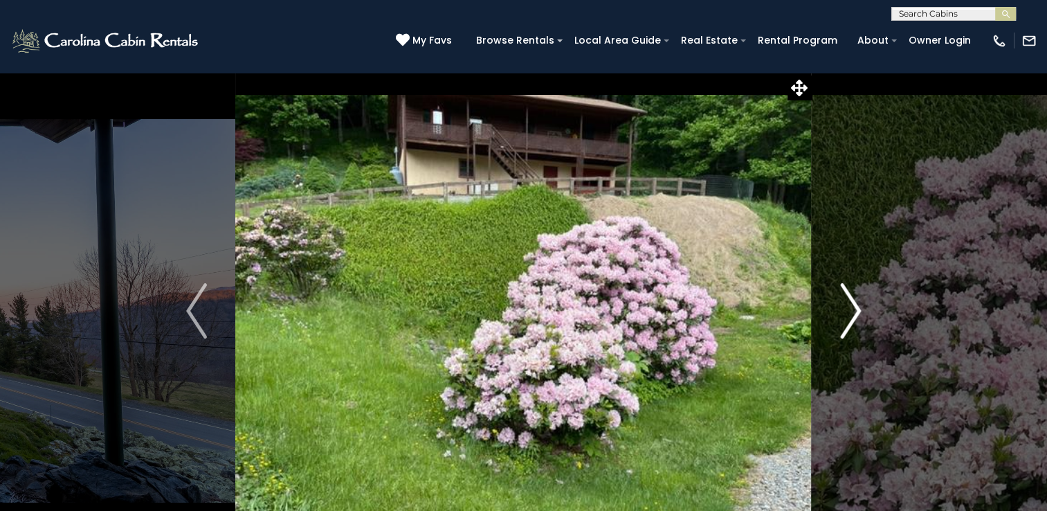
click at [852, 307] on img "Next" at bounding box center [850, 310] width 21 height 55
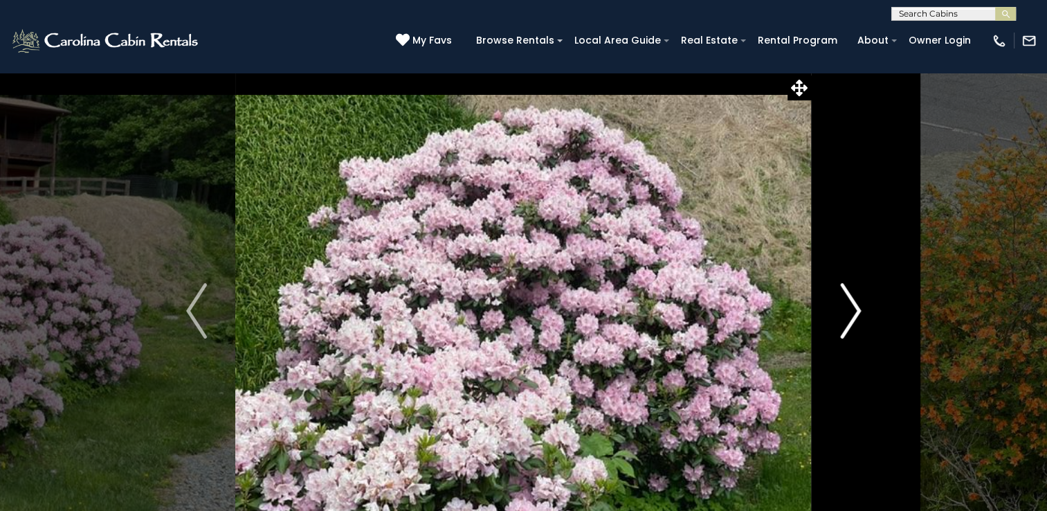
click at [852, 307] on img "Next" at bounding box center [850, 310] width 21 height 55
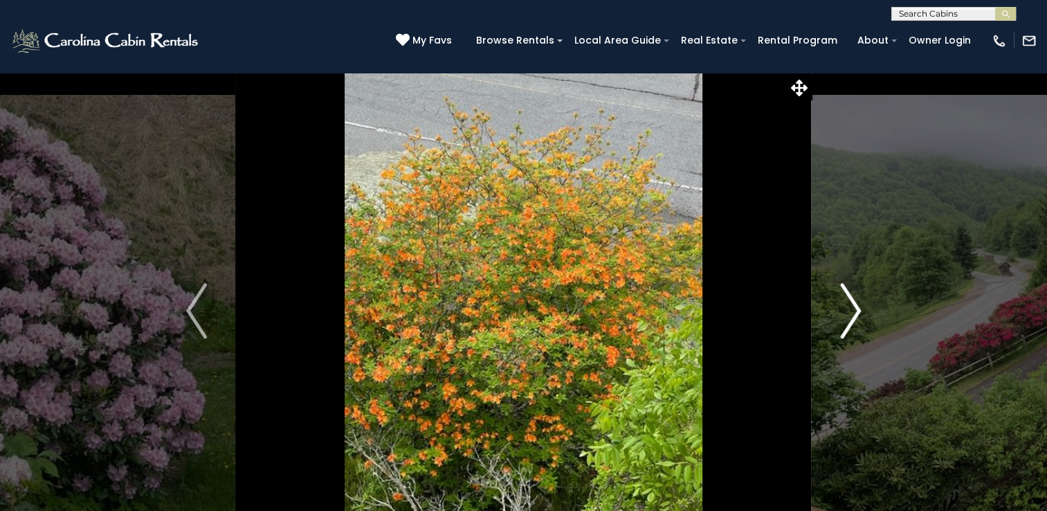
click at [852, 307] on img "Next" at bounding box center [850, 310] width 21 height 55
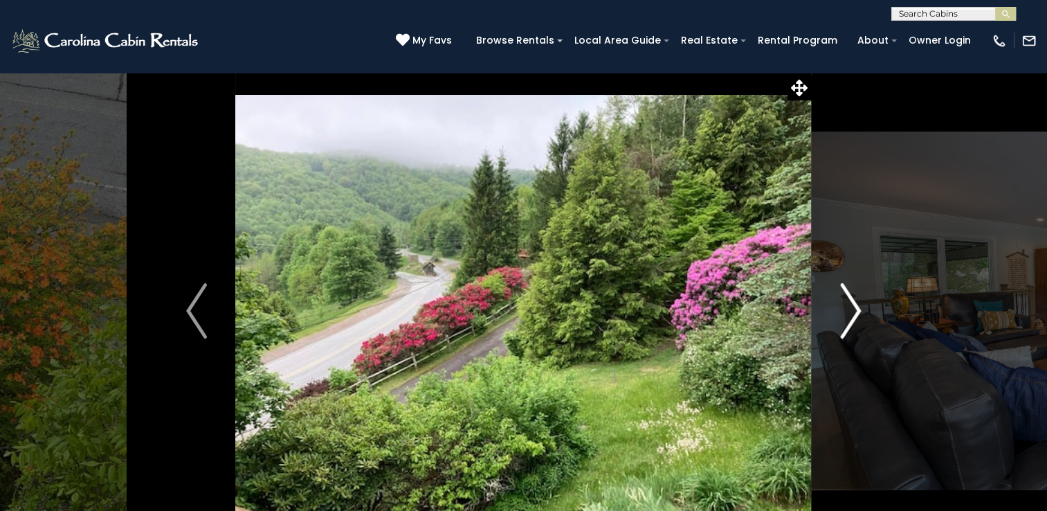
click at [852, 307] on img "Next" at bounding box center [850, 310] width 21 height 55
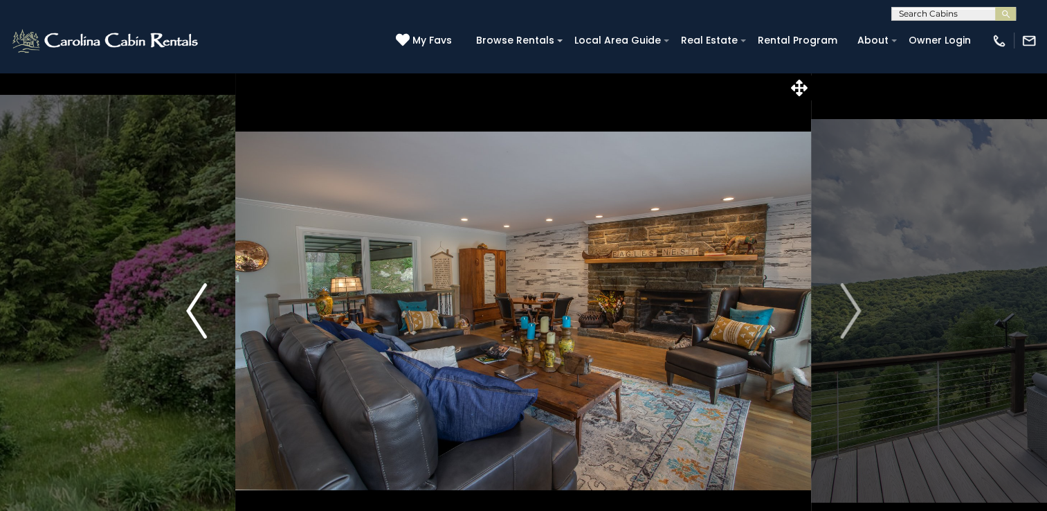
click at [174, 151] on button "Previous" at bounding box center [196, 310] width 77 height 477
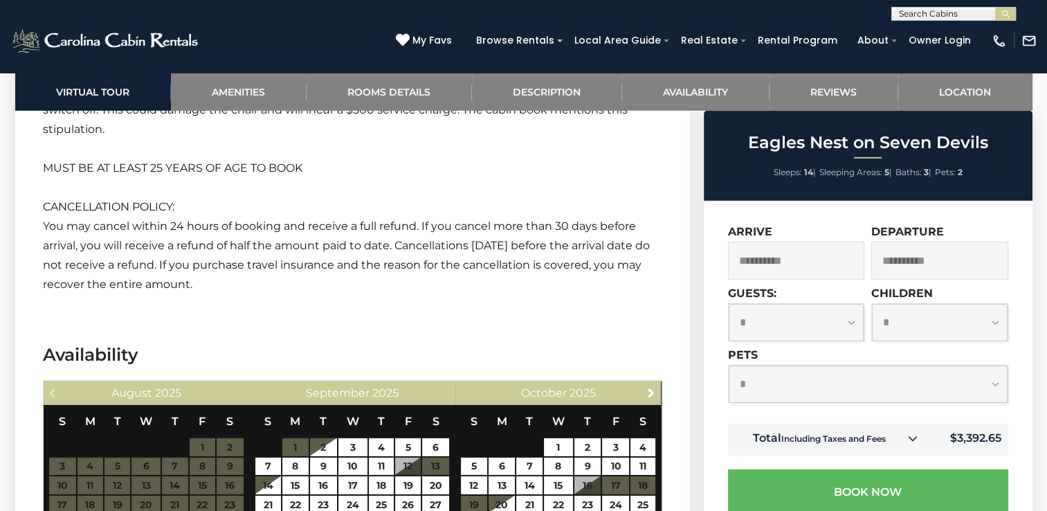
scroll to position [4351, 0]
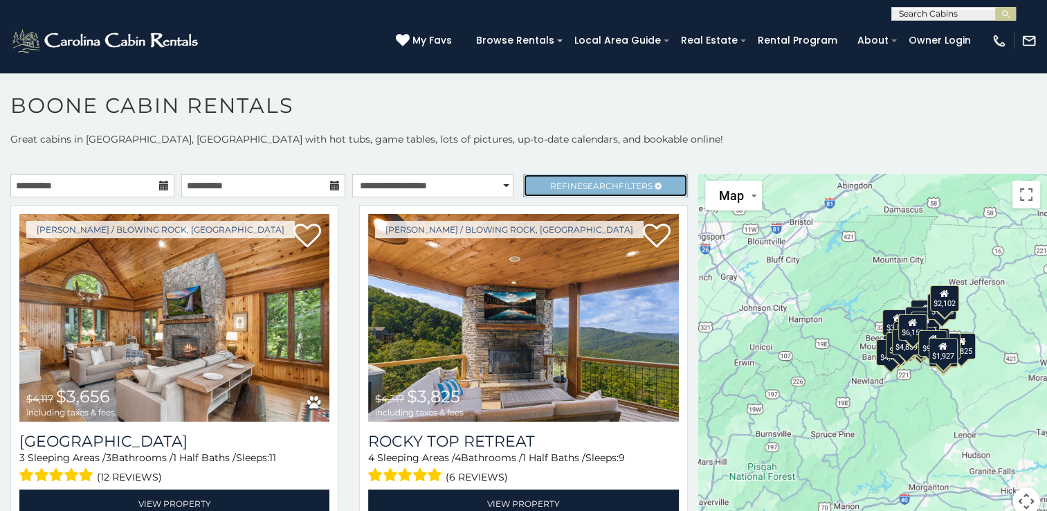
click at [604, 182] on span "Search" at bounding box center [601, 186] width 36 height 10
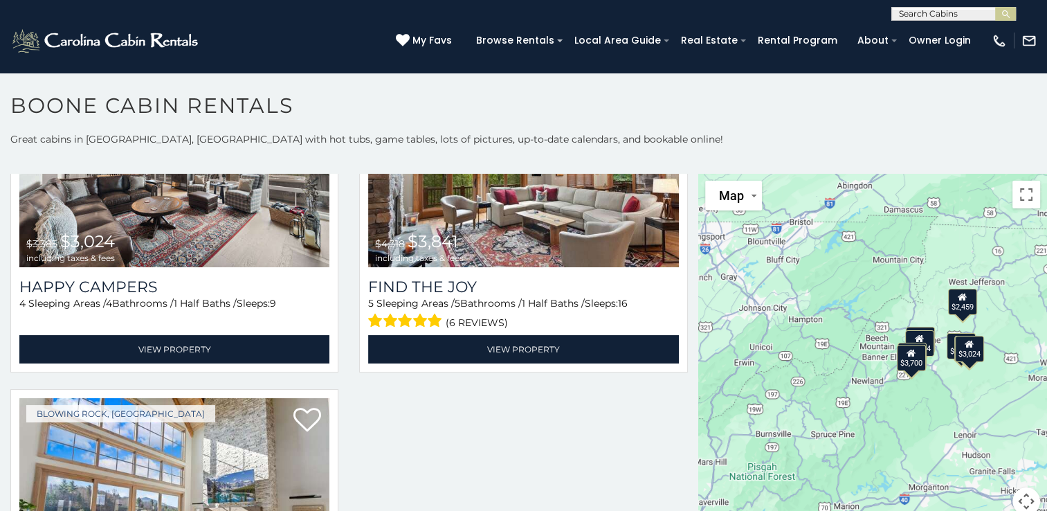
scroll to position [1533, 0]
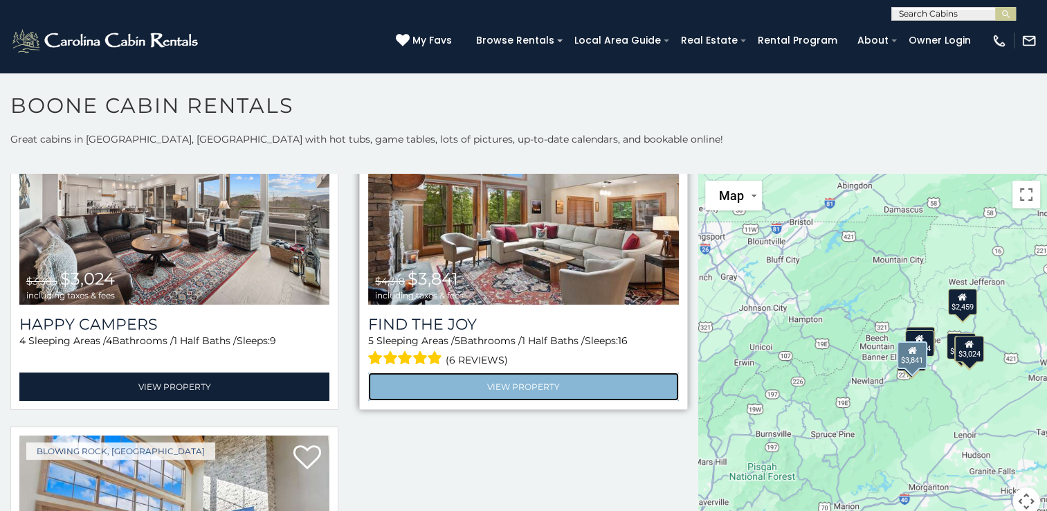
click at [539, 372] on link "View Property" at bounding box center [523, 386] width 310 height 28
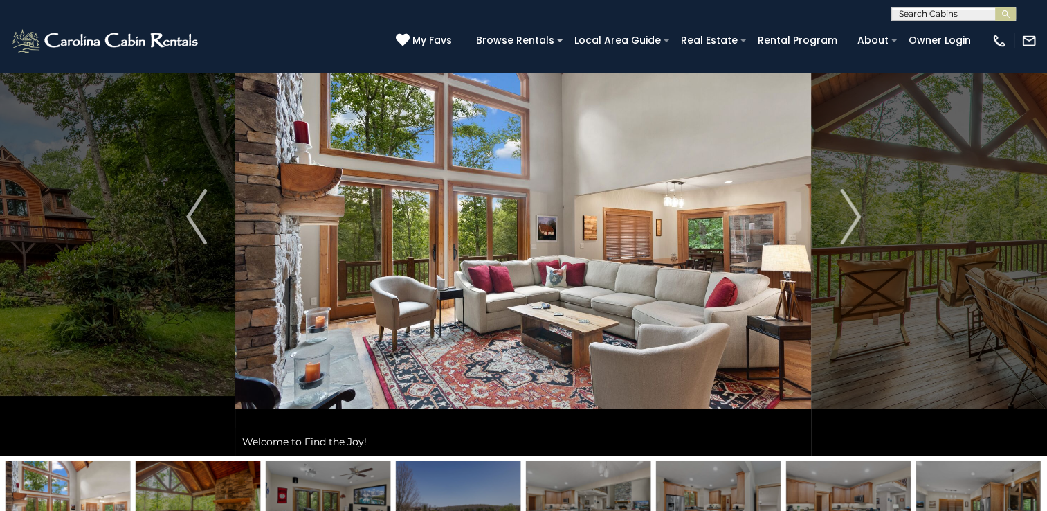
scroll to position [99, 0]
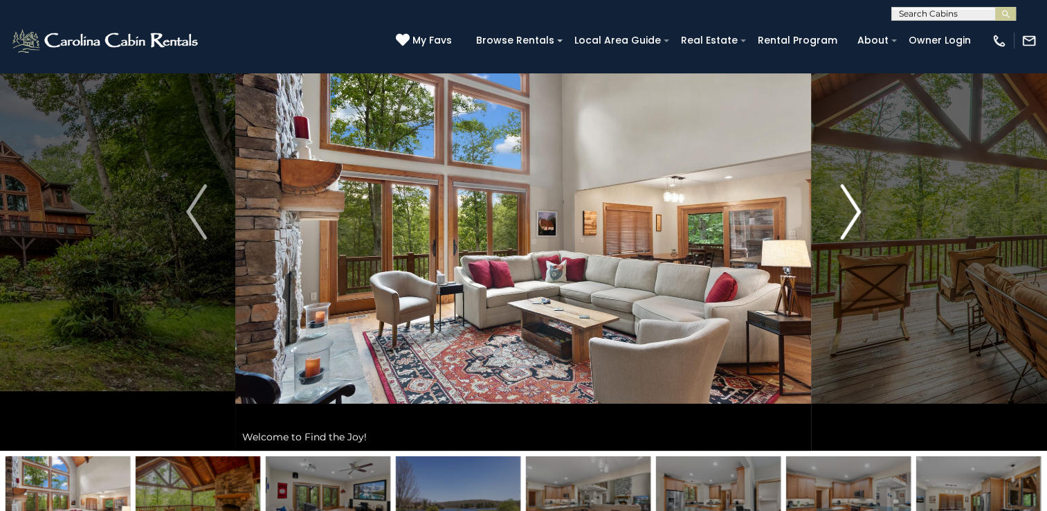
click at [851, 215] on img "Next" at bounding box center [850, 211] width 21 height 55
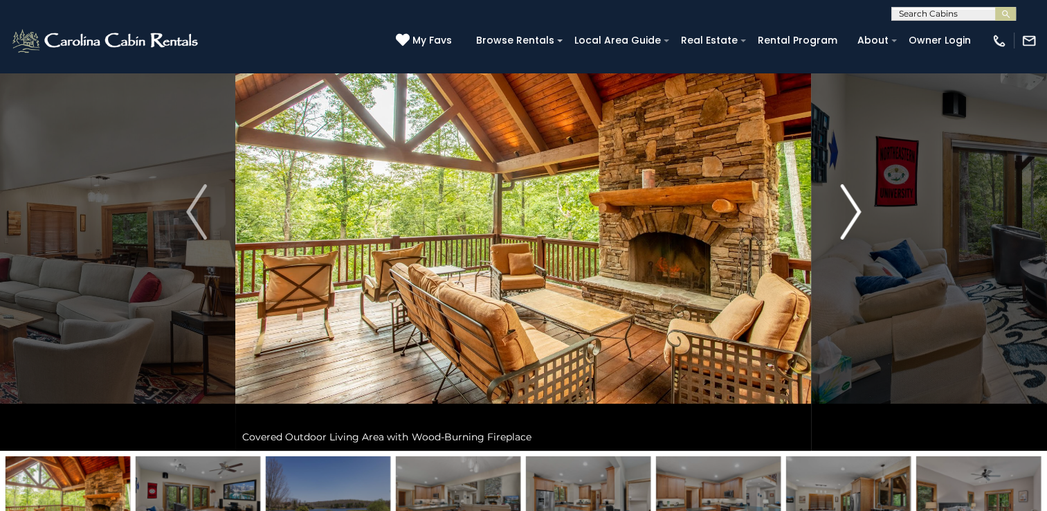
click at [851, 215] on img "Next" at bounding box center [850, 211] width 21 height 55
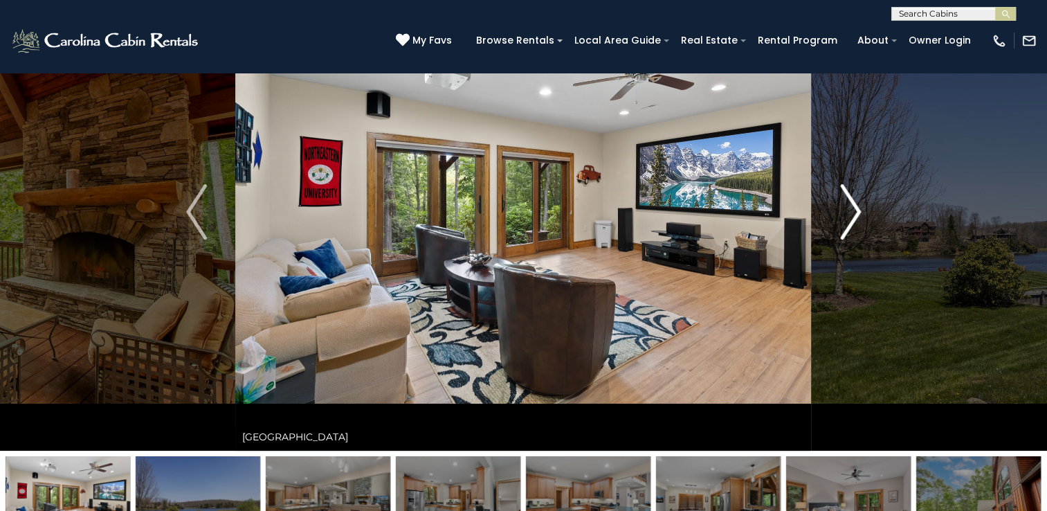
click at [851, 215] on img "Next" at bounding box center [850, 211] width 21 height 55
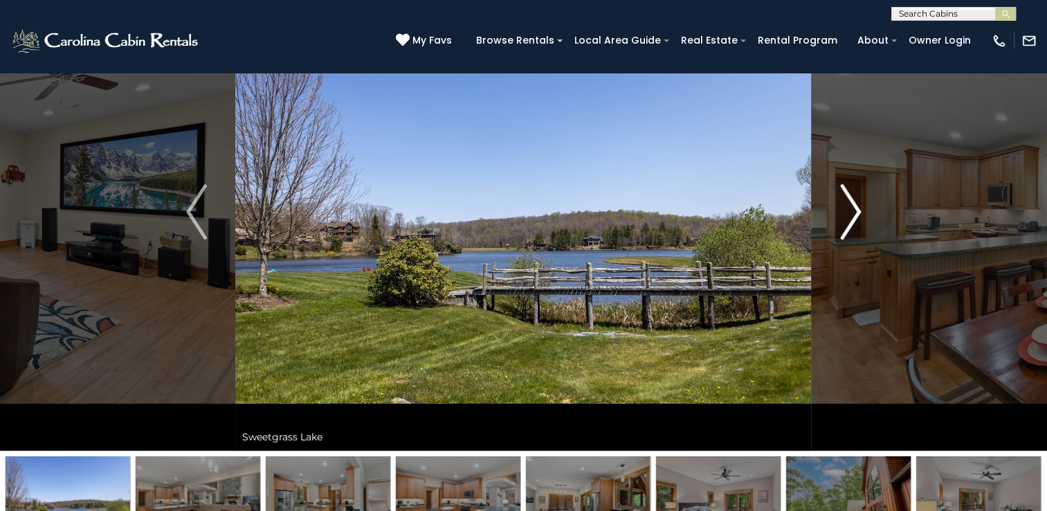
click at [851, 215] on img "Next" at bounding box center [850, 211] width 21 height 55
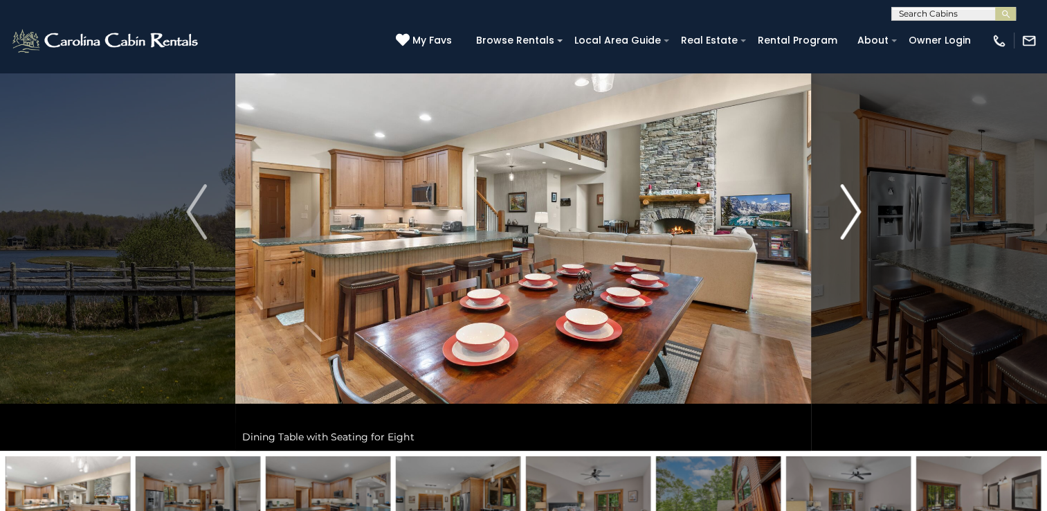
click at [851, 215] on img "Next" at bounding box center [850, 211] width 21 height 55
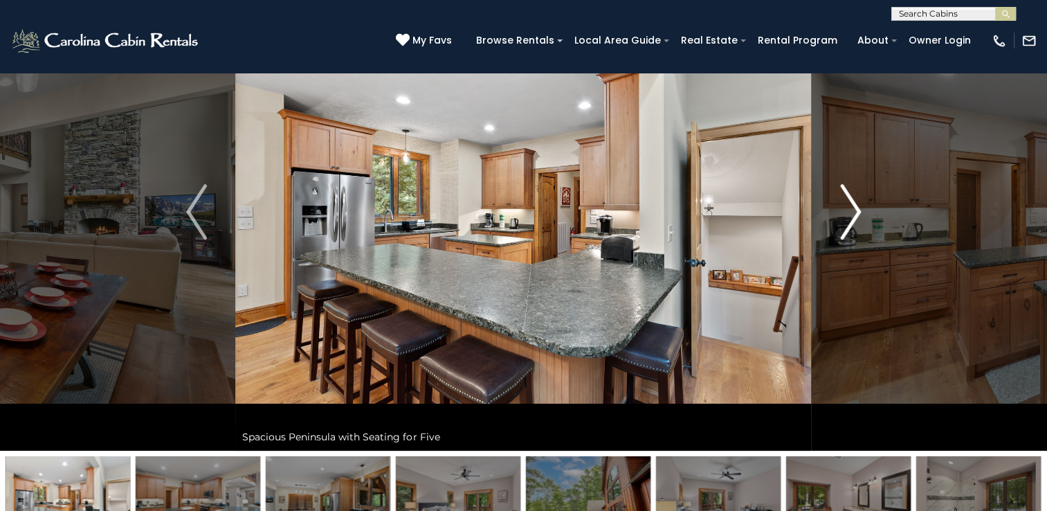
click at [851, 215] on img "Next" at bounding box center [850, 211] width 21 height 55
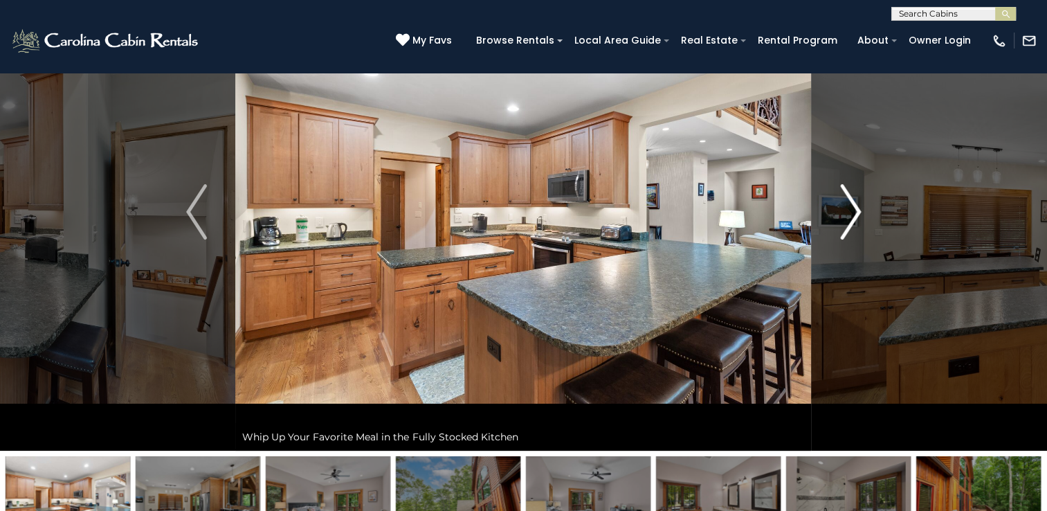
click at [851, 215] on img "Next" at bounding box center [850, 211] width 21 height 55
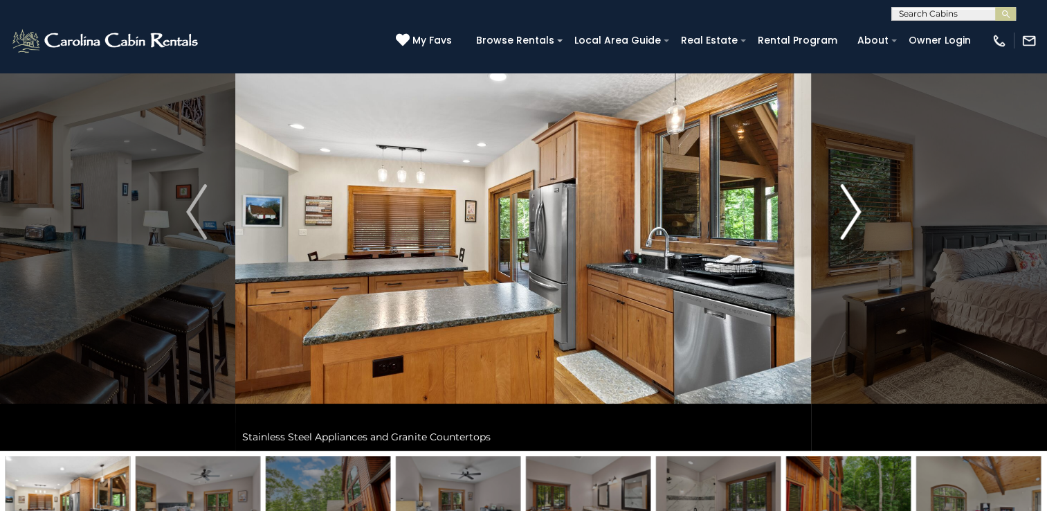
click at [851, 215] on img "Next" at bounding box center [850, 211] width 21 height 55
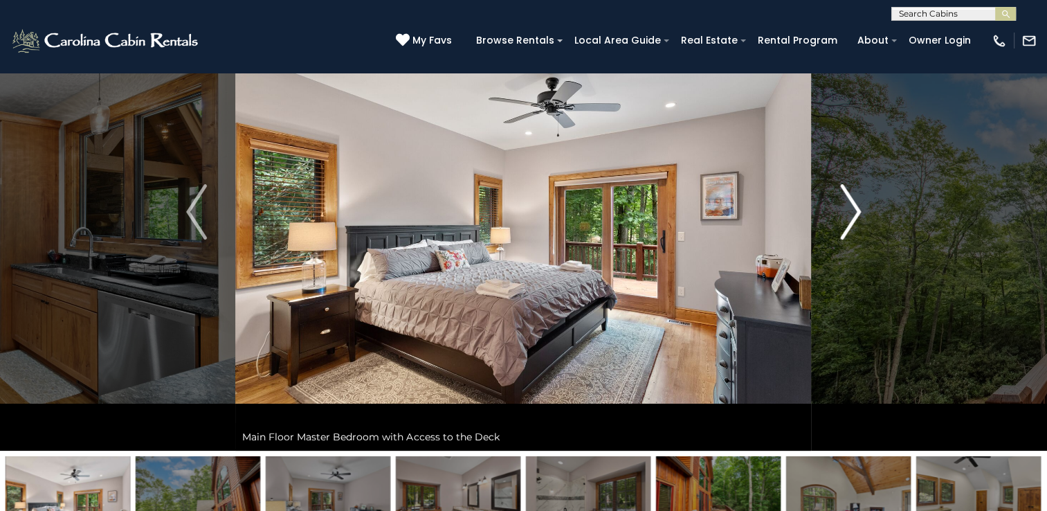
click at [851, 215] on img "Next" at bounding box center [850, 211] width 21 height 55
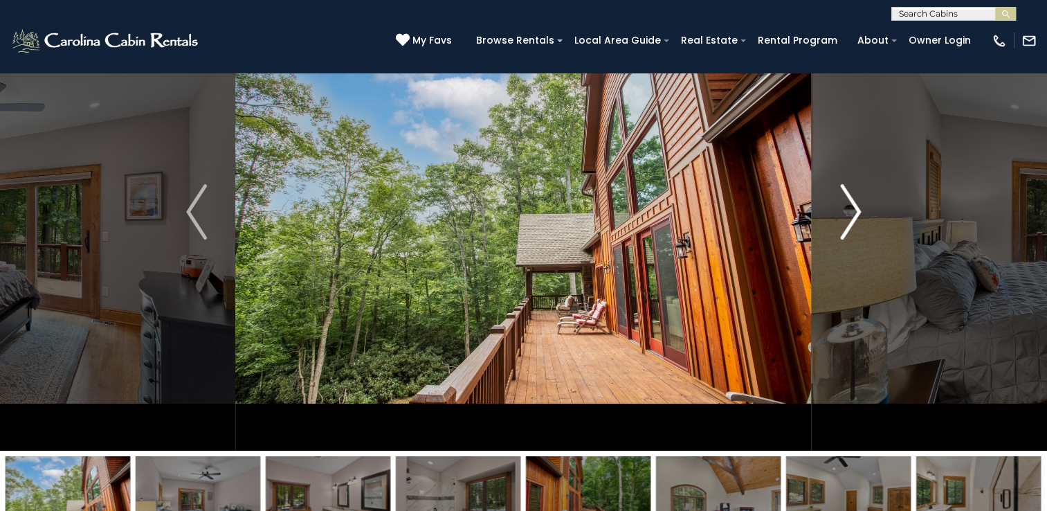
click at [851, 215] on img "Next" at bounding box center [850, 211] width 21 height 55
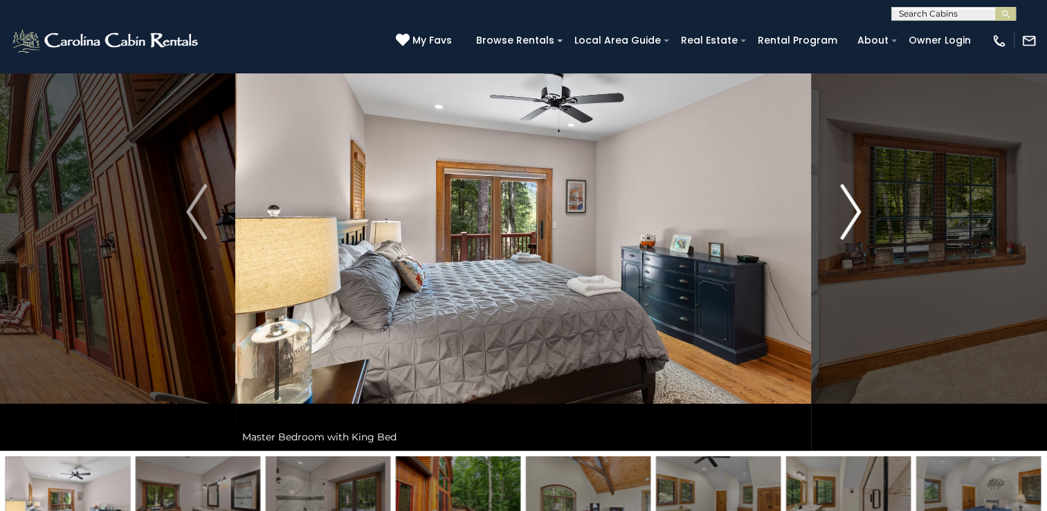
click at [851, 215] on img "Next" at bounding box center [850, 211] width 21 height 55
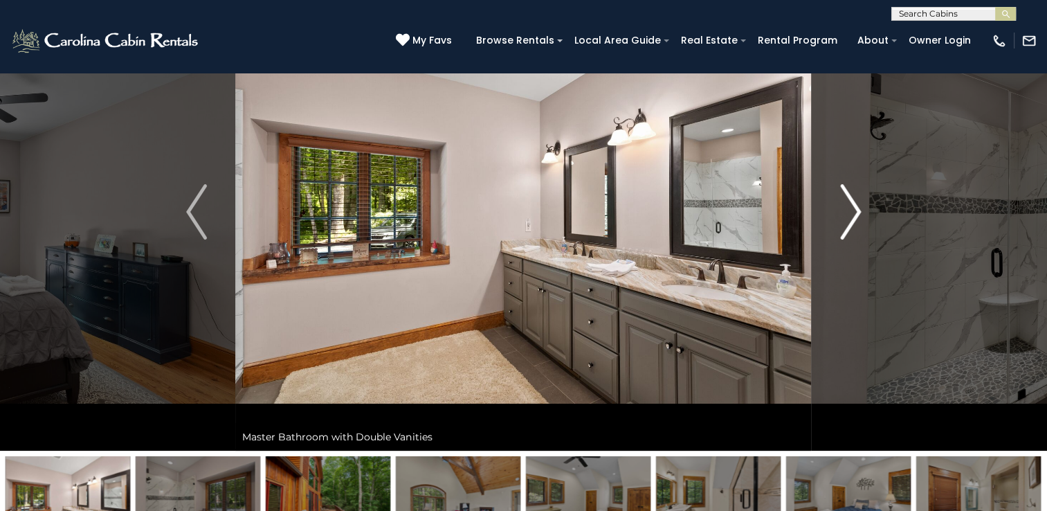
click at [851, 215] on img "Next" at bounding box center [850, 211] width 21 height 55
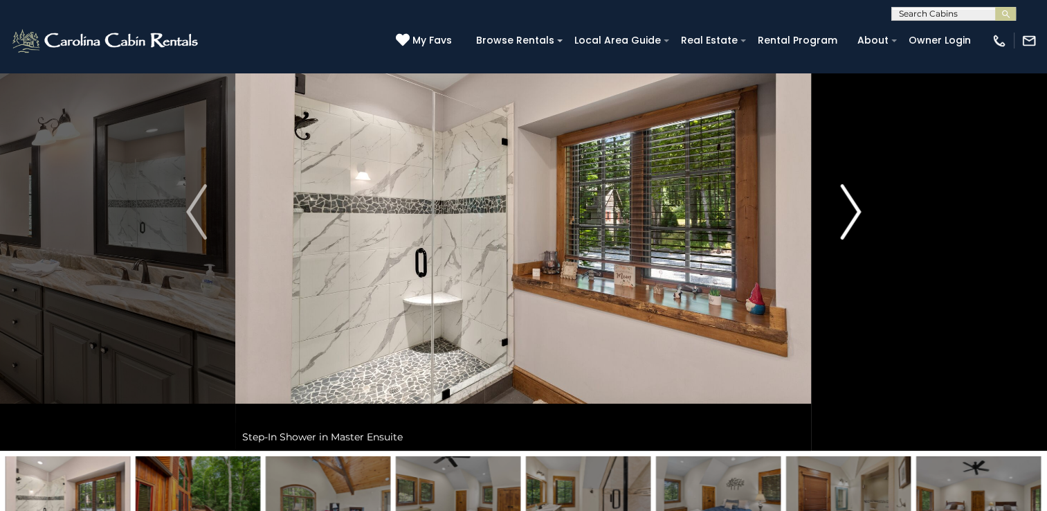
click at [851, 215] on img "Next" at bounding box center [850, 211] width 21 height 55
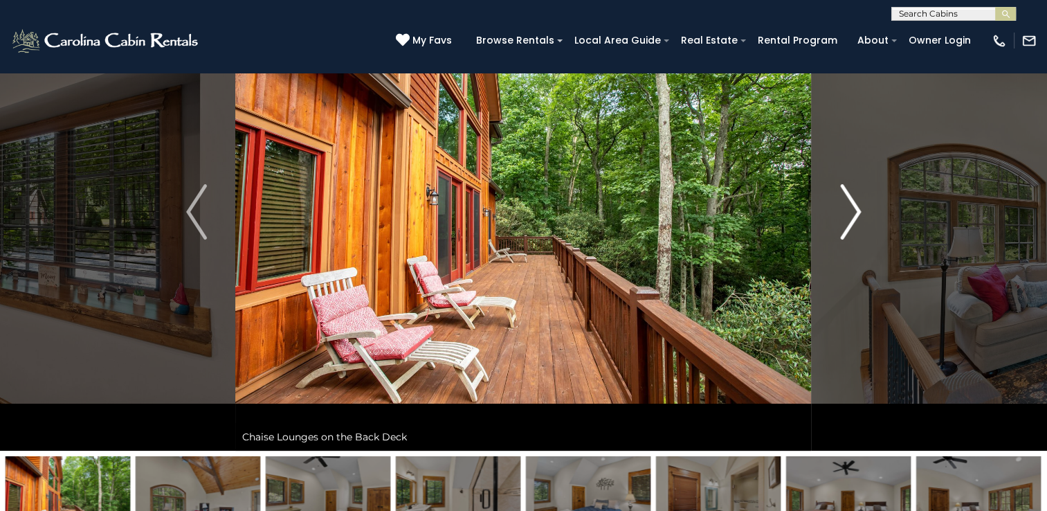
click at [851, 215] on img "Next" at bounding box center [850, 211] width 21 height 55
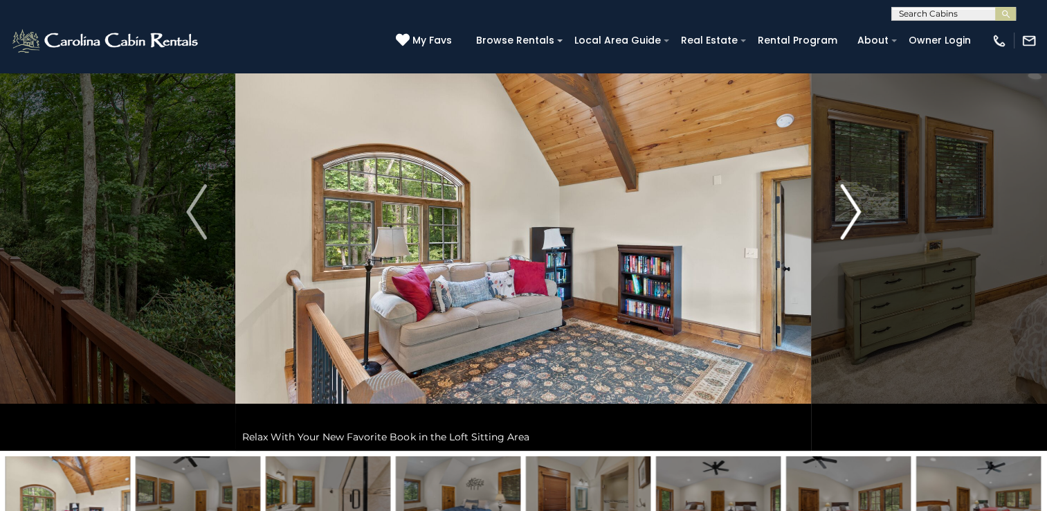
click at [851, 215] on img "Next" at bounding box center [850, 211] width 21 height 55
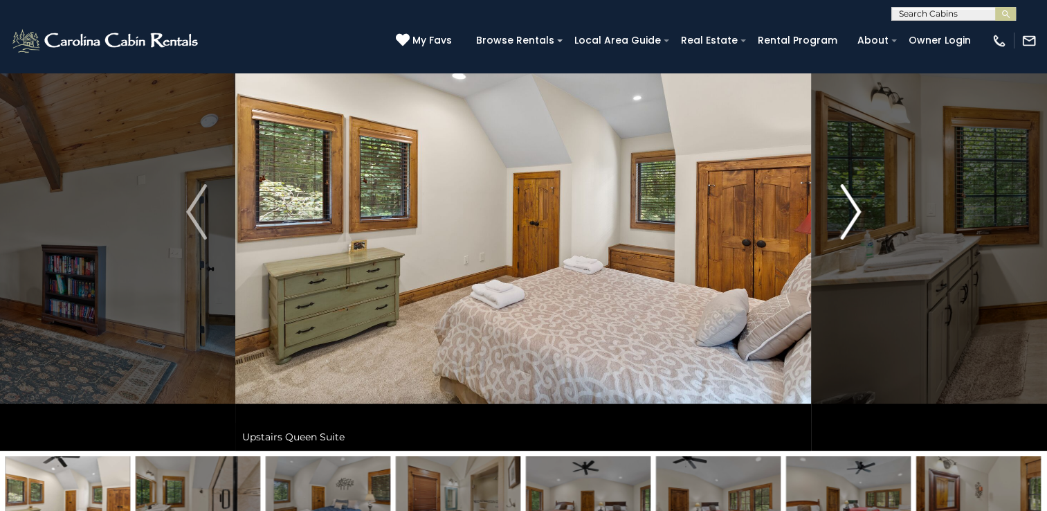
click at [851, 215] on img "Next" at bounding box center [850, 211] width 21 height 55
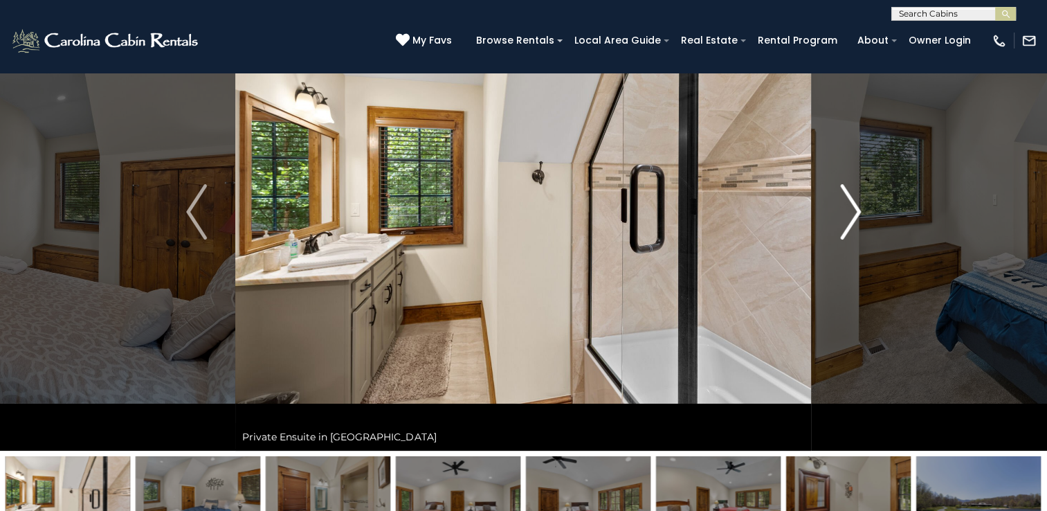
click at [851, 215] on img "Next" at bounding box center [850, 211] width 21 height 55
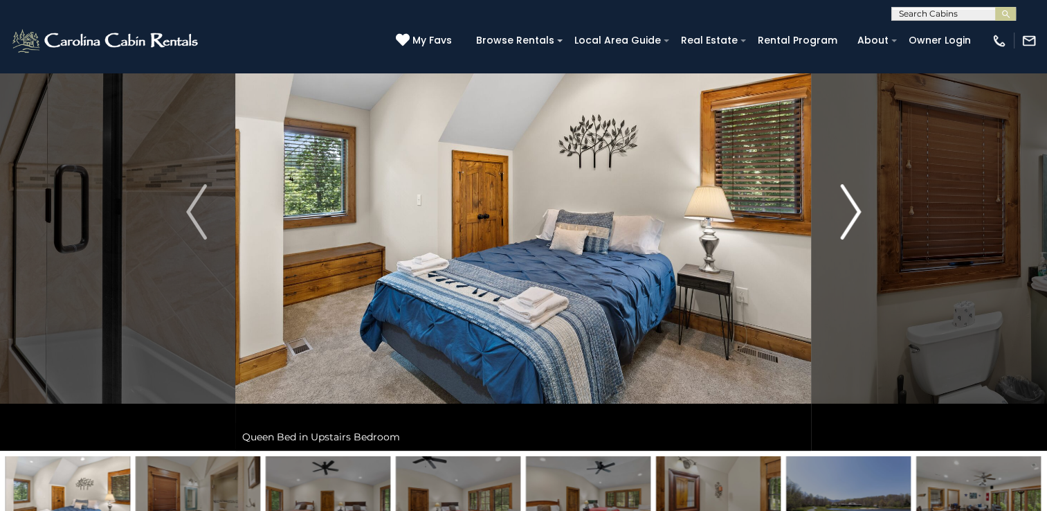
click at [851, 215] on img "Next" at bounding box center [850, 211] width 21 height 55
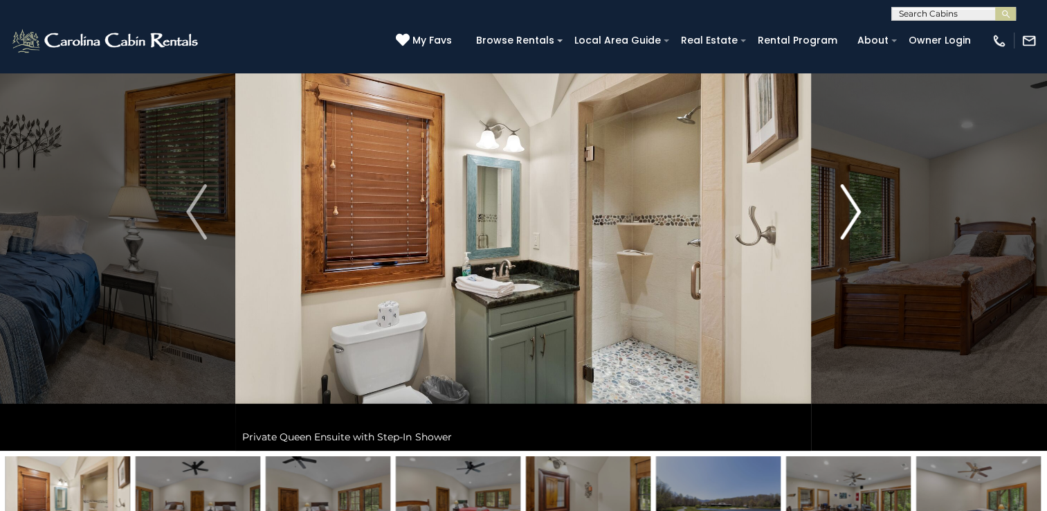
click at [851, 215] on img "Next" at bounding box center [850, 211] width 21 height 55
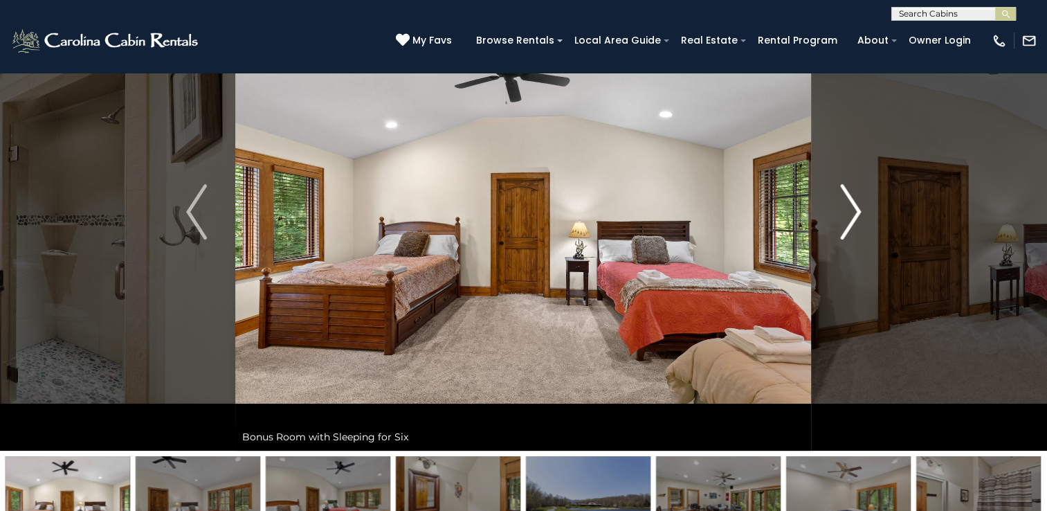
click at [851, 215] on img "Next" at bounding box center [850, 211] width 21 height 55
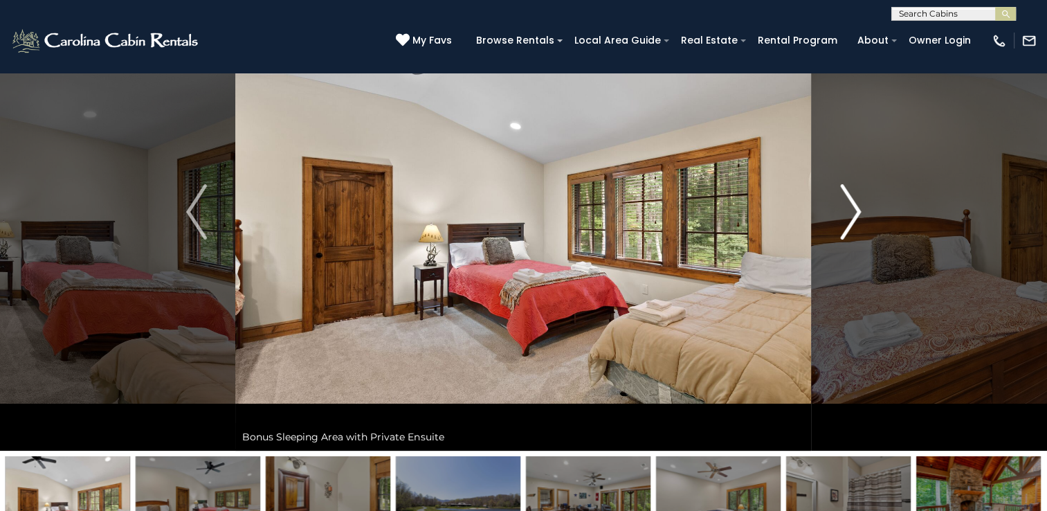
click at [851, 215] on img "Next" at bounding box center [850, 211] width 21 height 55
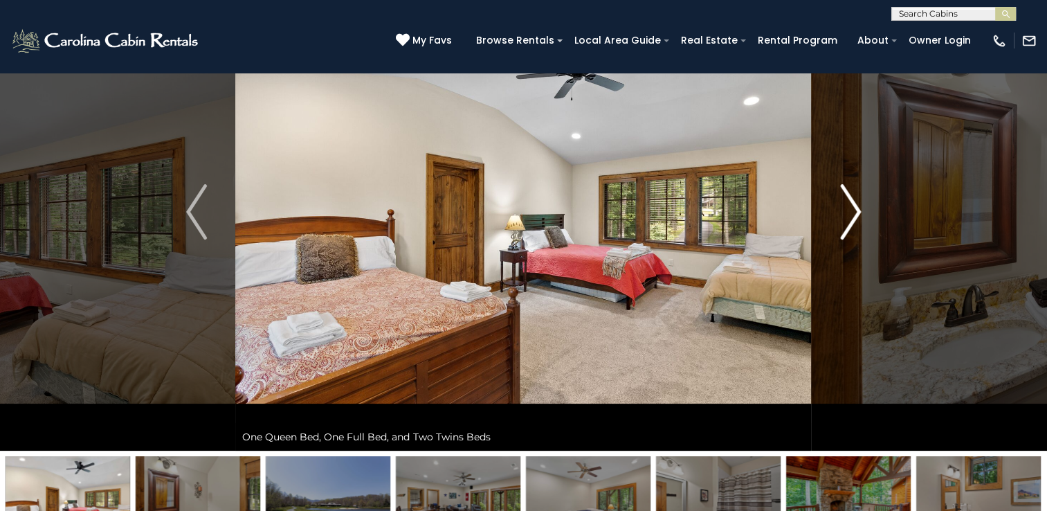
click at [851, 215] on img "Next" at bounding box center [850, 211] width 21 height 55
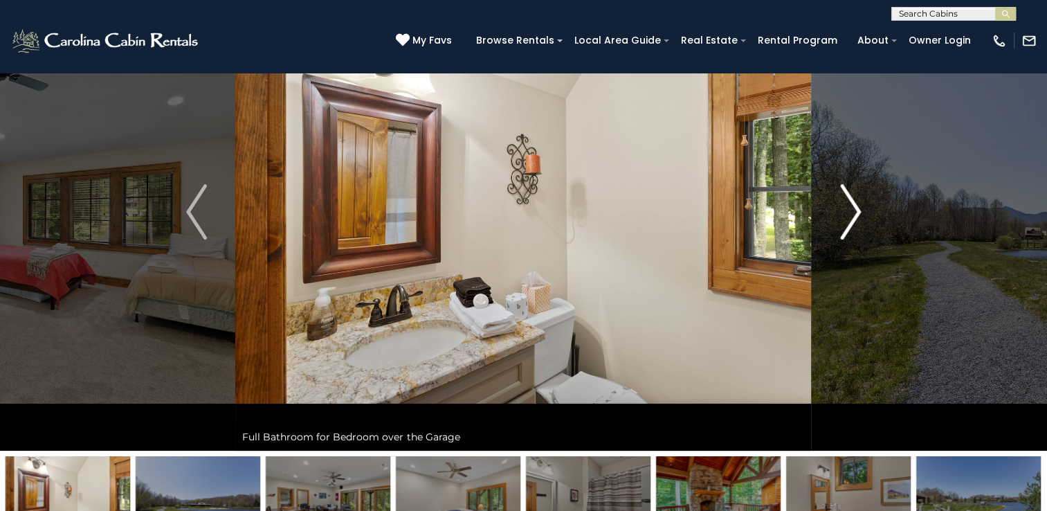
click at [851, 215] on img "Next" at bounding box center [850, 211] width 21 height 55
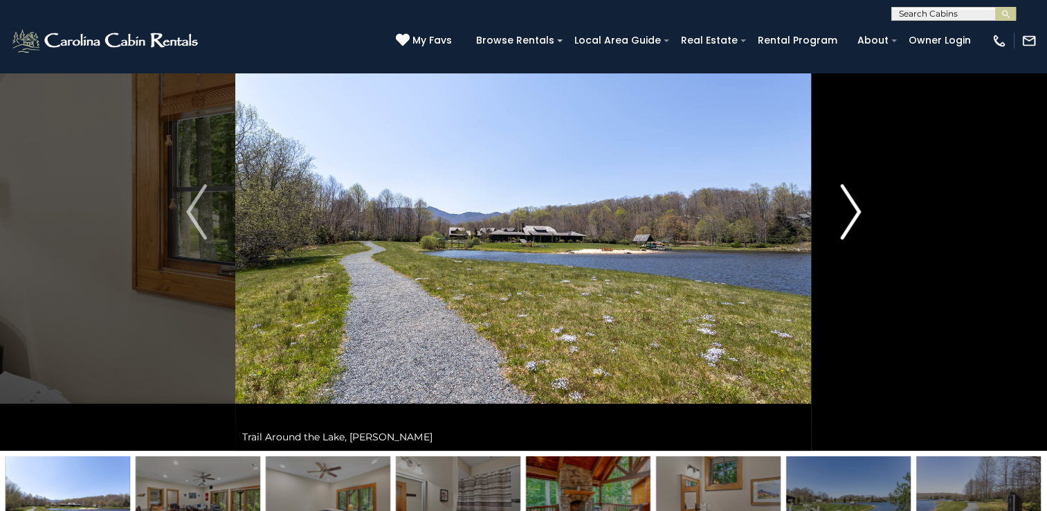
click at [851, 215] on img "Next" at bounding box center [850, 211] width 21 height 55
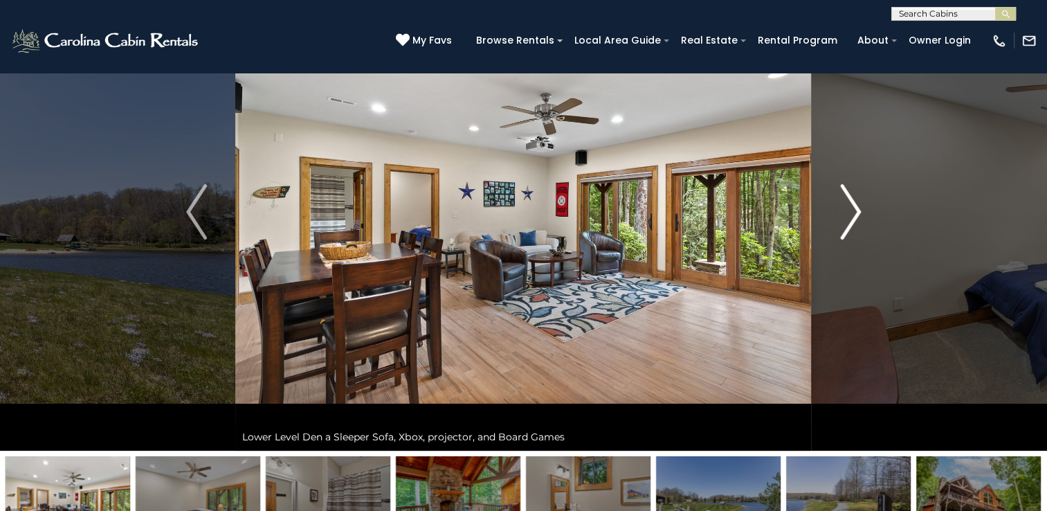
click at [851, 215] on img "Next" at bounding box center [850, 211] width 21 height 55
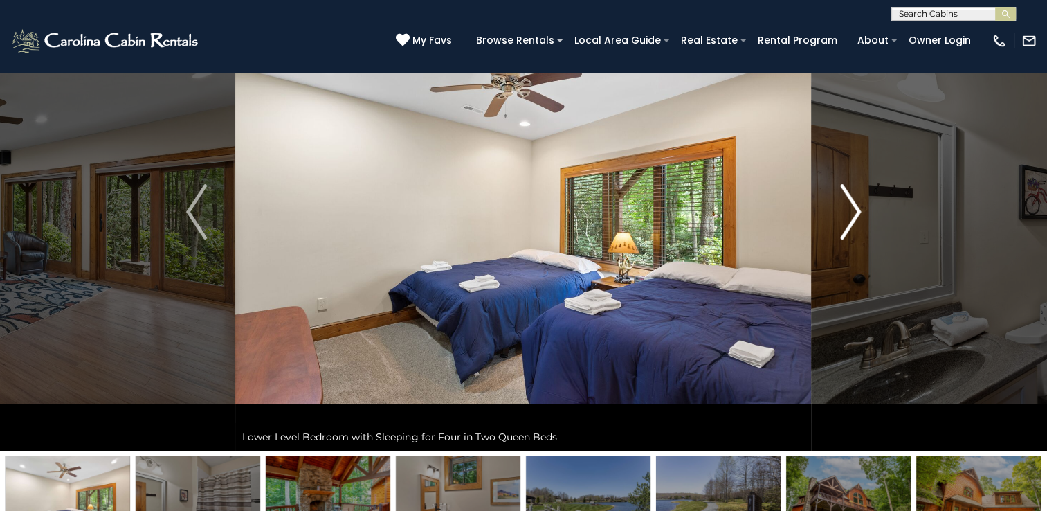
click at [851, 215] on img "Next" at bounding box center [850, 211] width 21 height 55
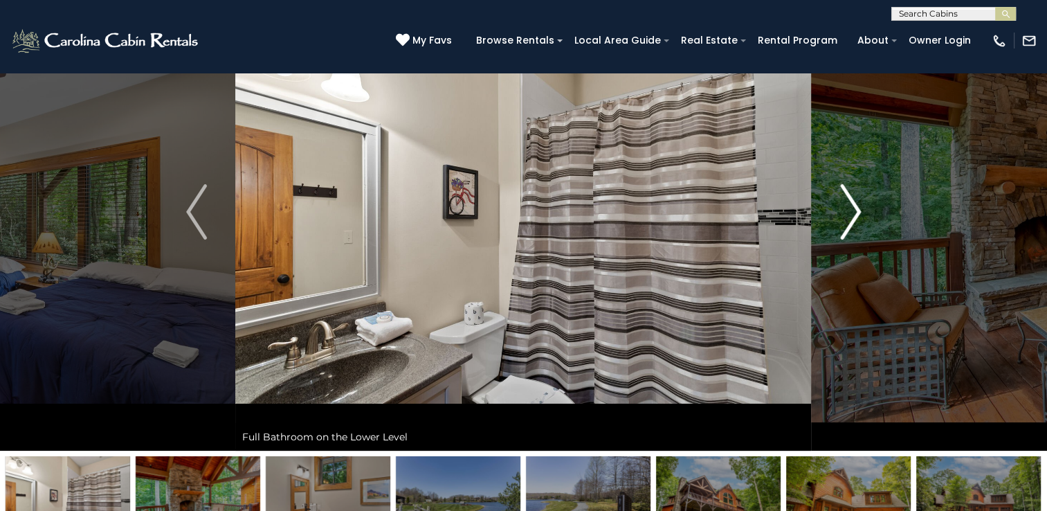
click at [851, 215] on img "Next" at bounding box center [850, 211] width 21 height 55
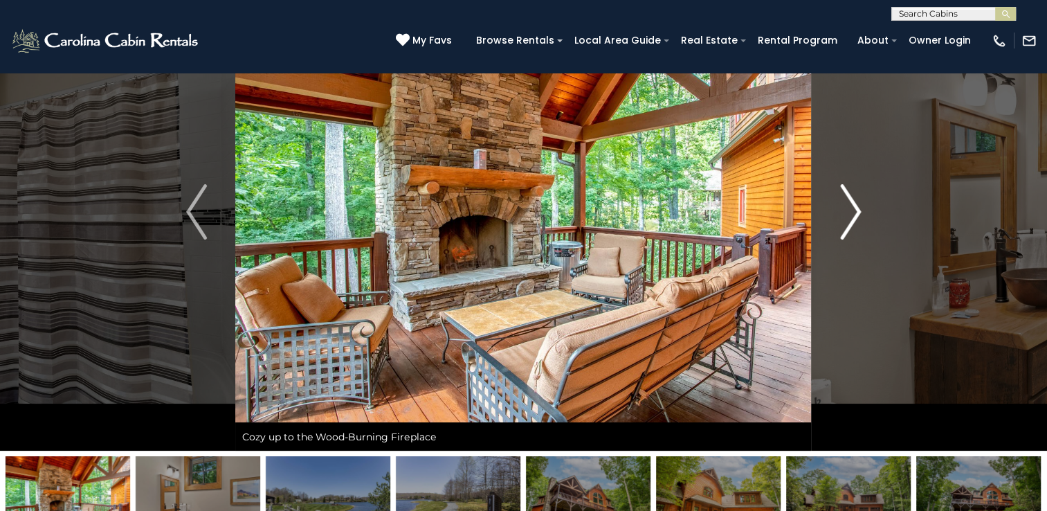
click at [851, 215] on img "Next" at bounding box center [850, 211] width 21 height 55
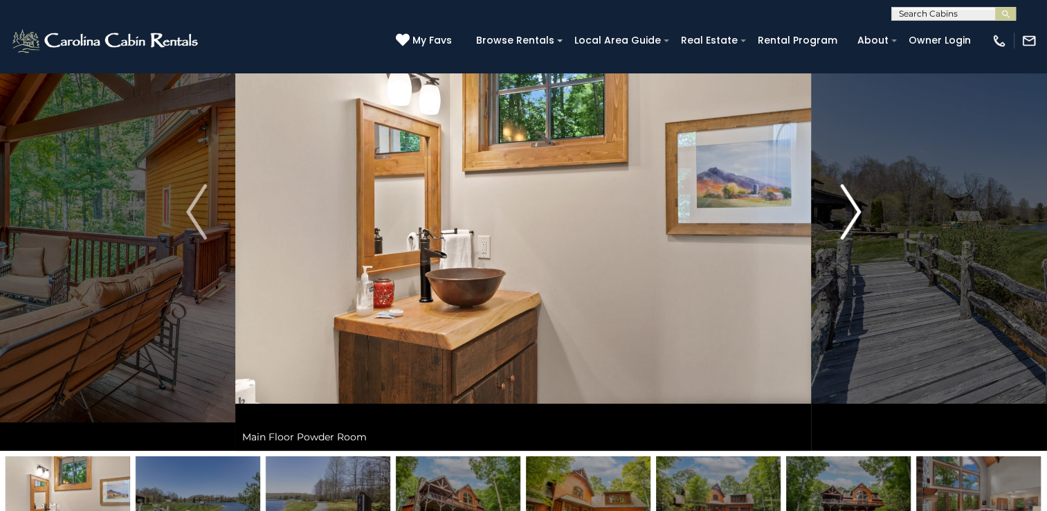
click at [851, 215] on img "Next" at bounding box center [850, 211] width 21 height 55
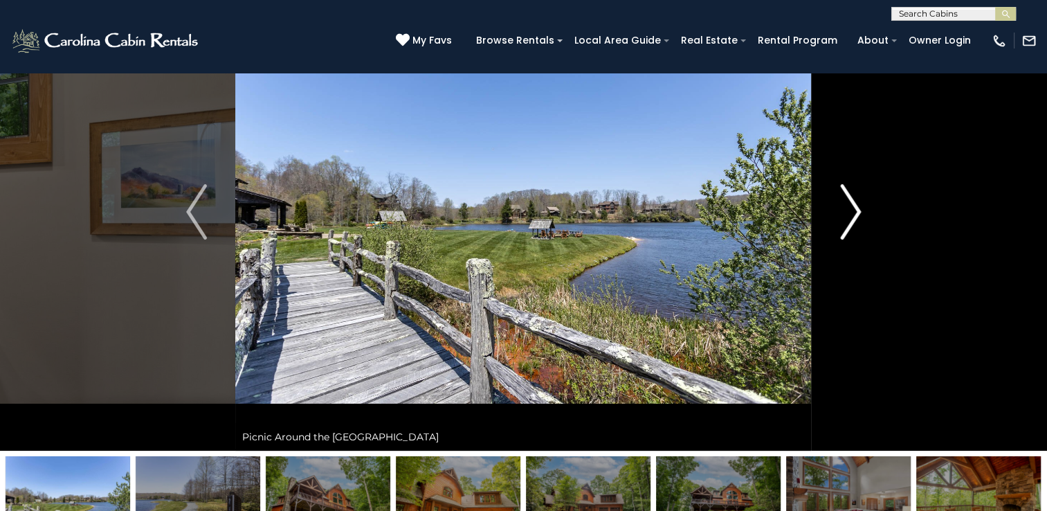
click at [851, 215] on img "Next" at bounding box center [850, 211] width 21 height 55
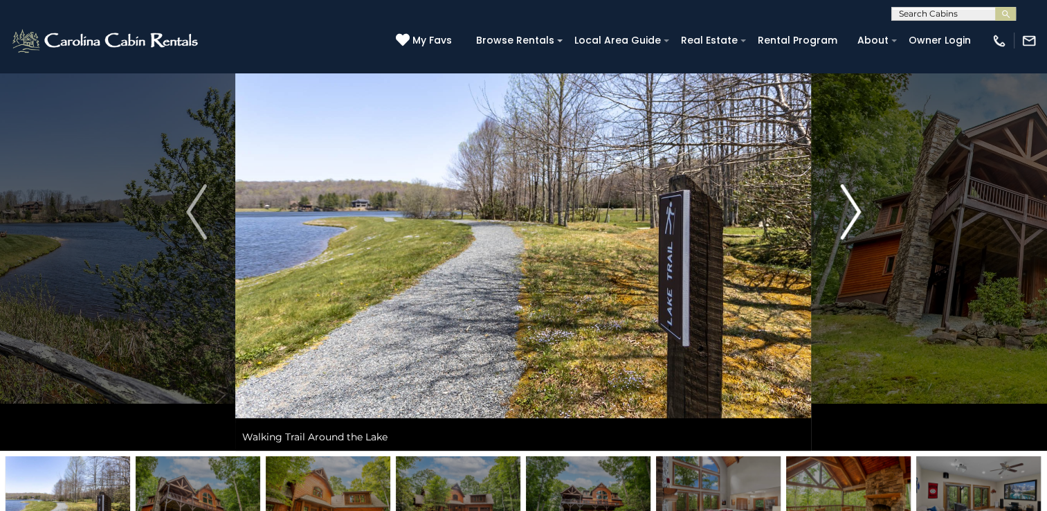
click at [851, 215] on img "Next" at bounding box center [850, 211] width 21 height 55
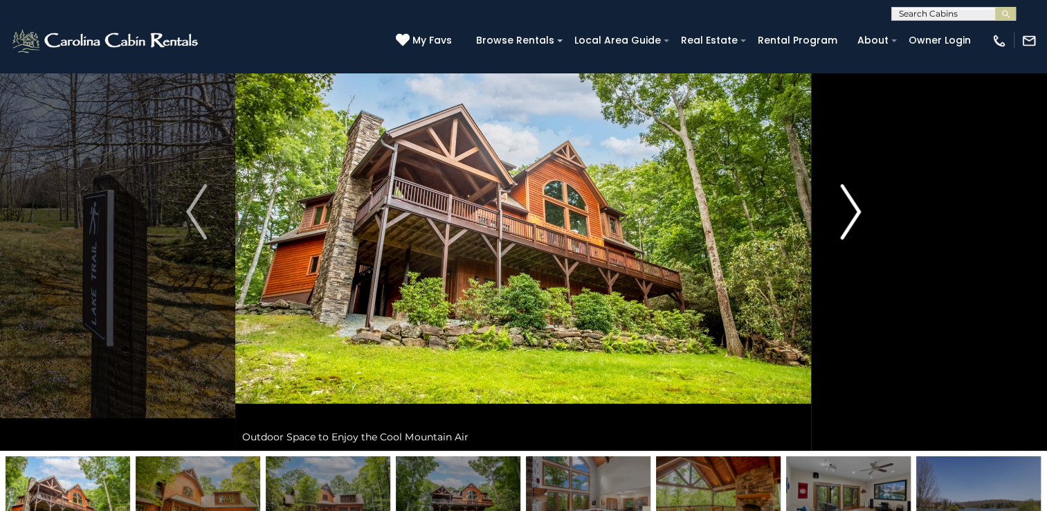
click at [851, 215] on img "Next" at bounding box center [850, 211] width 21 height 55
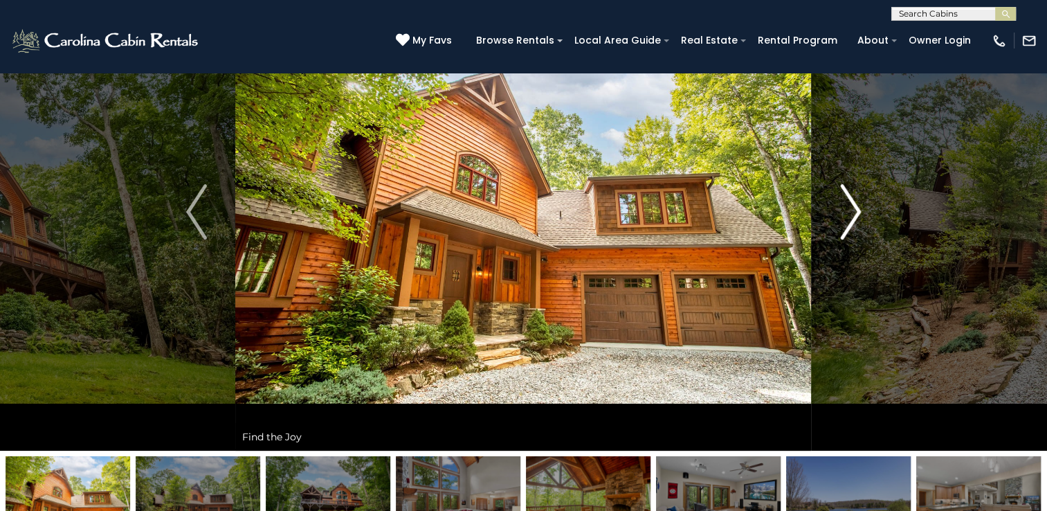
click at [851, 215] on img "Next" at bounding box center [850, 211] width 21 height 55
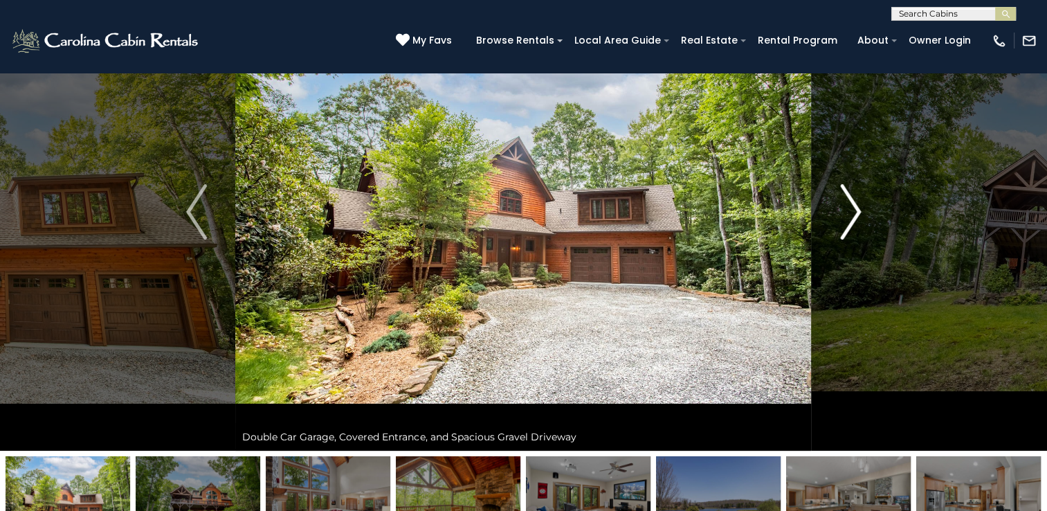
click at [851, 215] on img "Next" at bounding box center [850, 211] width 21 height 55
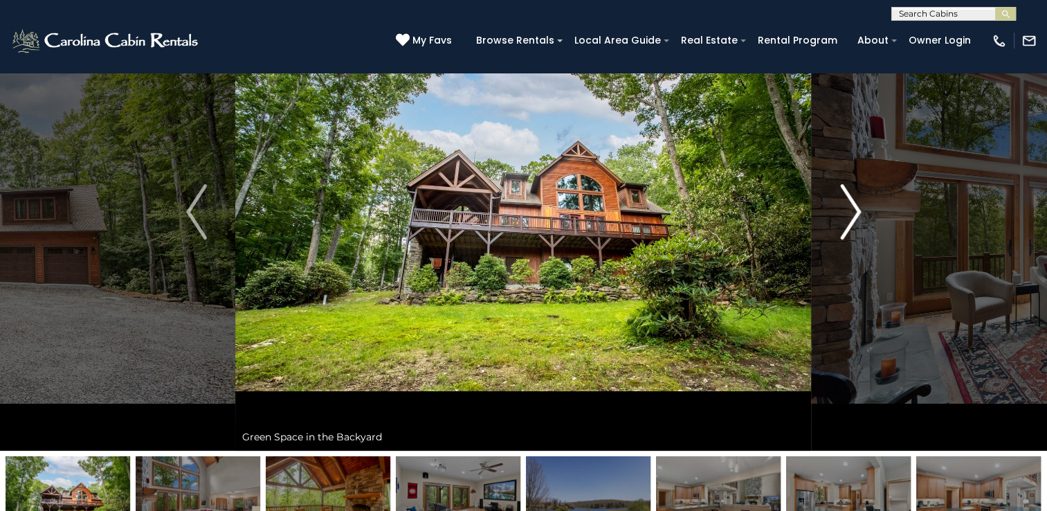
click at [851, 215] on img "Next" at bounding box center [850, 211] width 21 height 55
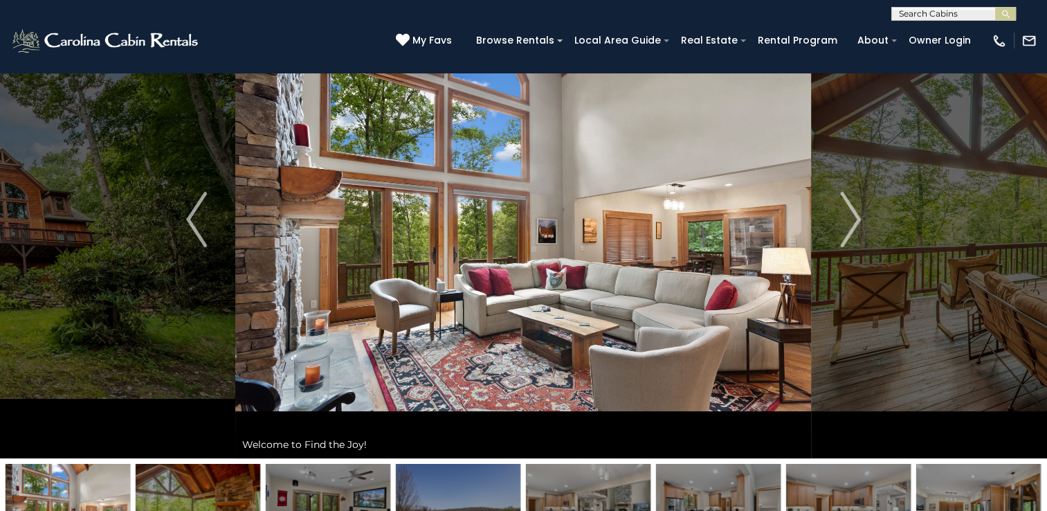
scroll to position [101, 0]
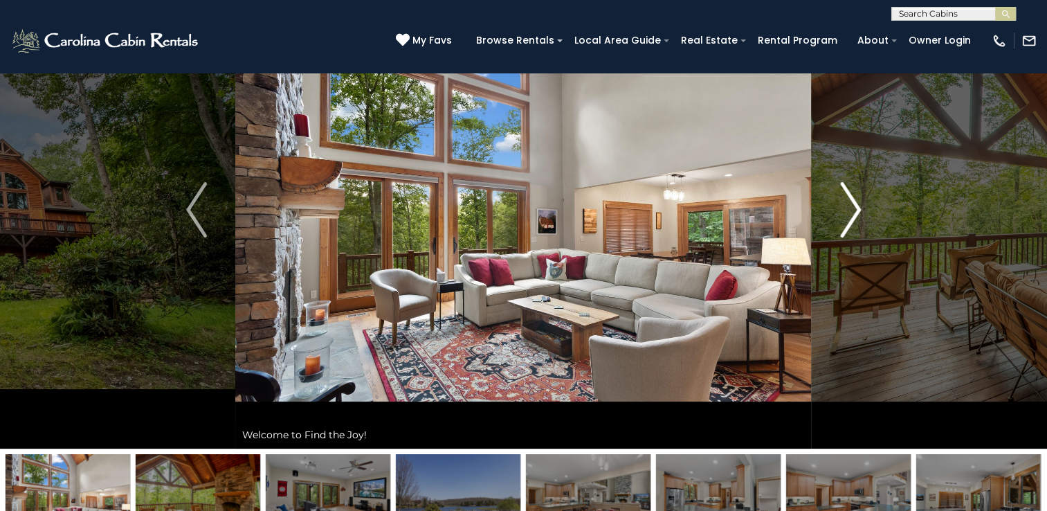
click at [849, 197] on img "Next" at bounding box center [850, 209] width 21 height 55
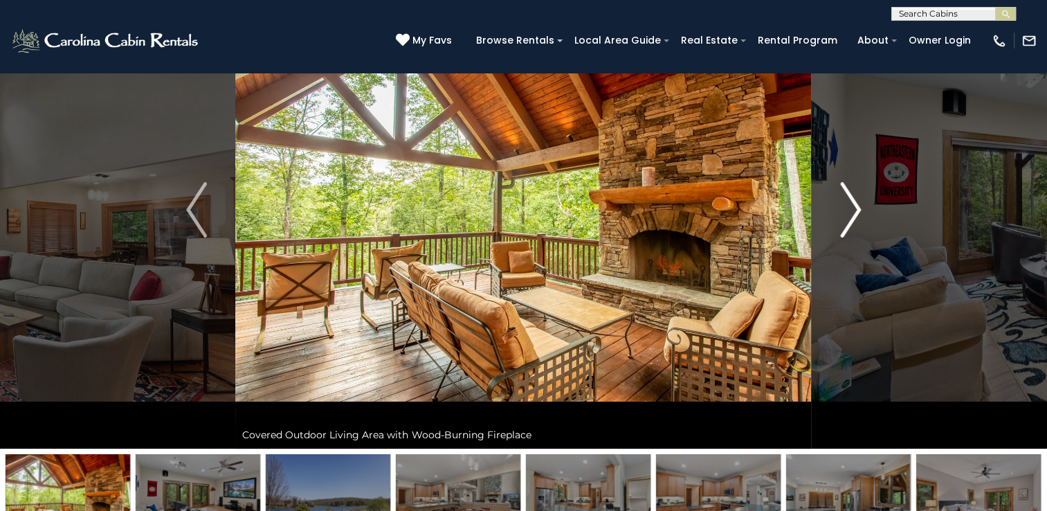
click at [849, 197] on img "Next" at bounding box center [850, 209] width 21 height 55
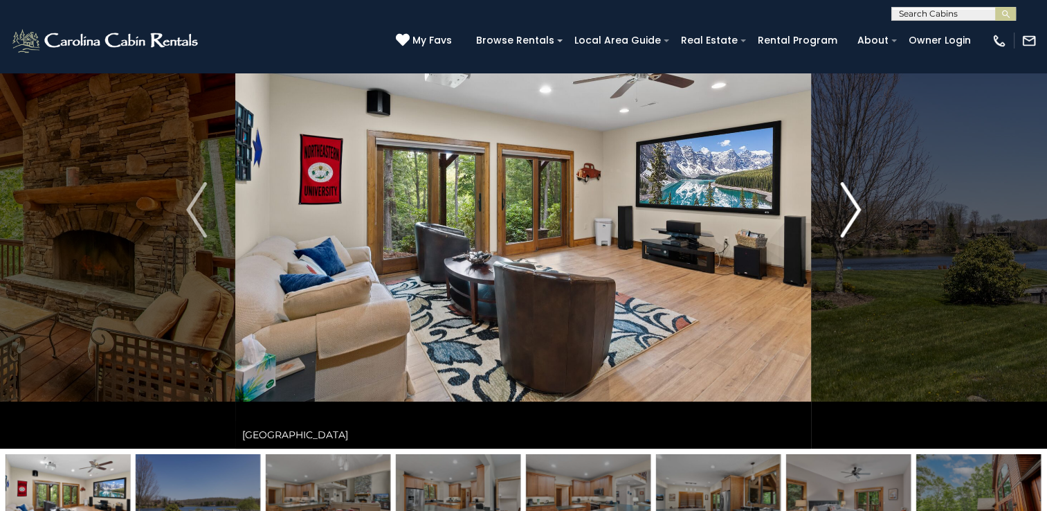
click at [849, 197] on img "Next" at bounding box center [850, 209] width 21 height 55
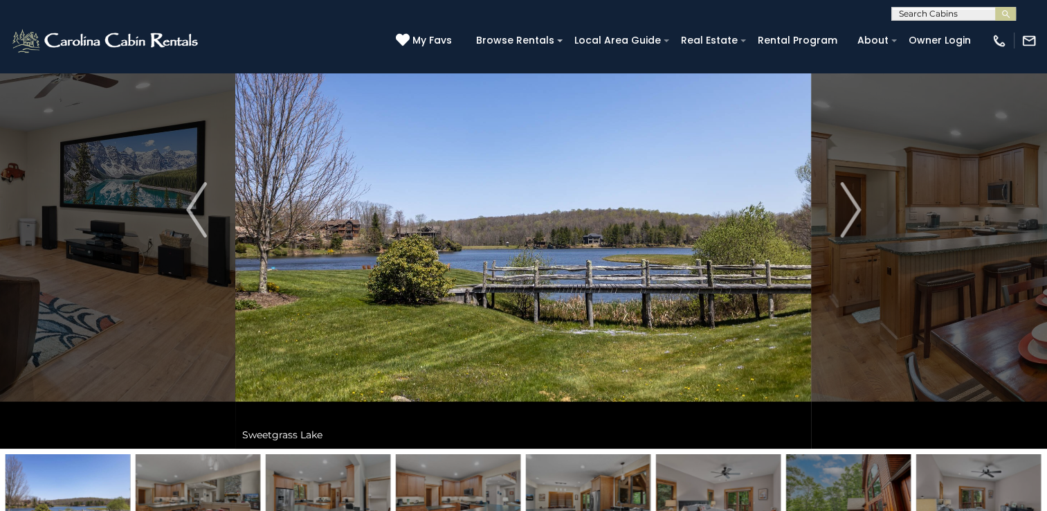
click at [447, 259] on img at bounding box center [523, 209] width 576 height 477
click at [852, 219] on img "Next" at bounding box center [850, 209] width 21 height 55
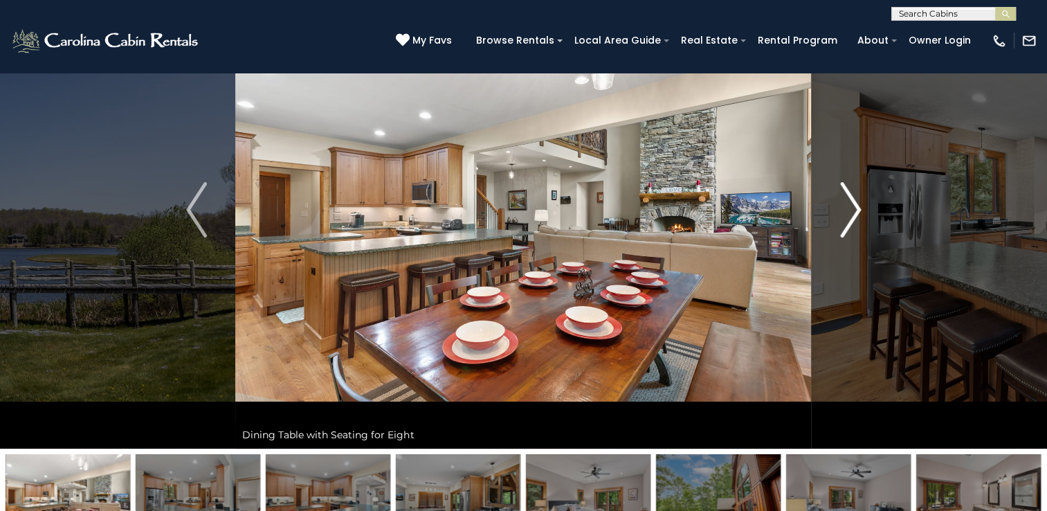
click at [852, 219] on img "Next" at bounding box center [850, 209] width 21 height 55
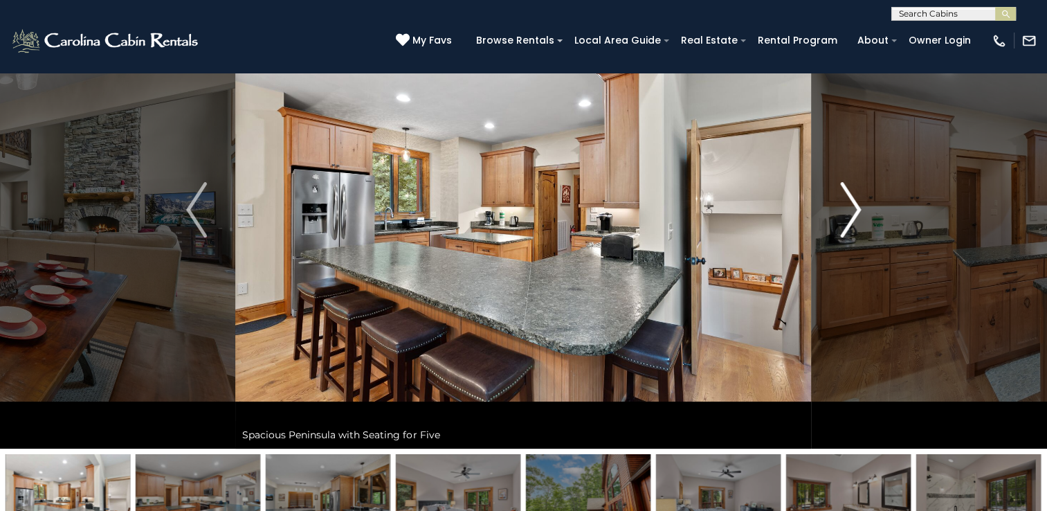
click at [852, 219] on img "Next" at bounding box center [850, 209] width 21 height 55
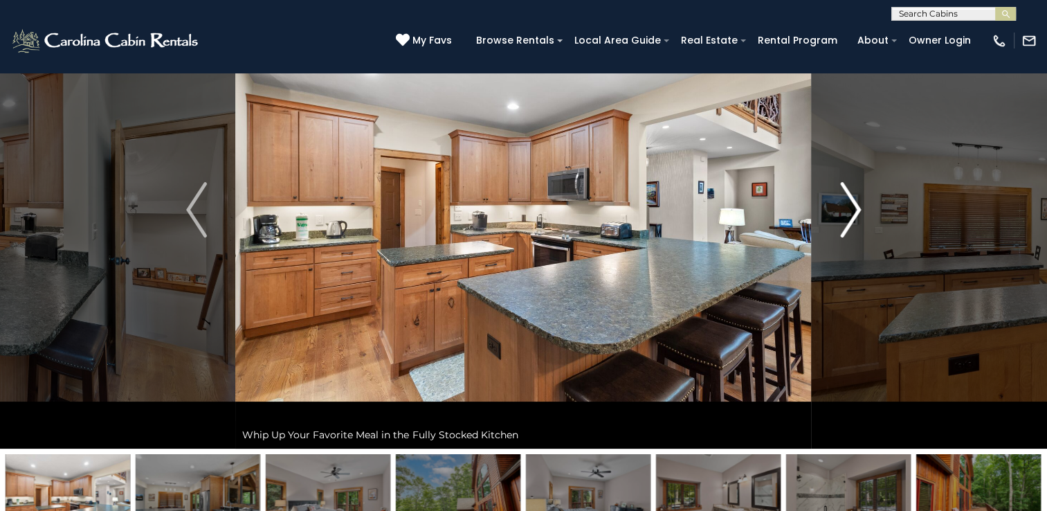
click at [852, 219] on img "Next" at bounding box center [850, 209] width 21 height 55
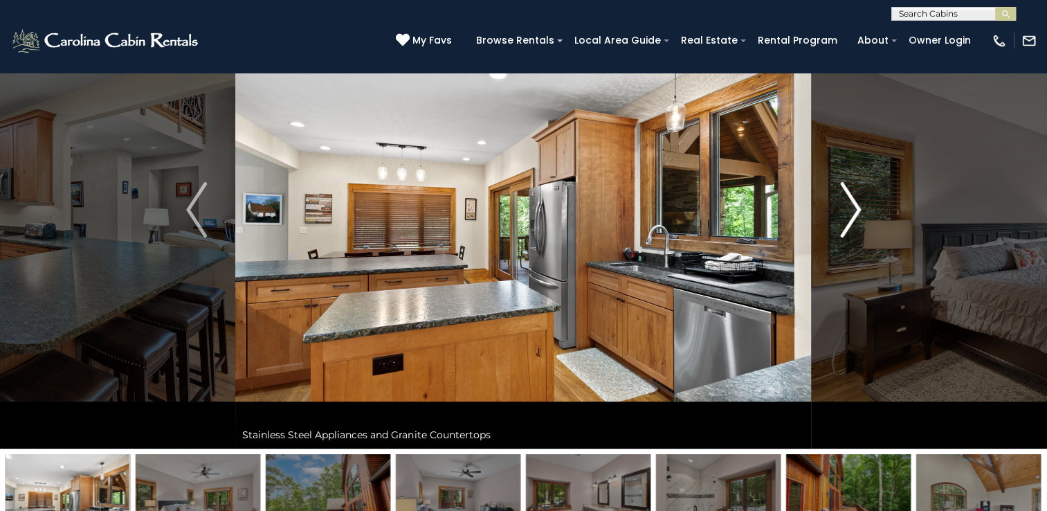
click at [852, 219] on img "Next" at bounding box center [850, 209] width 21 height 55
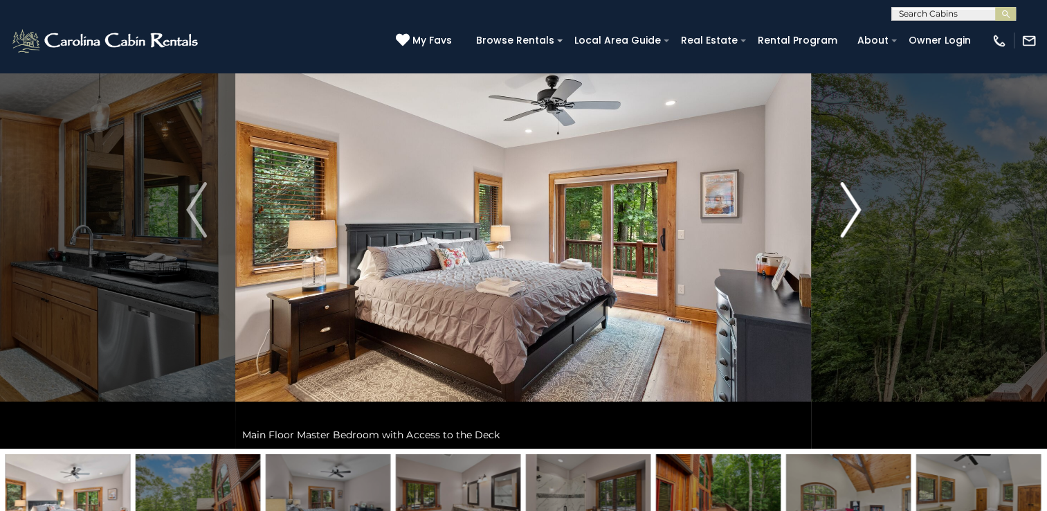
click at [852, 219] on img "Next" at bounding box center [850, 209] width 21 height 55
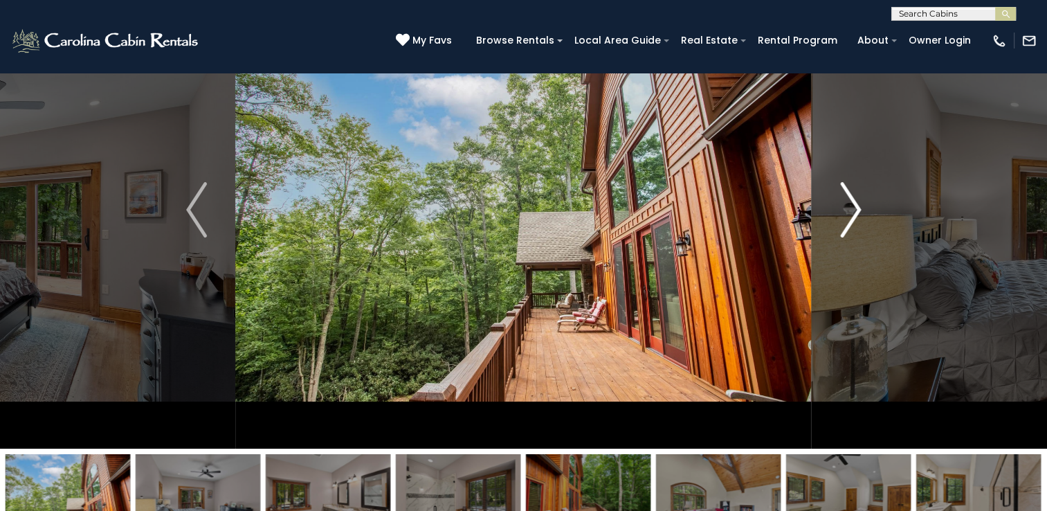
click at [852, 219] on img "Next" at bounding box center [850, 209] width 21 height 55
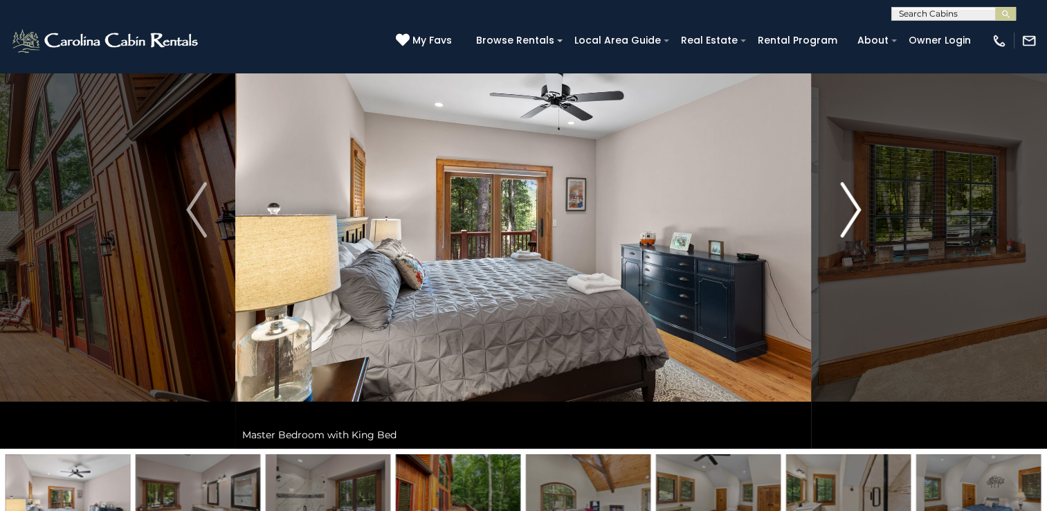
click at [852, 219] on img "Next" at bounding box center [850, 209] width 21 height 55
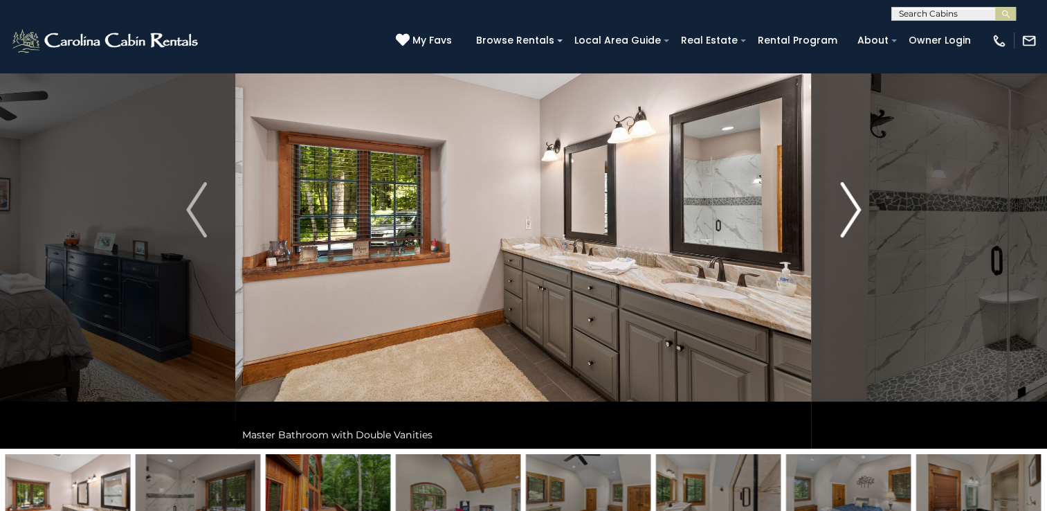
click at [852, 219] on img "Next" at bounding box center [850, 209] width 21 height 55
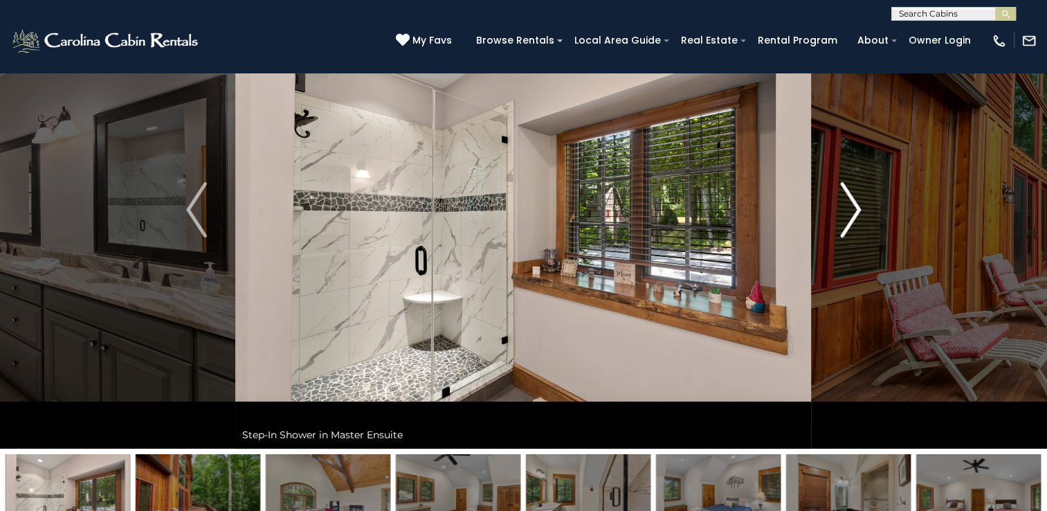
click at [852, 219] on img "Next" at bounding box center [850, 209] width 21 height 55
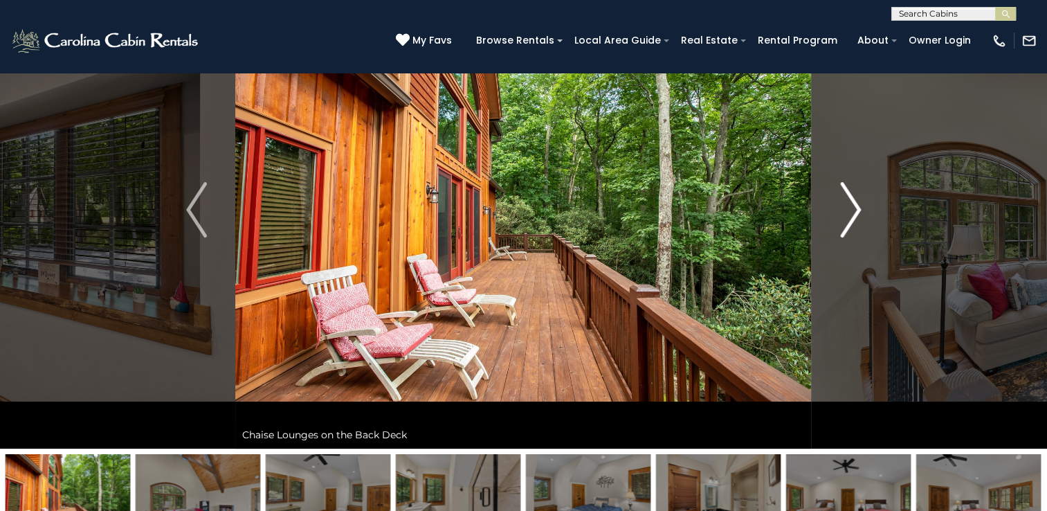
click at [852, 219] on img "Next" at bounding box center [850, 209] width 21 height 55
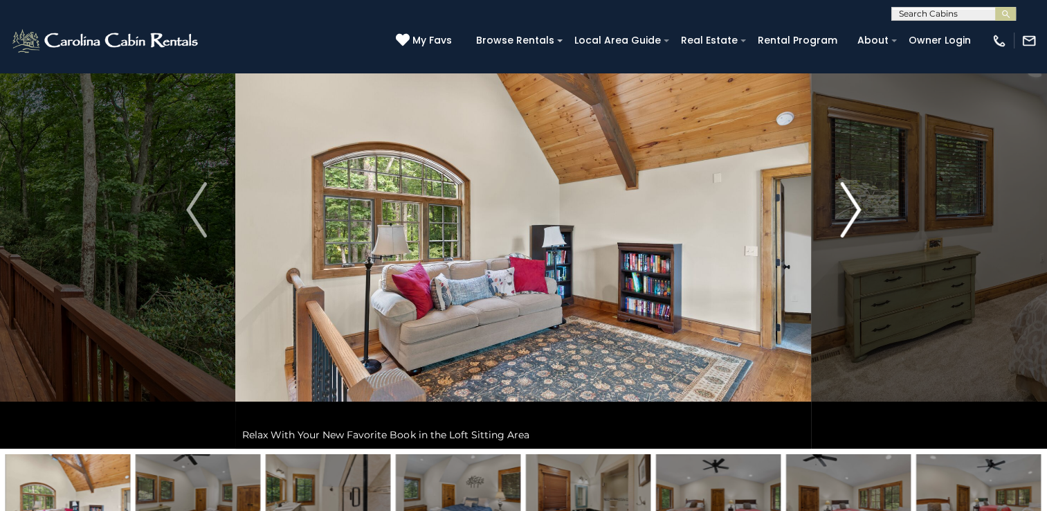
click at [852, 219] on img "Next" at bounding box center [850, 209] width 21 height 55
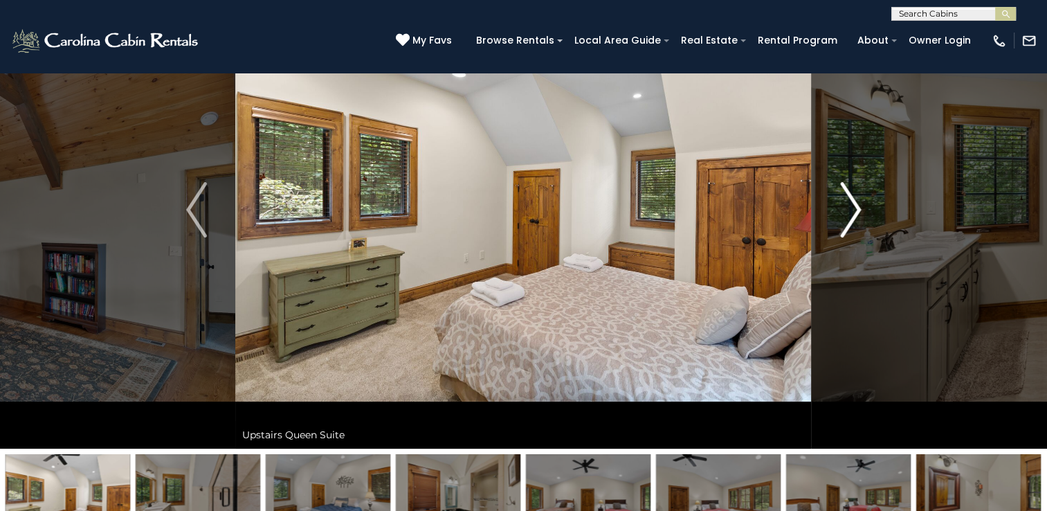
click at [852, 219] on img "Next" at bounding box center [850, 209] width 21 height 55
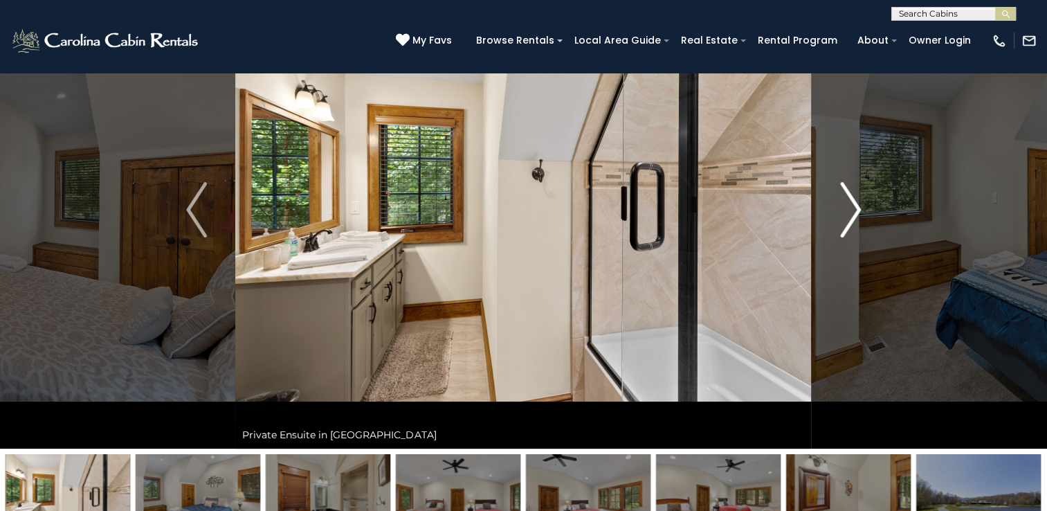
click at [852, 219] on img "Next" at bounding box center [850, 209] width 21 height 55
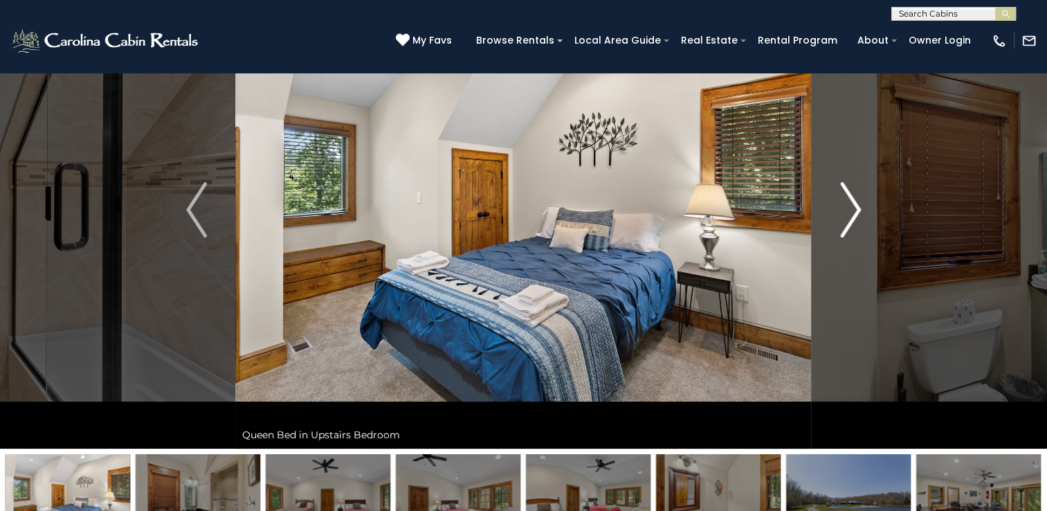
click at [852, 219] on img "Next" at bounding box center [850, 209] width 21 height 55
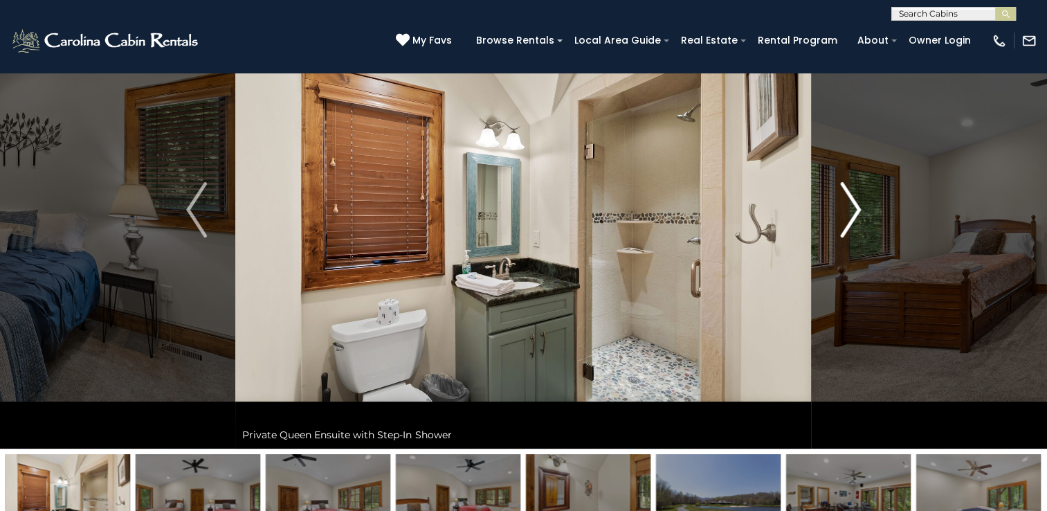
click at [852, 219] on img "Next" at bounding box center [850, 209] width 21 height 55
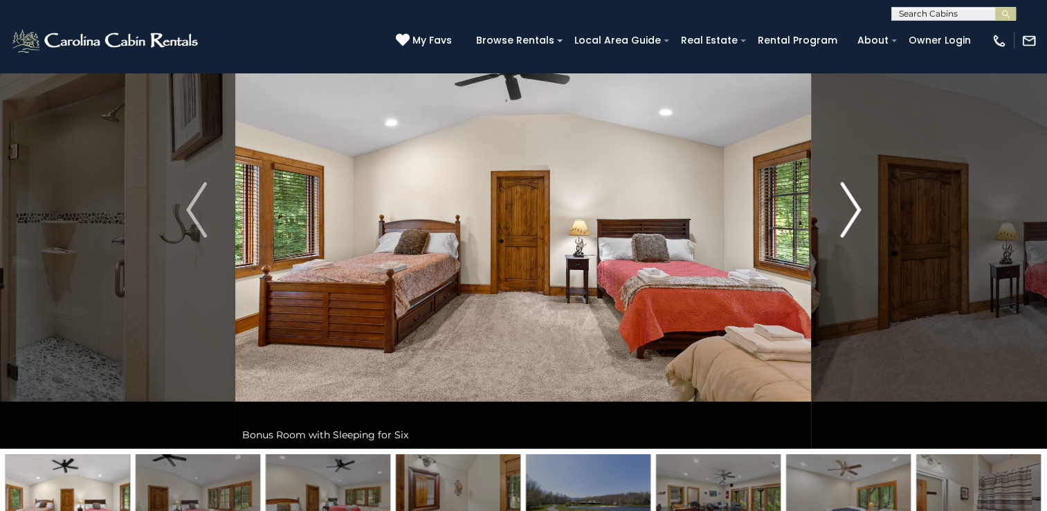
click at [852, 219] on img "Next" at bounding box center [850, 209] width 21 height 55
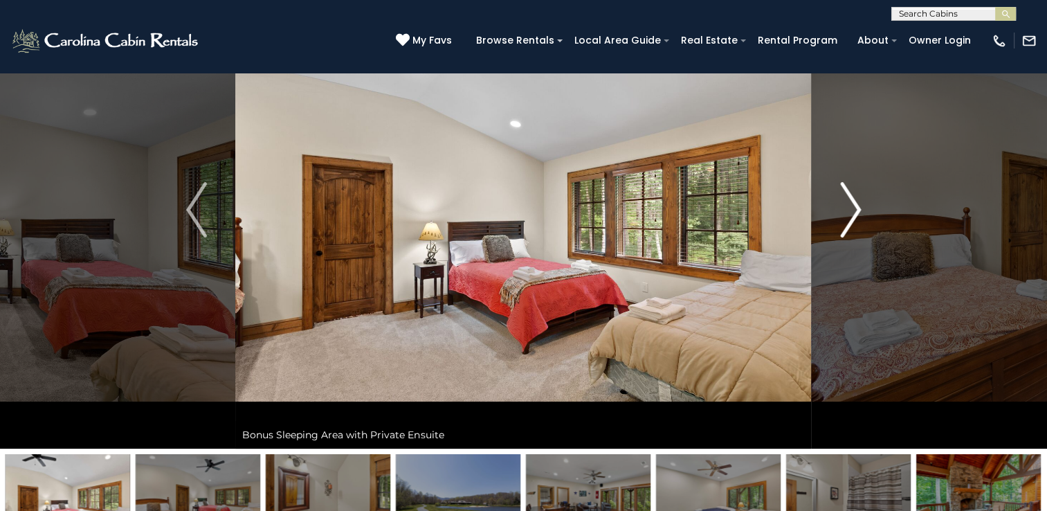
click at [852, 219] on img "Next" at bounding box center [850, 209] width 21 height 55
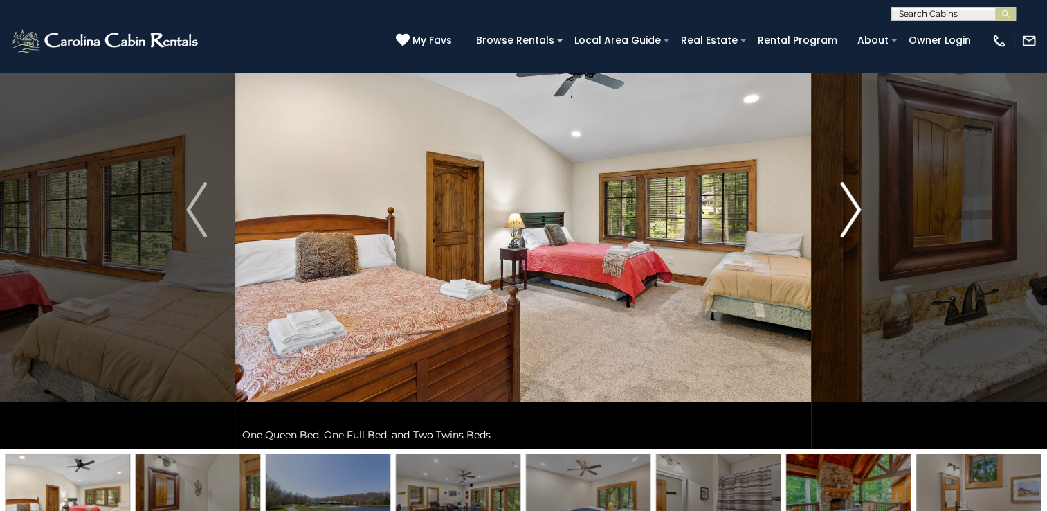
click at [852, 219] on img "Next" at bounding box center [850, 209] width 21 height 55
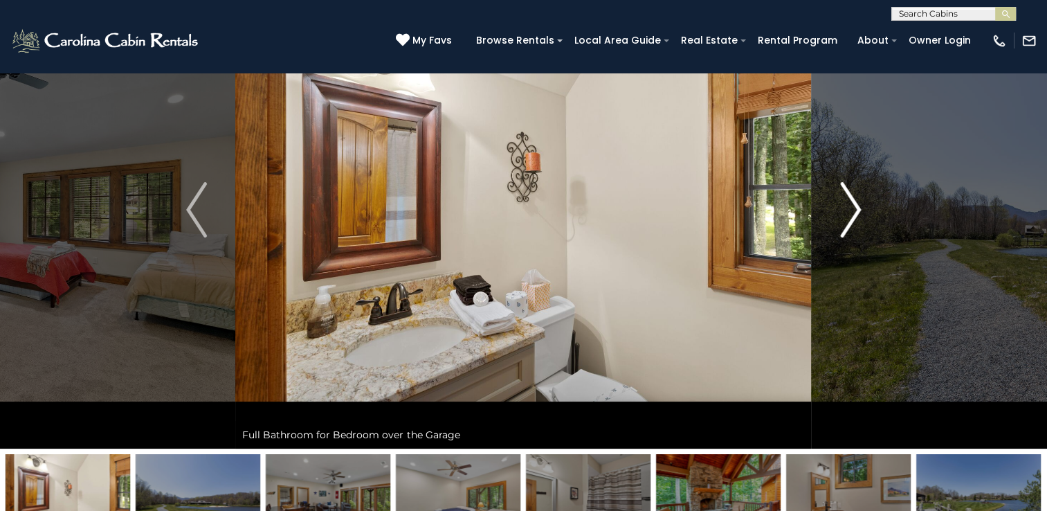
click at [852, 219] on img "Next" at bounding box center [850, 209] width 21 height 55
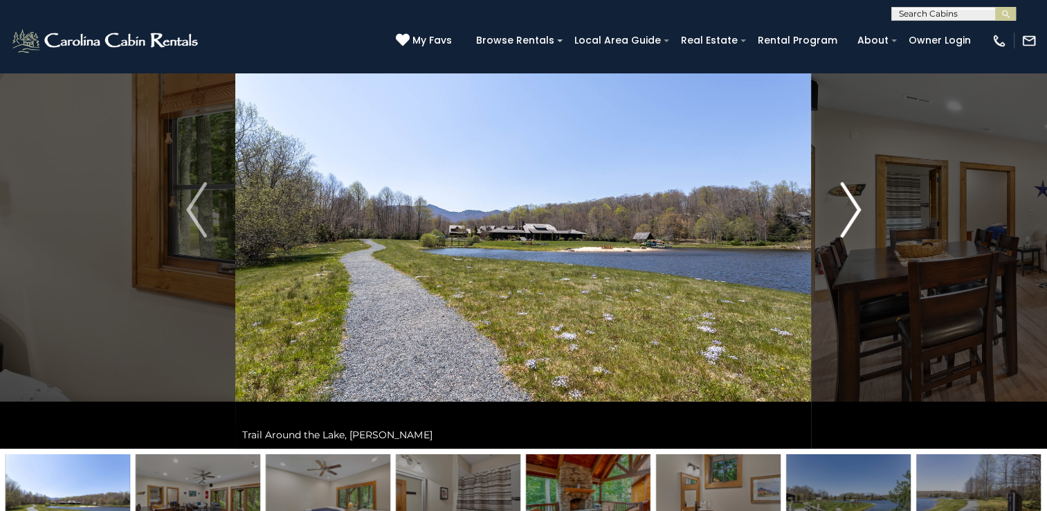
click at [852, 219] on img "Next" at bounding box center [850, 209] width 21 height 55
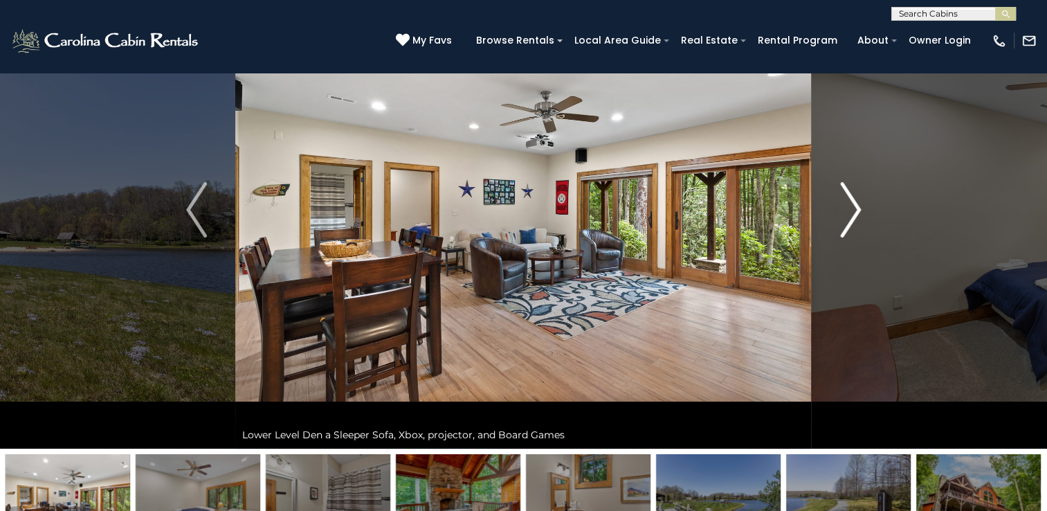
click at [852, 219] on img "Next" at bounding box center [850, 209] width 21 height 55
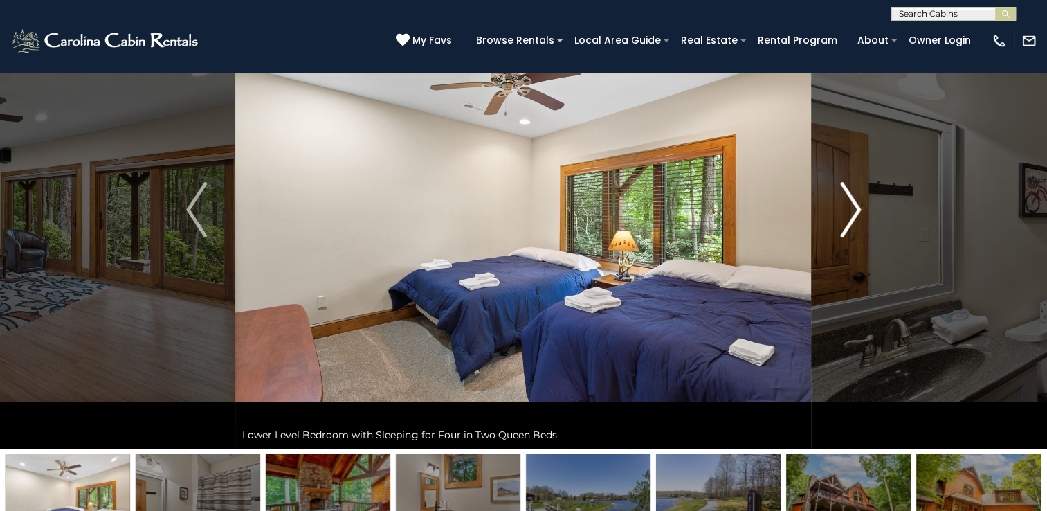
click at [852, 219] on img "Next" at bounding box center [850, 209] width 21 height 55
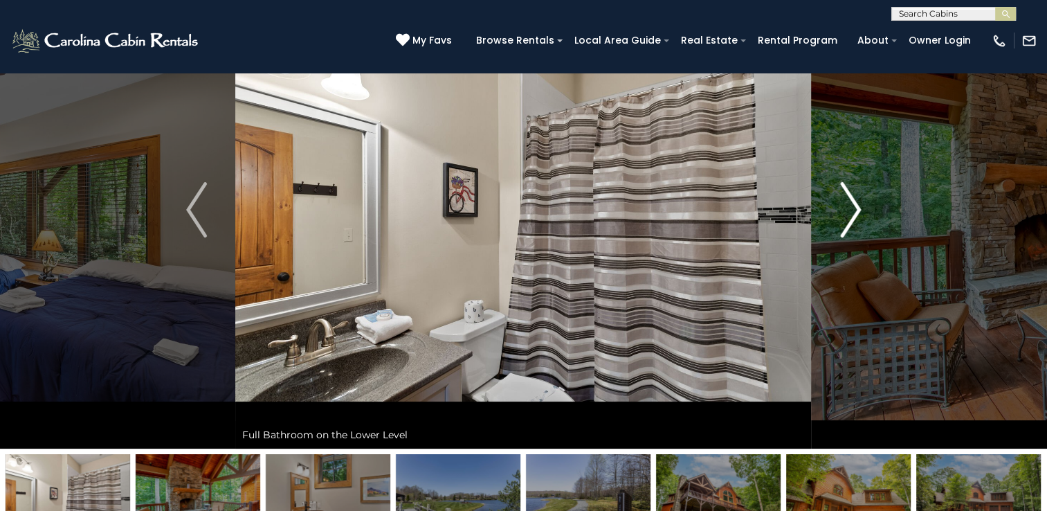
click at [852, 219] on img "Next" at bounding box center [850, 209] width 21 height 55
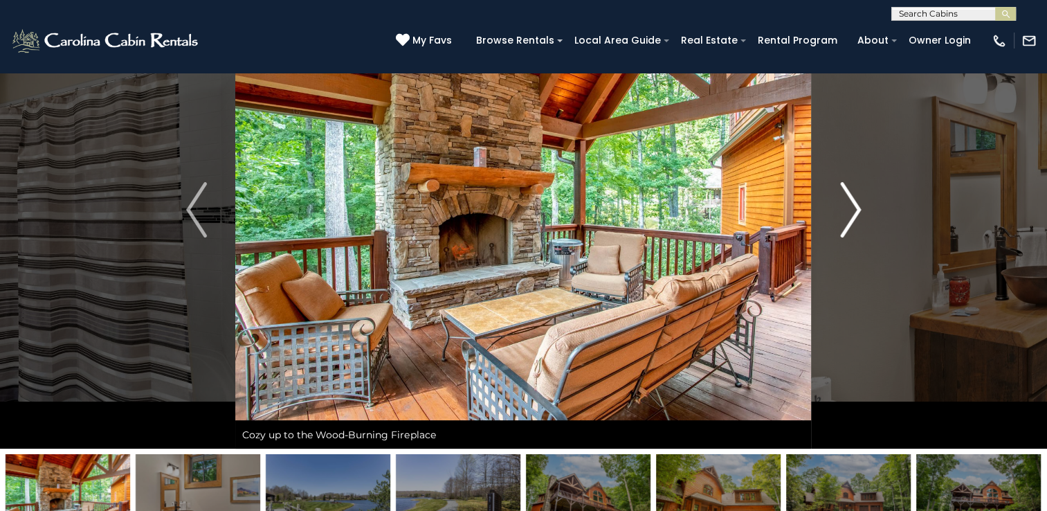
click at [852, 219] on img "Next" at bounding box center [850, 209] width 21 height 55
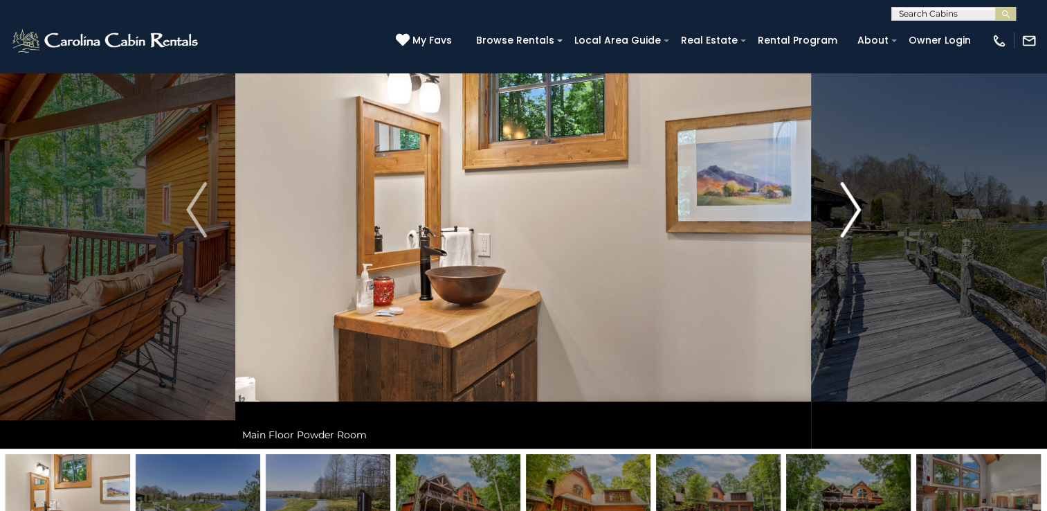
click at [852, 219] on img "Next" at bounding box center [850, 209] width 21 height 55
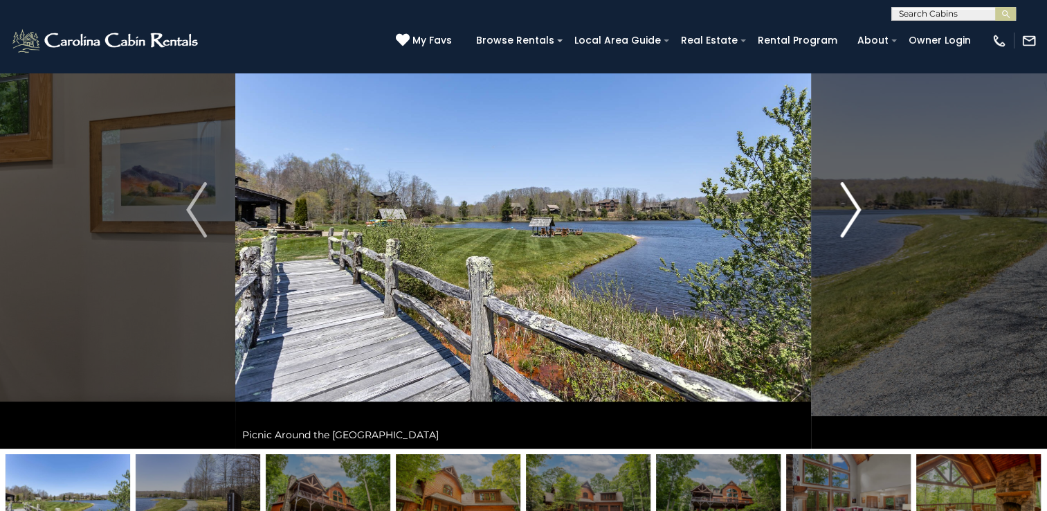
click at [861, 206] on img "Next" at bounding box center [850, 209] width 21 height 55
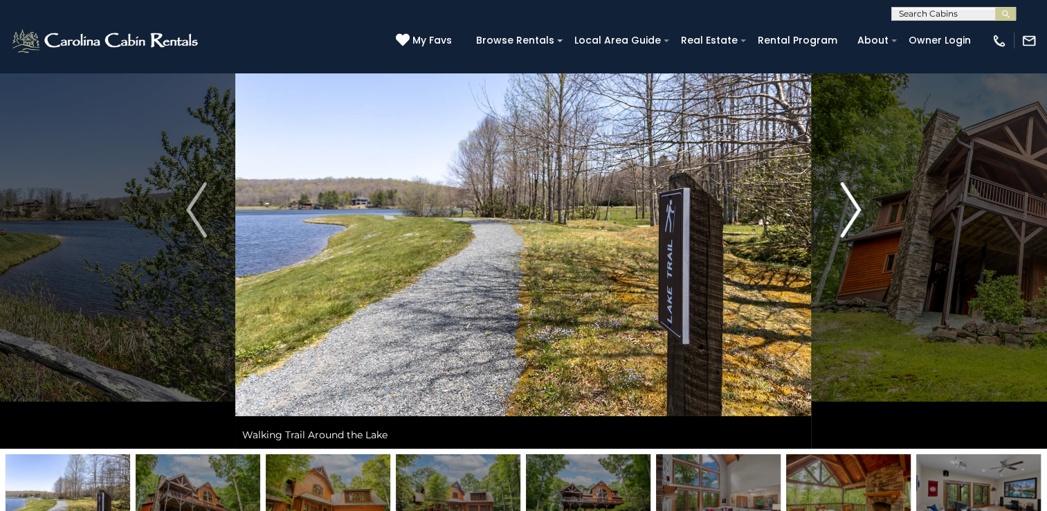
click at [861, 206] on img "Next" at bounding box center [850, 209] width 21 height 55
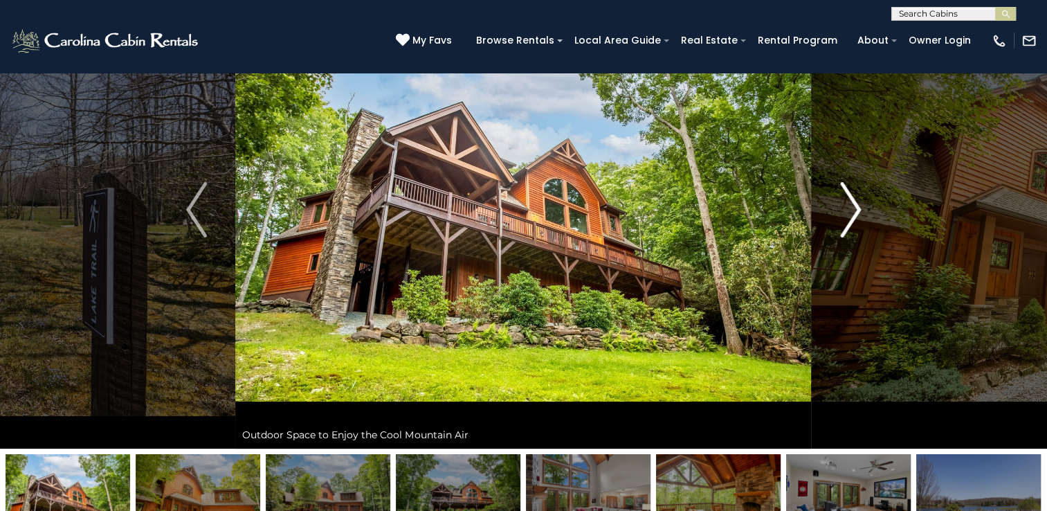
click at [861, 206] on img "Next" at bounding box center [850, 209] width 21 height 55
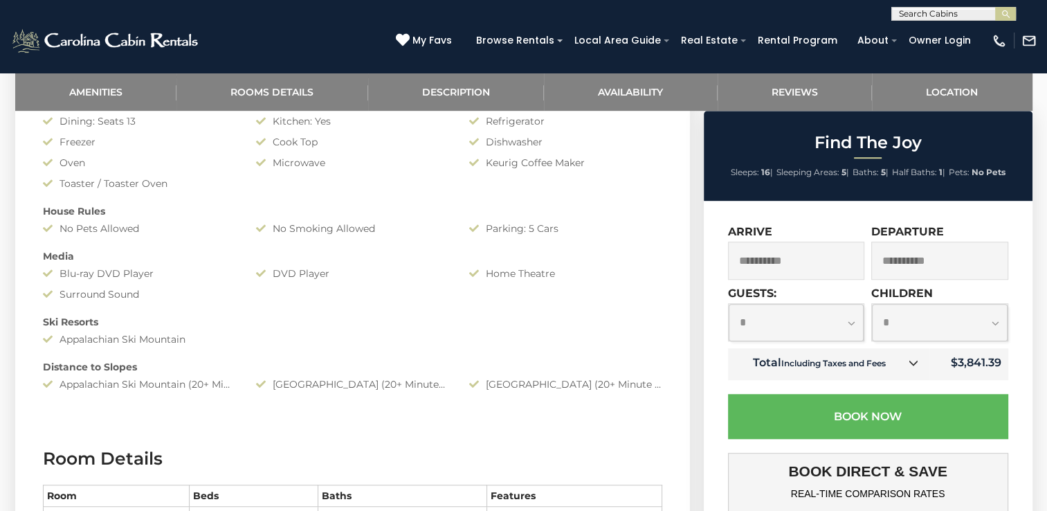
scroll to position [0, 0]
